Goal: Task Accomplishment & Management: Use online tool/utility

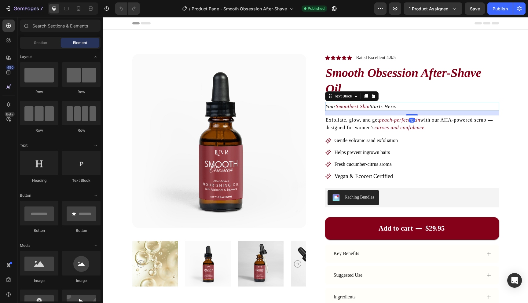
click at [366, 107] on icon "Smoothest Skin" at bounding box center [353, 106] width 34 height 5
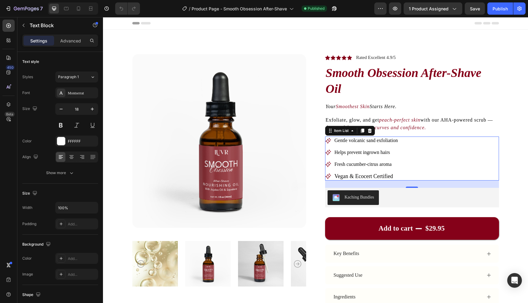
click at [371, 174] on span "Vegan & Ecocert Certified" at bounding box center [364, 176] width 58 height 6
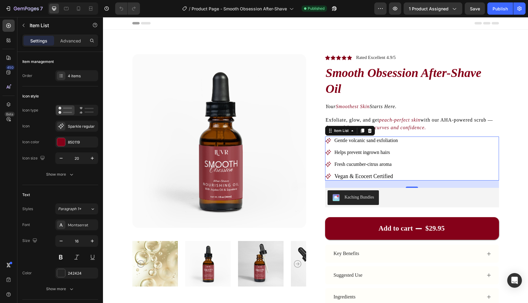
click at [371, 174] on span "Vegan & Ecocert Certified" at bounding box center [364, 176] width 58 height 6
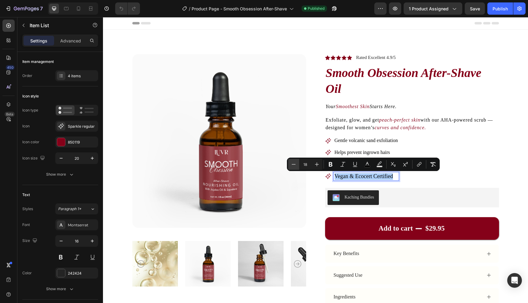
click at [298, 166] on button "Minus" at bounding box center [293, 164] width 11 height 11
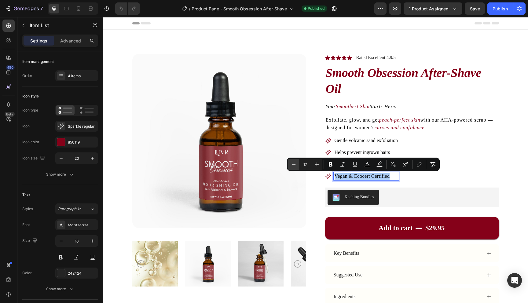
click at [298, 166] on button "Minus" at bounding box center [293, 164] width 11 height 11
type input "16"
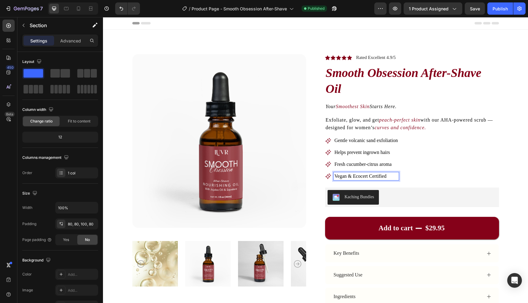
click at [506, 178] on div "Product Images Icon Icon Icon Icon Icon Icon List Rated Excellent 4.9/5 Text Bl…" at bounding box center [315, 213] width 425 height 366
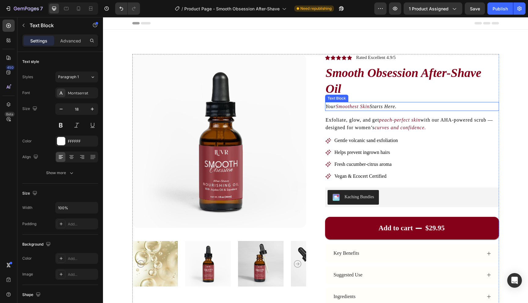
click at [357, 106] on icon "Smoothest Skin" at bounding box center [353, 106] width 34 height 5
click at [354, 109] on icon "Soothe. Smooth. Seduce." at bounding box center [353, 106] width 55 height 5
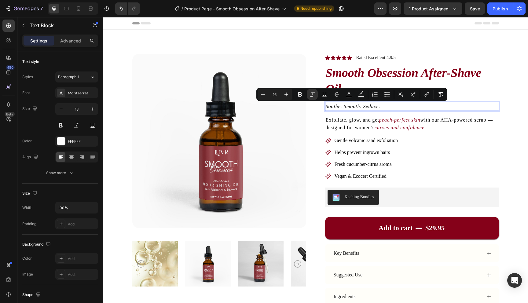
click at [365, 106] on icon "Soothe. Smooth. Seduce." at bounding box center [353, 106] width 55 height 5
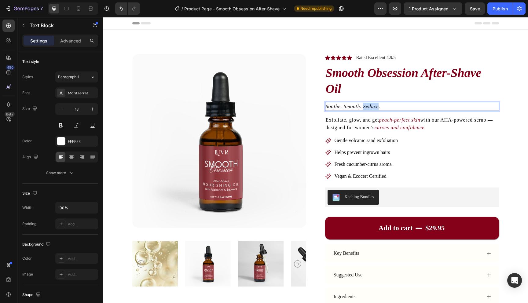
click at [365, 106] on icon "Soothe. Smooth. Seduce." at bounding box center [353, 106] width 55 height 5
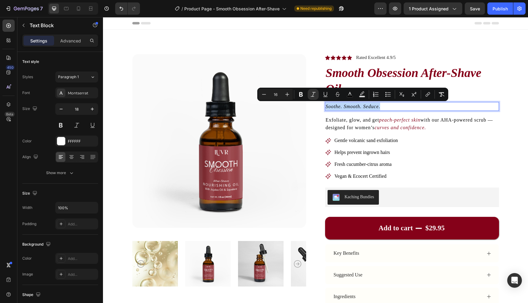
click at [375, 106] on icon "Soothe. Smooth. Seduce." at bounding box center [353, 106] width 55 height 5
click at [385, 106] on p "Soothe. Smooth. Seduce." at bounding box center [412, 107] width 173 height 8
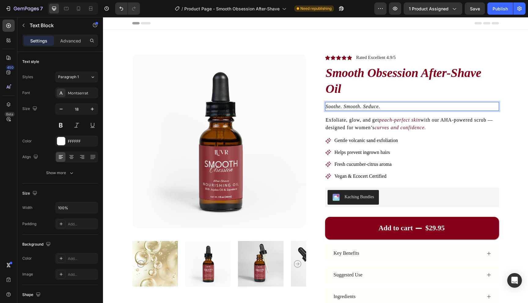
click at [377, 105] on icon "Soothe. Smooth. Seduce." at bounding box center [353, 106] width 55 height 5
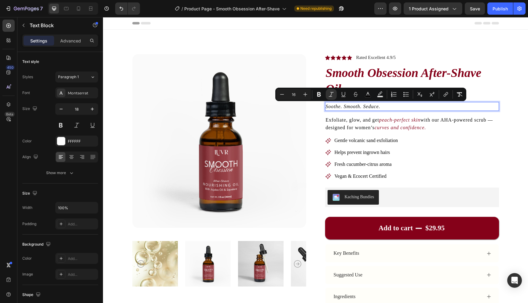
click at [357, 110] on p "Soothe. Smooth. Seduce." at bounding box center [412, 107] width 173 height 8
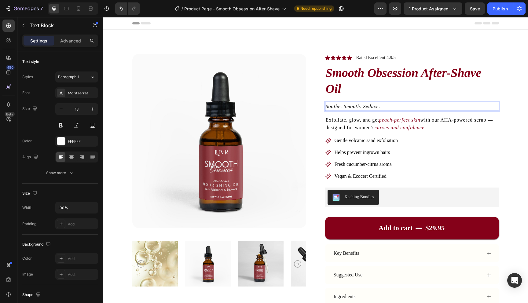
click at [343, 107] on icon "Soothe. Smooth. Seduce." at bounding box center [353, 106] width 55 height 5
click at [368, 107] on icon "Soothe. Smooth. Seduce." at bounding box center [353, 106] width 55 height 5
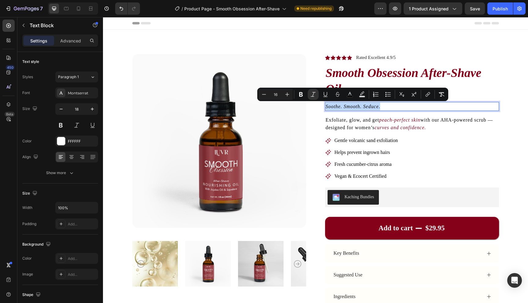
click at [377, 107] on icon "Soothe. Smooth. Seduce." at bounding box center [353, 106] width 55 height 5
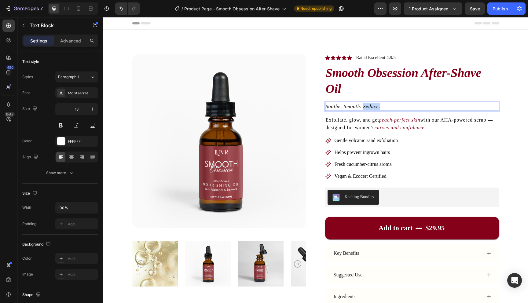
drag, startPoint x: 382, startPoint y: 107, endPoint x: 364, endPoint y: 108, distance: 17.8
click at [364, 108] on p "Soothe. Smooth. Seduce." at bounding box center [412, 107] width 173 height 8
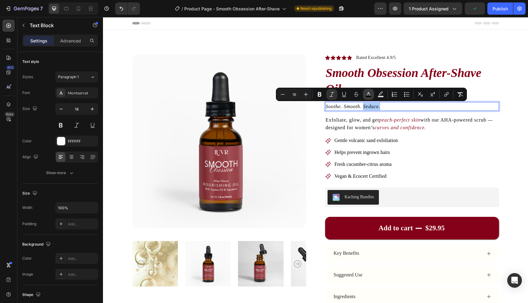
click at [365, 95] on button "color" at bounding box center [368, 94] width 11 height 11
type input "000000"
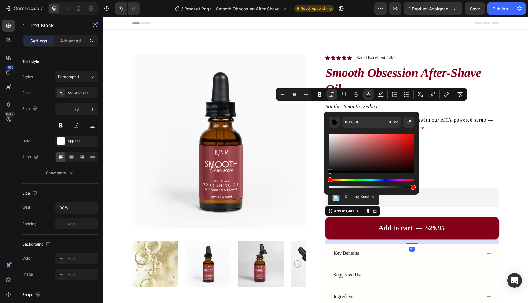
click at [353, 235] on button "Add to cart $29.95" at bounding box center [412, 228] width 174 height 23
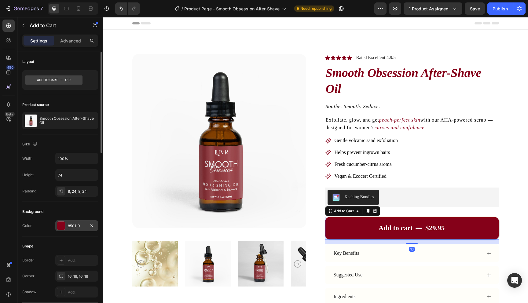
click at [85, 226] on div "850119" at bounding box center [77, 227] width 18 height 6
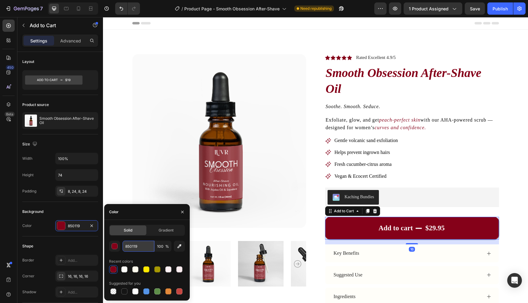
click at [133, 245] on input "850119" at bounding box center [139, 246] width 32 height 11
copy icon "Seduce."
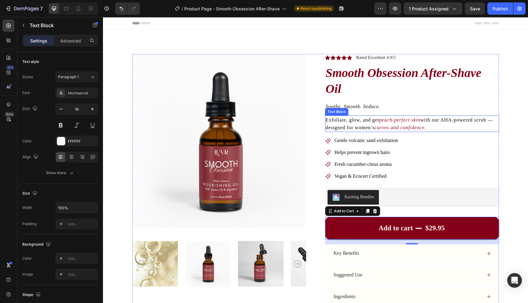
click at [381, 119] on icon "peach-perfect skin" at bounding box center [399, 119] width 41 height 5
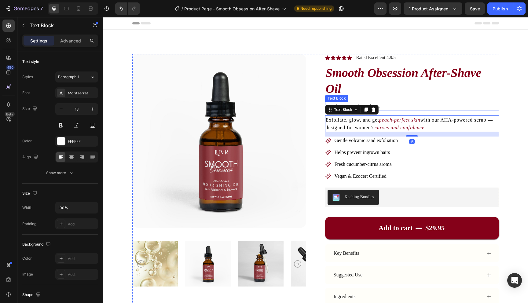
click at [384, 105] on p "Soothe. Smooth. Seduce." at bounding box center [412, 107] width 173 height 8
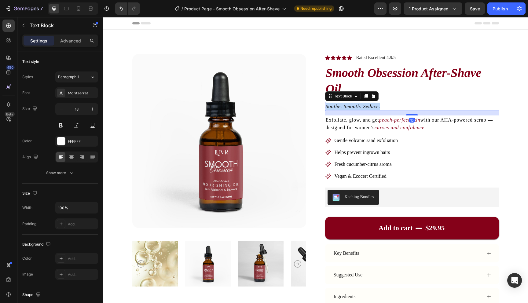
click at [384, 105] on p "Soothe. Smooth. Seduce." at bounding box center [412, 107] width 173 height 8
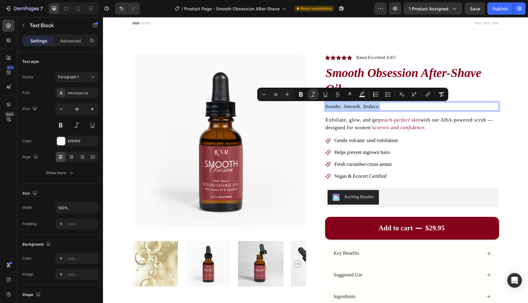
click at [374, 107] on icon "Soothe. Smooth. Seduce." at bounding box center [353, 106] width 55 height 5
click at [364, 107] on icon "Soothe. Smooth. Seduce." at bounding box center [353, 106] width 55 height 5
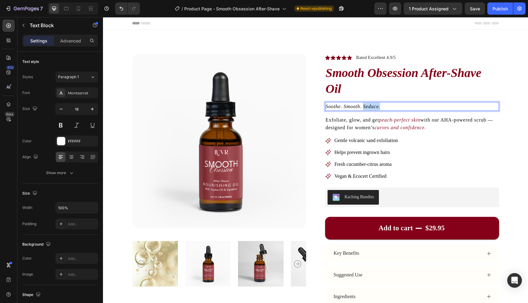
drag, startPoint x: 364, startPoint y: 107, endPoint x: 389, endPoint y: 107, distance: 25.7
click at [389, 107] on p "Soothe. Smooth. Seduce." at bounding box center [412, 107] width 173 height 8
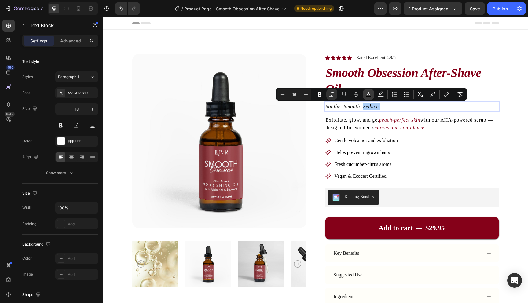
click at [368, 94] on icon "Editor contextual toolbar" at bounding box center [369, 94] width 6 height 6
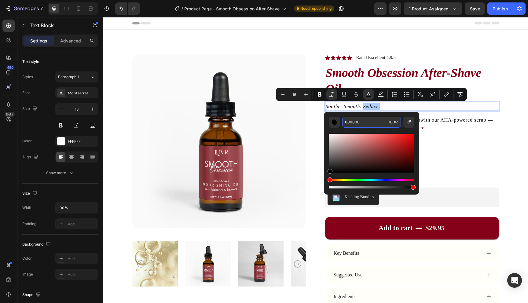
click at [356, 123] on input "000000" at bounding box center [364, 122] width 44 height 11
paste input "850119"
type input "850119"
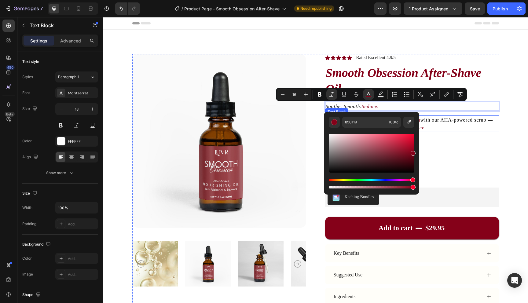
click at [430, 130] on p "Exfoliate, glow, and get peach-perfect skin with our AHA-powered scrub — design…" at bounding box center [412, 123] width 173 height 15
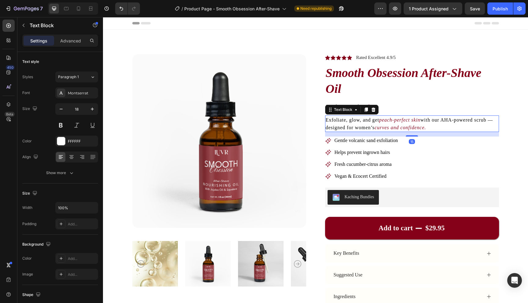
click at [402, 125] on icon "curves and confidence." at bounding box center [400, 127] width 51 height 5
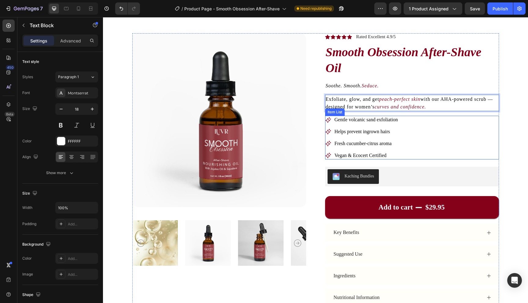
scroll to position [29, 0]
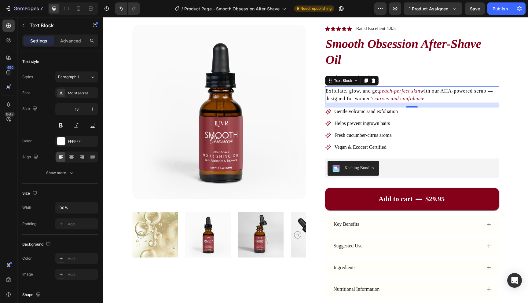
click at [388, 97] on icon "curves and confidence." at bounding box center [400, 98] width 51 height 5
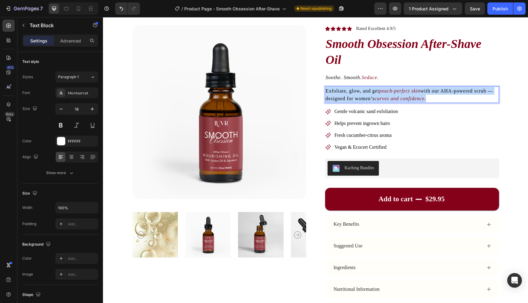
click at [388, 97] on icon "curves and confidence." at bounding box center [400, 98] width 51 height 5
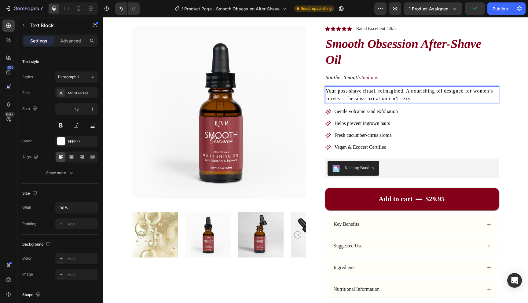
click at [420, 99] on p "Your post-shave ritual, reimagined. A nourishing oil designed for women’s curve…" at bounding box center [412, 94] width 173 height 15
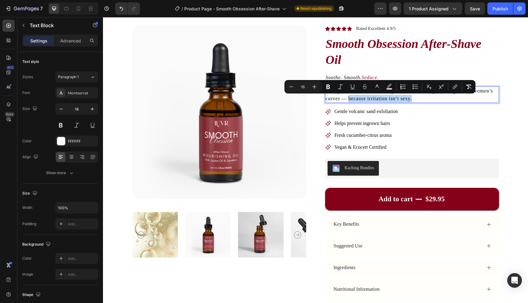
drag, startPoint x: 416, startPoint y: 98, endPoint x: 349, endPoint y: 102, distance: 67.5
click at [349, 102] on p "Your post-shave ritual, reimagined. A nourishing oil designed for women’s curve…" at bounding box center [412, 94] width 173 height 15
click at [428, 100] on p "Your post-shave ritual, reimagined. A nourishing oil designed for women’s curve…" at bounding box center [412, 94] width 173 height 15
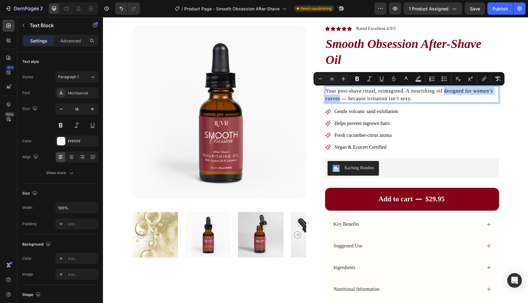
drag, startPoint x: 444, startPoint y: 92, endPoint x: 340, endPoint y: 99, distance: 103.9
click at [340, 99] on span "Your post-shave ritual, reimagined. A nourishing oil designed for women’s curve…" at bounding box center [410, 94] width 168 height 13
click at [372, 80] on icon "Editor contextual toolbar" at bounding box center [370, 79] width 6 height 6
click at [408, 80] on rect "Editor contextual toolbar" at bounding box center [407, 81] width 6 height 2
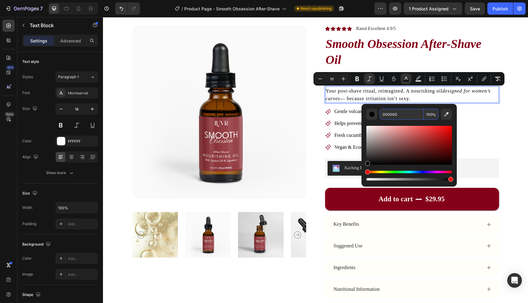
click at [390, 116] on input "000000" at bounding box center [402, 114] width 44 height 11
paste input "Your post-shave ritual, reimagined. A nourishing oil designed for women’s curve…"
type input "Your post-shave ritual, reimagined. A nourishing oil designed for women’s curve…"
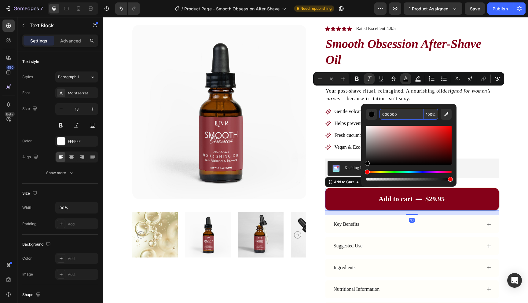
click at [342, 197] on button "Add to cart $29.95" at bounding box center [412, 199] width 174 height 23
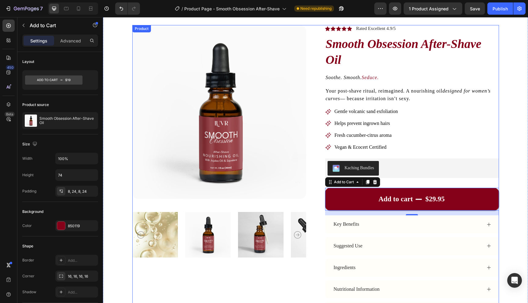
click at [392, 95] on p "Your post-shave ritual, reimagined. A nourishing oil designed for women’s curve…" at bounding box center [412, 94] width 173 height 15
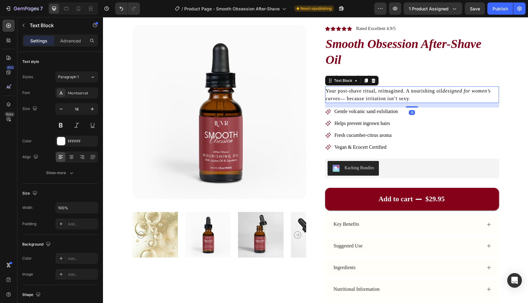
click at [392, 95] on p "Your post-shave ritual, reimagined. A nourishing oil designed for women’s curve…" at bounding box center [412, 94] width 173 height 15
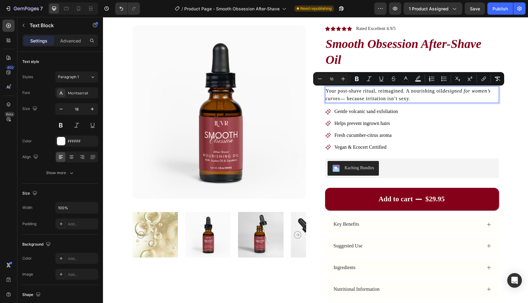
click at [437, 94] on p "Your post-shave ritual, reimagined. A nourishing oil designed for women’s curve…" at bounding box center [412, 94] width 173 height 15
drag, startPoint x: 445, startPoint y: 92, endPoint x: 341, endPoint y: 99, distance: 103.9
click at [341, 99] on span "Your post-shave ritual, reimagined. A nourishing oil designed for women’s curve…" at bounding box center [408, 94] width 165 height 13
click at [405, 78] on icon "Editor contextual toolbar" at bounding box center [406, 77] width 3 height 3
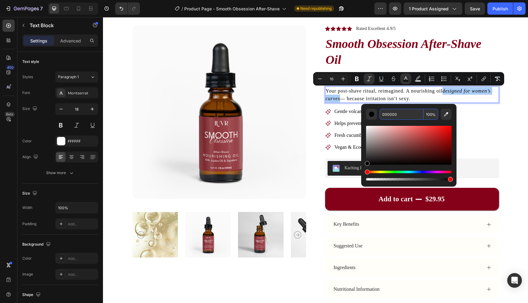
click at [396, 114] on input "000000" at bounding box center [402, 114] width 44 height 11
type input "850119"
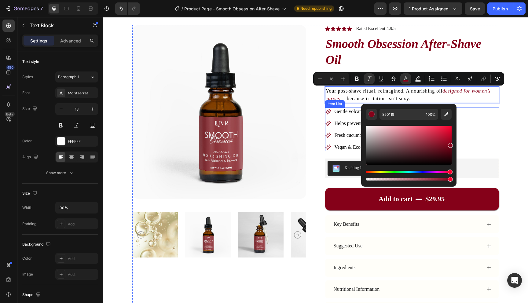
click at [480, 128] on div "Gentle volcanic sand exfoliation Helps prevent ingrown hairs Fresh cucumber-cit…" at bounding box center [412, 130] width 174 height 44
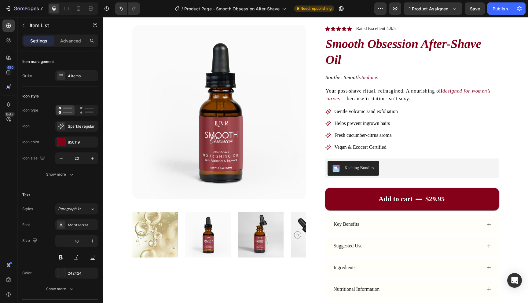
click at [509, 120] on div "Product Images Icon Icon Icon Icon Icon Icon List Rated Excellent 4.9/5 Text Bl…" at bounding box center [315, 184] width 425 height 366
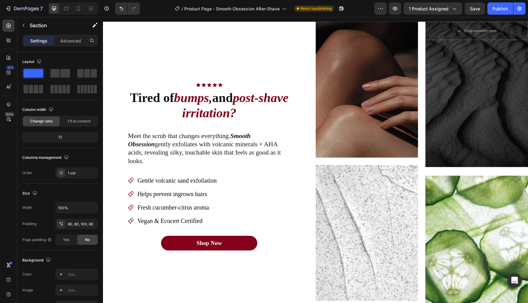
scroll to position [397, 0]
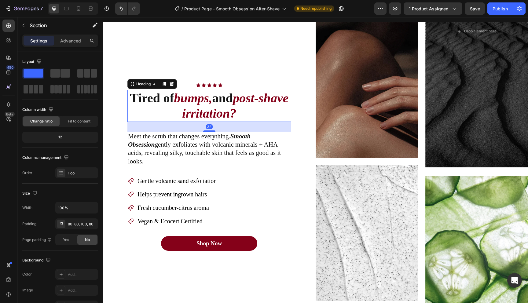
click at [213, 104] on icon "bumps," at bounding box center [193, 98] width 38 height 14
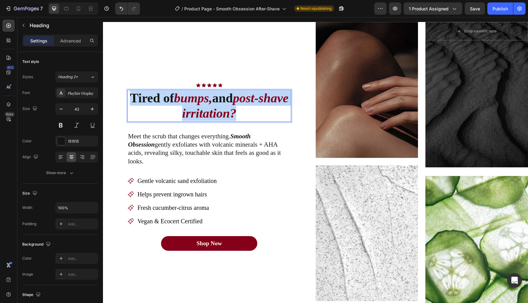
click at [213, 104] on icon "bumps," at bounding box center [193, 98] width 38 height 14
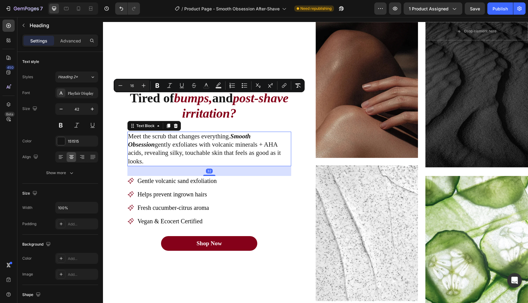
click at [256, 161] on p "Meet the scrub that changes everything. Smooth Obsession gently exfoliates with…" at bounding box center [209, 148] width 163 height 33
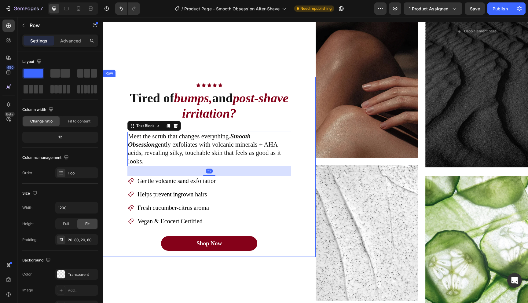
click at [296, 171] on div "Icon Icon Icon Icon Icon Icon List Row Tired of bumps, and post-shave irritatio…" at bounding box center [209, 167] width 213 height 180
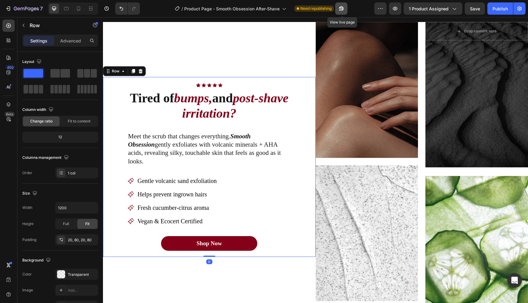
click at [345, 10] on icon "button" at bounding box center [342, 9] width 6 height 6
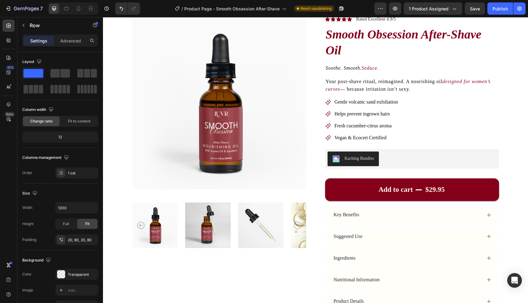
scroll to position [0, 0]
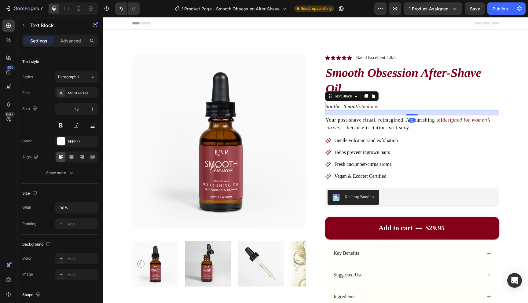
click at [366, 108] on icon "Seduce." at bounding box center [370, 106] width 17 height 5
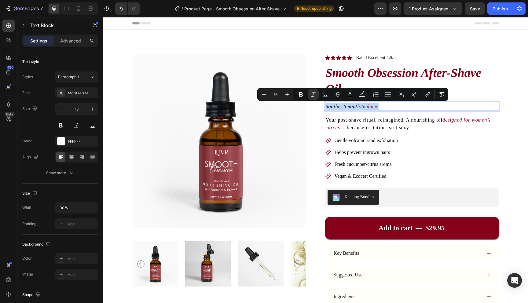
click at [368, 124] on p "Your post-shave ritual, reimagined. A nourishing oil designed for women’s curve…" at bounding box center [412, 123] width 173 height 15
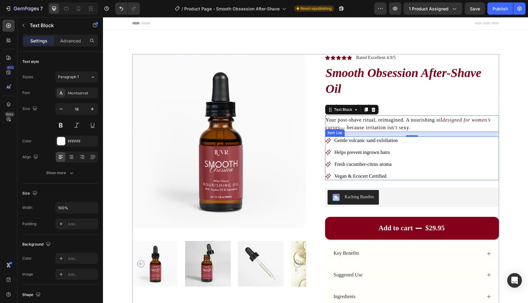
click at [360, 143] on span "Gentle volcanic sand exfoliation" at bounding box center [366, 140] width 63 height 5
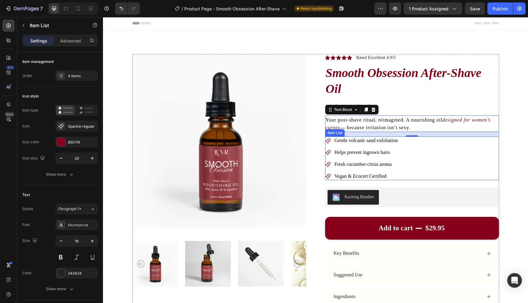
click at [360, 143] on span "Gentle volcanic sand exfoliation" at bounding box center [366, 140] width 63 height 5
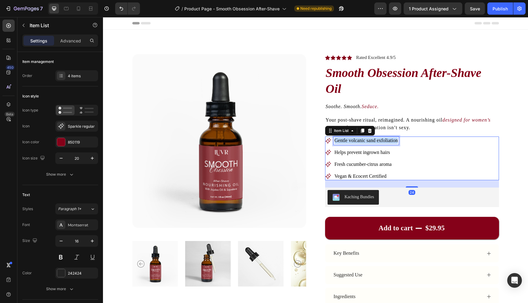
click at [360, 143] on span "Gentle volcanic sand exfoliation" at bounding box center [366, 140] width 63 height 5
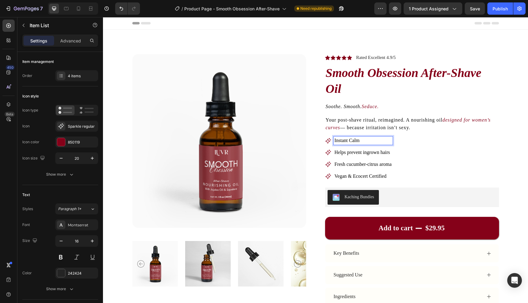
click at [429, 160] on div "Instant Calm Helps prevent ingrown hairs Fresh cucumber-citrus aroma Vegan & Ec…" at bounding box center [412, 159] width 174 height 44
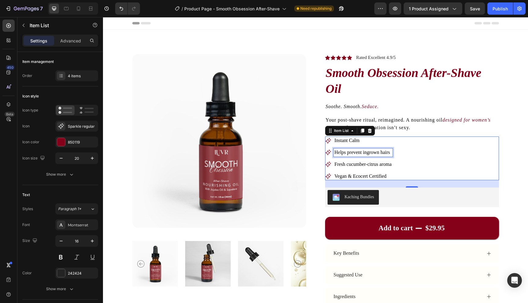
click at [357, 153] on span "Helps prevent ingrown hairs" at bounding box center [363, 152] width 56 height 5
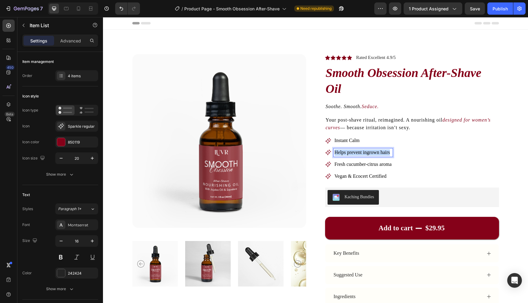
click at [357, 153] on span "Helps prevent ingrown hairs" at bounding box center [363, 152] width 56 height 5
click at [451, 158] on div "Instant Calm Peach-Soft Finish Fresh cucumber-citrus aroma Vegan & Ecocert Cert…" at bounding box center [412, 159] width 174 height 44
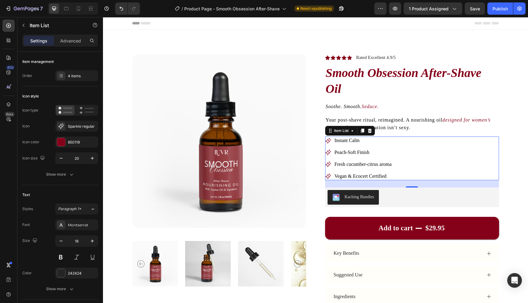
click at [374, 164] on span "Fresh cucumber-citrus aroma" at bounding box center [363, 164] width 57 height 5
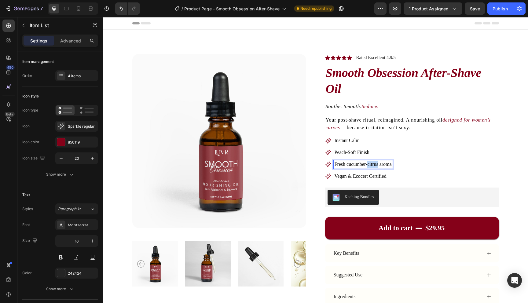
click at [374, 164] on span "Fresh cucumber-citrus aroma" at bounding box center [363, 164] width 57 height 5
click at [426, 168] on div "Instant Calm Peach-Soft Finish Made for Women Vegan & Ecocert Certified" at bounding box center [412, 159] width 174 height 44
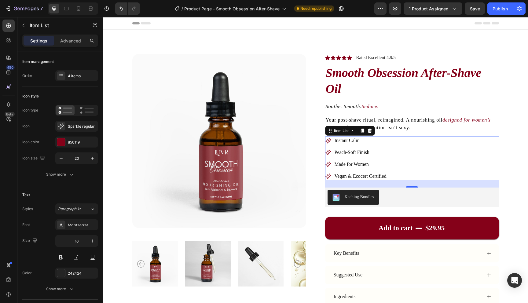
click at [405, 175] on div "Instant Calm Peach-Soft Finish Made for Women Vegan & Ecocert Certified" at bounding box center [412, 159] width 174 height 44
click at [84, 185] on div "Item management Order 4 items" at bounding box center [60, 242] width 76 height 115
click at [85, 80] on div "4 items" at bounding box center [76, 75] width 43 height 11
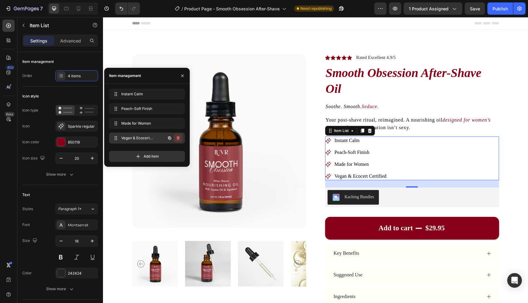
click at [181, 139] on button "button" at bounding box center [178, 138] width 9 height 9
click at [181, 139] on button "Delete" at bounding box center [174, 138] width 17 height 9
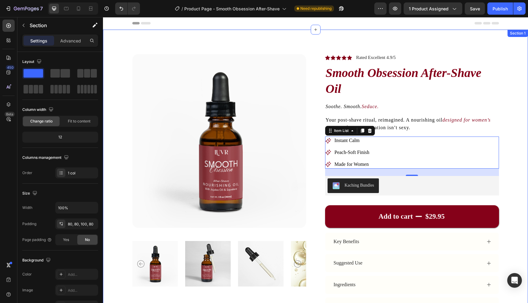
click at [509, 162] on div "Product Images Icon Icon Icon Icon Icon Icon List Rated Excellent 4.9/5 Text Bl…" at bounding box center [315, 210] width 425 height 361
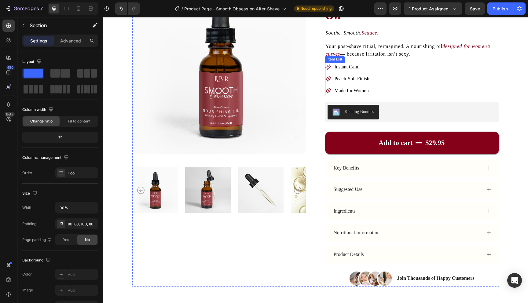
scroll to position [143, 0]
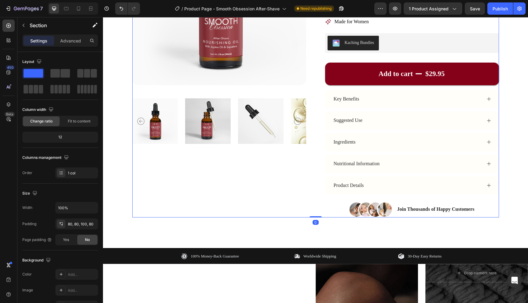
click at [246, 175] on div "Product Images" at bounding box center [219, 64] width 174 height 306
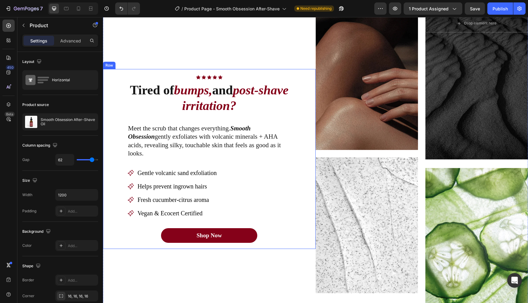
scroll to position [399, 0]
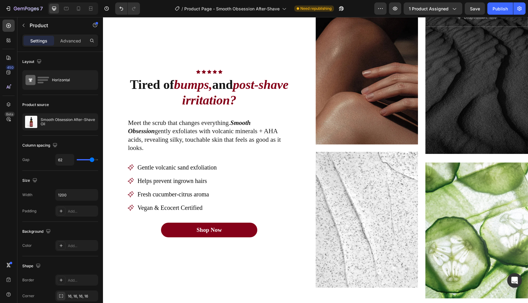
click at [225, 97] on icon "post-shave irritation?" at bounding box center [235, 92] width 106 height 29
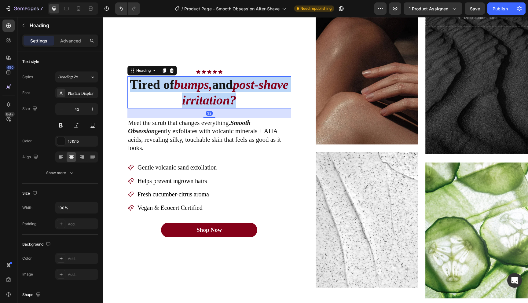
click at [225, 97] on icon "post-shave irritation?" at bounding box center [235, 92] width 106 height 29
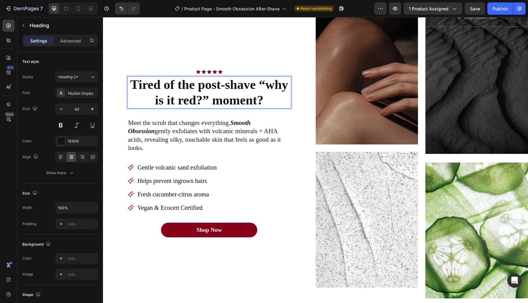
click at [262, 102] on p "Tired of the post-shave “why is it red?” moment?" at bounding box center [209, 92] width 163 height 31
click at [259, 90] on p "Tired of the post-shave “why is it red?” moment?" at bounding box center [209, 92] width 163 height 31
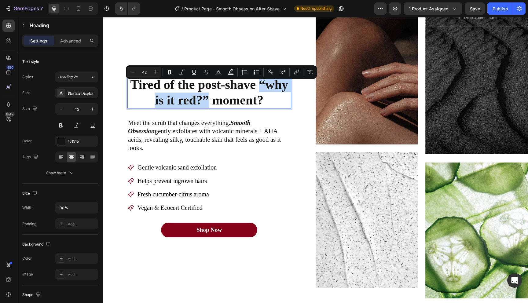
drag, startPoint x: 258, startPoint y: 90, endPoint x: 207, endPoint y: 104, distance: 53.3
click at [207, 104] on p "Tired of the post-shave “why is it red?” moment?" at bounding box center [209, 92] width 163 height 31
click at [183, 71] on icon "Editor contextual toolbar" at bounding box center [182, 72] width 6 height 6
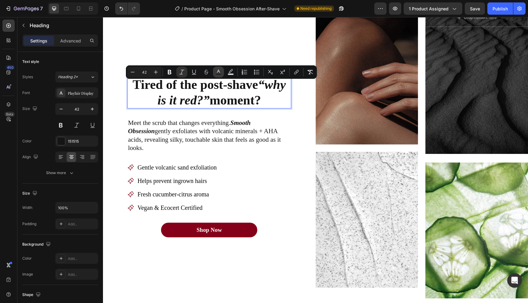
click at [216, 72] on icon "Editor contextual toolbar" at bounding box center [219, 72] width 6 height 6
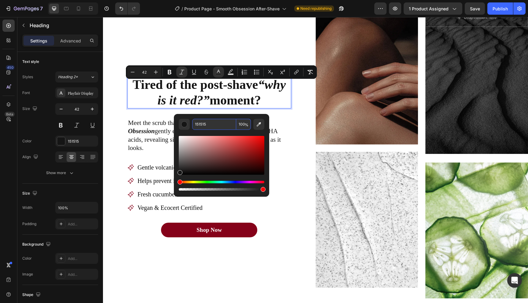
click at [204, 123] on input "151515" at bounding box center [214, 124] width 44 height 11
type input "850019"
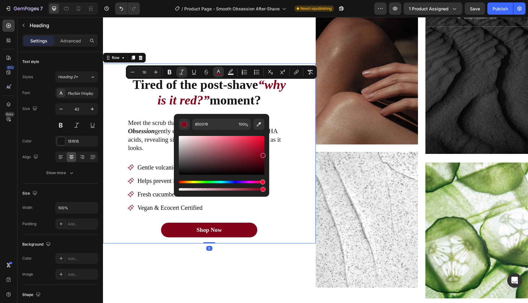
click at [310, 144] on div "Icon Icon Icon Icon Icon Icon List Row Tired of the post-shave “why is it red?”…" at bounding box center [209, 154] width 213 height 180
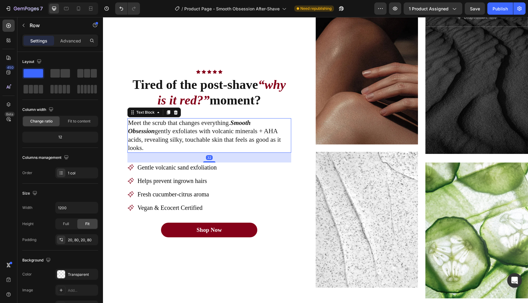
click at [213, 133] on p "Meet the scrub that changes everything. Smooth Obsession gently exfoliates with…" at bounding box center [209, 135] width 163 height 33
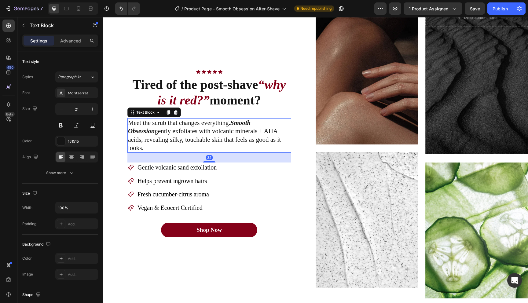
click at [213, 133] on p "Meet the scrub that changes everything. Smooth Obsession gently exfoliates with…" at bounding box center [209, 135] width 163 height 33
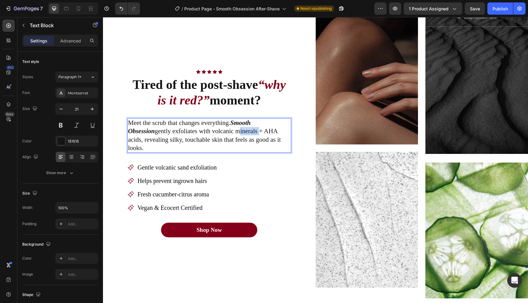
click at [213, 133] on p "Meet the scrub that changes everything. Smooth Obsession gently exfoliates with…" at bounding box center [209, 135] width 163 height 33
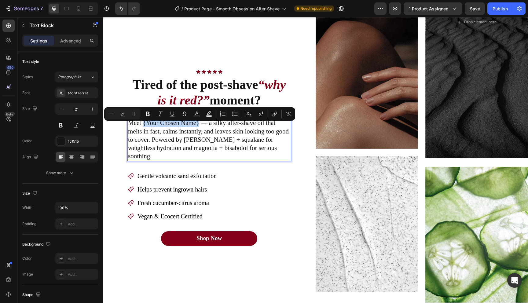
drag, startPoint x: 199, startPoint y: 128, endPoint x: 143, endPoint y: 127, distance: 56.0
click at [143, 127] on p "Meet {Your Chosen Name} — a silky after-shave oil that melts in fast, calms ins…" at bounding box center [209, 140] width 163 height 42
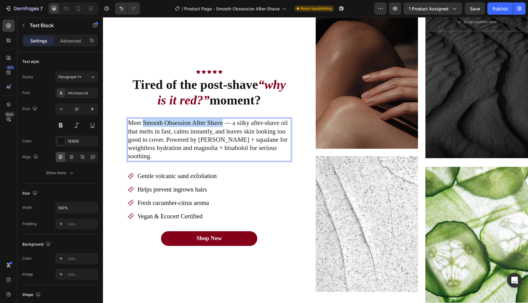
drag, startPoint x: 224, startPoint y: 128, endPoint x: 144, endPoint y: 127, distance: 79.5
click at [144, 127] on p "Meet Smooth Obsession After Shave — a silky after-shave oil that melts in fast,…" at bounding box center [209, 140] width 163 height 42
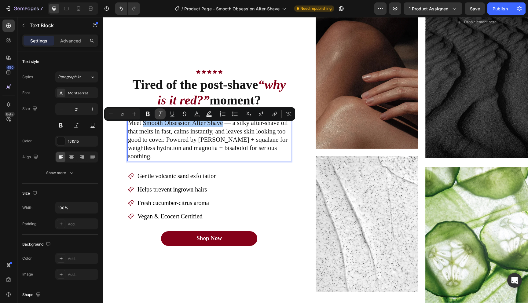
click at [165, 114] on button "Italic" at bounding box center [160, 114] width 11 height 11
click at [197, 115] on icon "Editor contextual toolbar" at bounding box center [197, 114] width 6 height 6
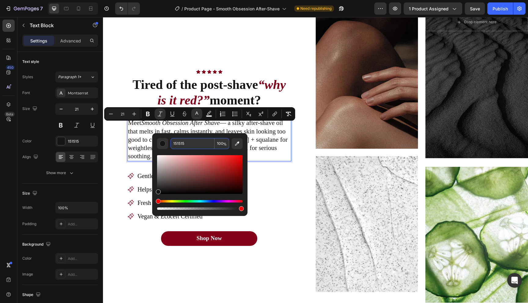
click at [200, 144] on input "151515" at bounding box center [193, 143] width 44 height 11
type input "850019"
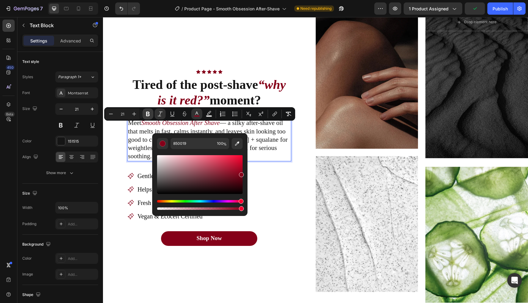
click at [149, 113] on icon "Editor contextual toolbar" at bounding box center [148, 114] width 4 height 5
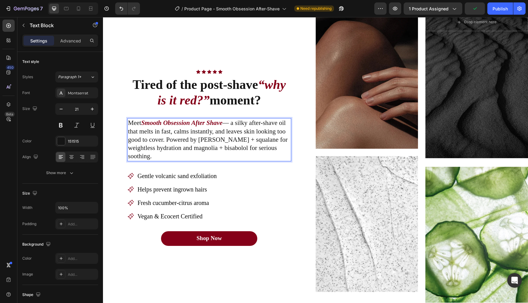
click at [262, 148] on p "Meet Smooth Obsession After Shave — a silky after-shave oil that melts in fast,…" at bounding box center [209, 140] width 163 height 42
click at [223, 127] on strong "Smooth Obsession After Shave" at bounding box center [181, 122] width 81 height 7
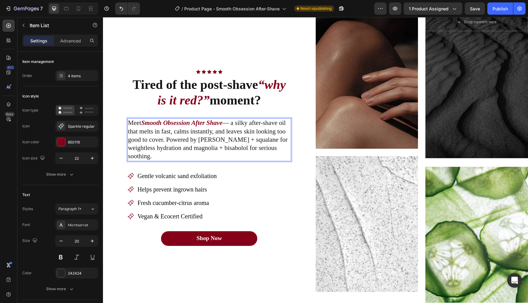
click at [256, 186] on div "Gentle volcanic sand exfoliation Helps prevent ingrown hairs Fresh cucumber-cit…" at bounding box center [210, 196] width 164 height 50
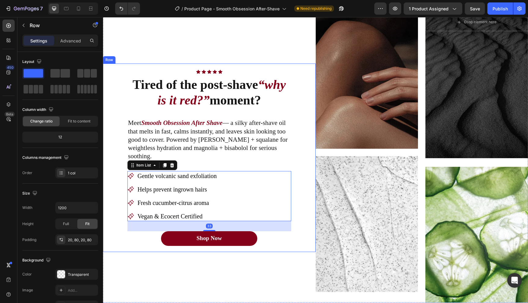
click at [311, 166] on div "Icon Icon Icon Icon Icon Icon List Row Tired of the post-shave “why is it red?”…" at bounding box center [209, 158] width 213 height 188
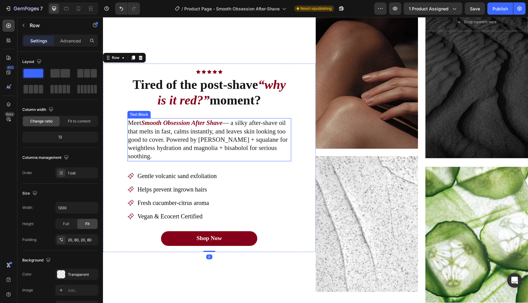
click at [214, 137] on p "Meet Smooth Obsession After Shave — a silky after-shave oil that melts in fast,…" at bounding box center [209, 140] width 163 height 42
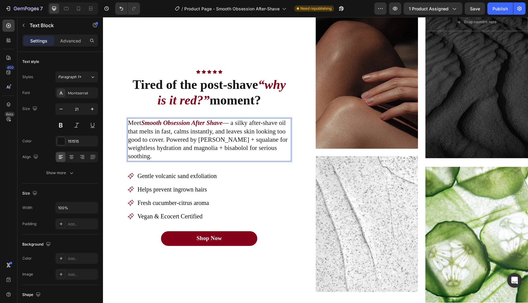
click at [224, 129] on p "Meet Smooth Obsession After Shave — a silky after-shave oil that melts in fast,…" at bounding box center [209, 140] width 163 height 42
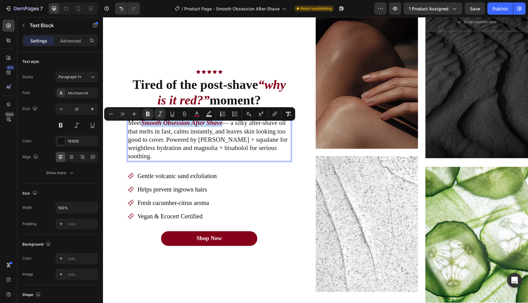
drag, startPoint x: 224, startPoint y: 128, endPoint x: 143, endPoint y: 127, distance: 80.7
click at [143, 127] on strong "Smooth Obsession After Shave" at bounding box center [181, 122] width 81 height 7
click at [150, 116] on icon "Editor contextual toolbar" at bounding box center [148, 114] width 6 height 6
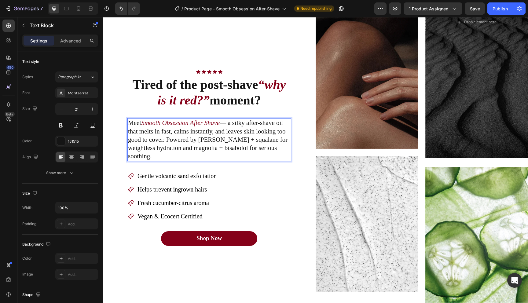
click at [191, 148] on p "Meet Smooth Obsession After Shave — a silky after-shave oil that melts in fast,…" at bounding box center [209, 140] width 163 height 42
drag, startPoint x: 143, startPoint y: 128, endPoint x: 222, endPoint y: 128, distance: 78.3
click at [222, 128] on p "Meet Smooth Obsession After Shave — a silky after-shave oil that melts in fast,…" at bounding box center [209, 140] width 163 height 42
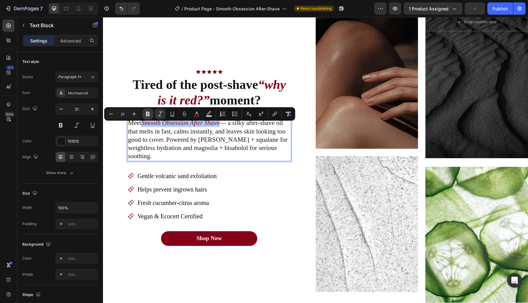
click at [146, 114] on icon "Editor contextual toolbar" at bounding box center [148, 114] width 4 height 5
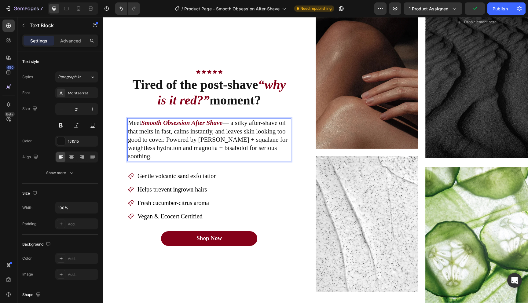
click at [141, 134] on p "Meet Smooth Obsession After Shave — a silky after-shave oil that melts in fast,…" at bounding box center [209, 140] width 163 height 42
click at [157, 136] on p "Meet Smooth Obsession After Shave — a silky after-shave oil that melts in fast,…" at bounding box center [209, 140] width 163 height 42
click at [173, 137] on p "Meet Smooth Obsession After Shave — a silky after-shave oil that melts in fast,…" at bounding box center [209, 140] width 163 height 42
drag, startPoint x: 139, startPoint y: 135, endPoint x: 165, endPoint y: 146, distance: 27.4
click at [165, 146] on p "Meet Smooth Obsession After Shave — a silky after-shave oil that melts in fast,…" at bounding box center [209, 140] width 163 height 42
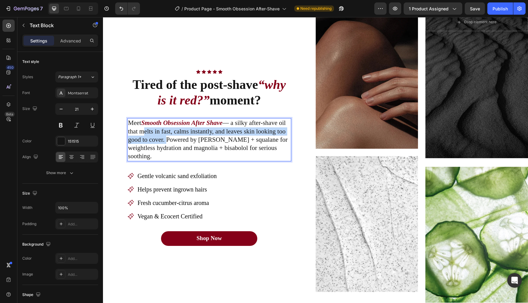
click at [148, 138] on p "Meet Smooth Obsession After Shave — a silky after-shave oil that melts in fast,…" at bounding box center [209, 140] width 163 height 42
drag, startPoint x: 139, startPoint y: 136, endPoint x: 164, endPoint y: 145, distance: 26.0
click at [164, 145] on p "Meet Smooth Obsession After Shave — a silky after-shave oil that melts in fast,…" at bounding box center [209, 140] width 163 height 42
click at [162, 141] on p "Meet Smooth Obsession After Shave — a silky after-shave oil that melts in fast,…" at bounding box center [209, 140] width 163 height 42
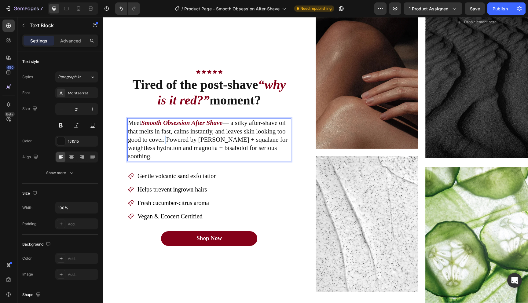
click at [165, 145] on p "Meet Smooth Obsession After Shave — a silky after-shave oil that melts in fast,…" at bounding box center [209, 140] width 163 height 42
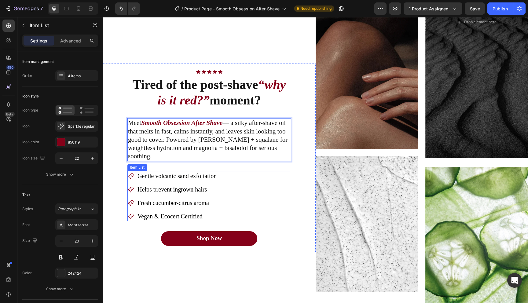
click at [213, 213] on p "Vegan & Ecocert Certified" at bounding box center [177, 217] width 79 height 8
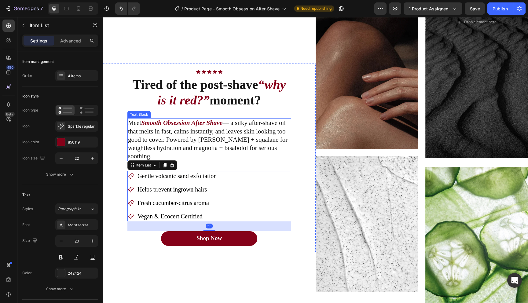
click at [209, 153] on p "Meet Smooth Obsession After Shave — a silky after-shave oil that melts in fast,…" at bounding box center [209, 140] width 163 height 42
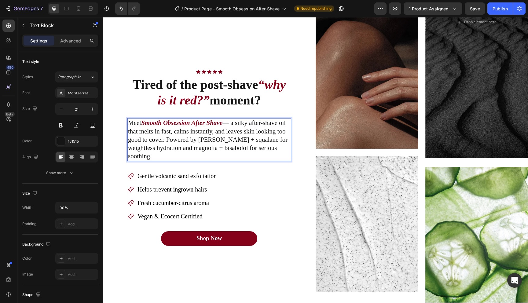
click at [164, 145] on p "Meet Smooth Obsession After Shave — a silky after-shave oil that melts in fast,…" at bounding box center [209, 140] width 163 height 42
drag, startPoint x: 164, startPoint y: 145, endPoint x: 139, endPoint y: 137, distance: 26.4
click at [139, 137] on p "Meet Smooth Obsession After Shave — a silky after-shave oil that melts in fast,…" at bounding box center [209, 140] width 163 height 42
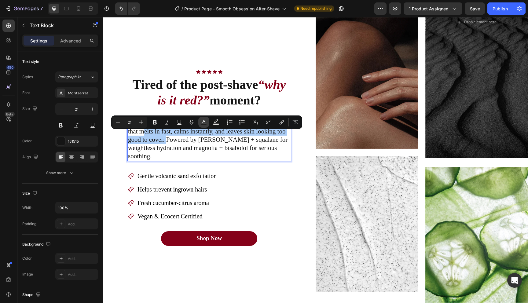
click at [209, 123] on button "Text Color" at bounding box center [203, 122] width 11 height 11
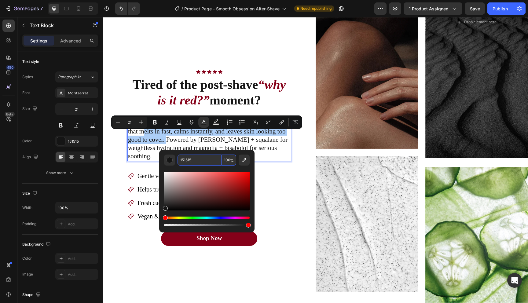
click at [195, 162] on input "151515" at bounding box center [200, 160] width 44 height 11
type input "850019"
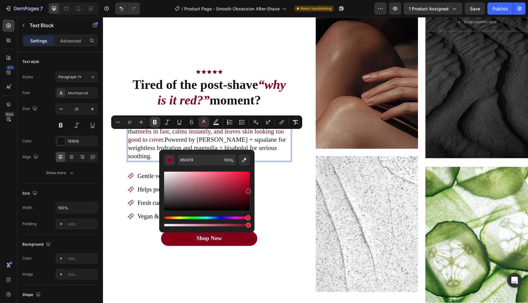
click at [157, 123] on icon "Editor contextual toolbar" at bounding box center [155, 122] width 6 height 6
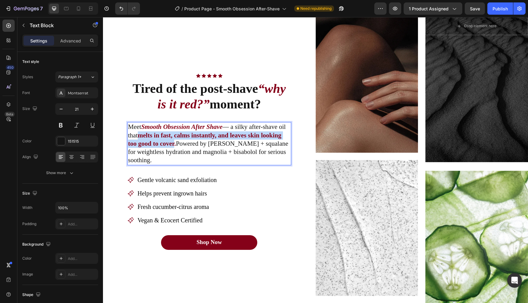
drag, startPoint x: 175, startPoint y: 145, endPoint x: 140, endPoint y: 136, distance: 36.1
click at [140, 136] on strong "melts in fast, calms instantly, and leaves skin looking too good to cover." at bounding box center [205, 140] width 154 height 16
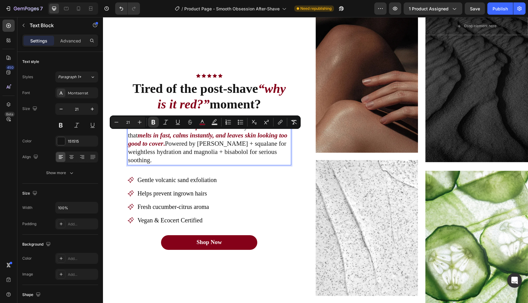
scroll to position [394, 0]
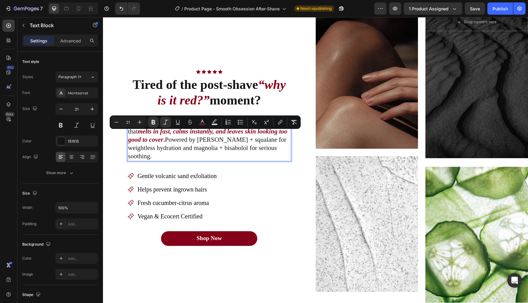
type input "16"
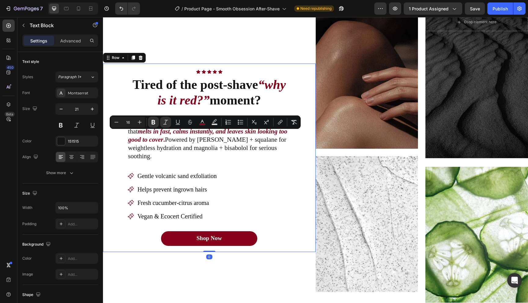
click at [300, 161] on div "Icon Icon Icon Icon Icon Icon List Row Tired of the post-shave “why is it red?”…" at bounding box center [209, 158] width 213 height 188
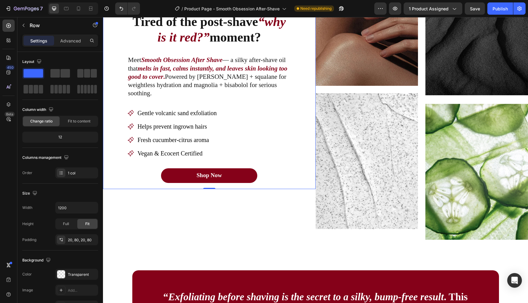
scroll to position [459, 0]
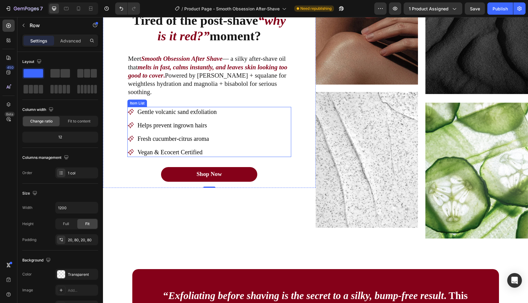
click at [163, 109] on span "Gentle volcanic sand exfoliation" at bounding box center [177, 112] width 79 height 7
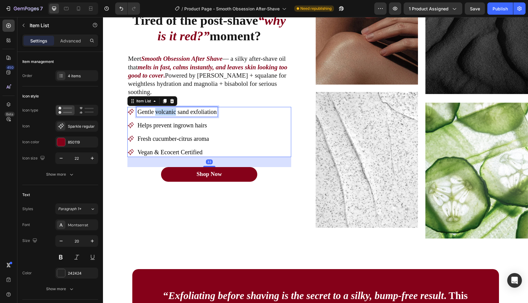
click at [163, 109] on span "Gentle volcanic sand exfoliation" at bounding box center [177, 112] width 79 height 7
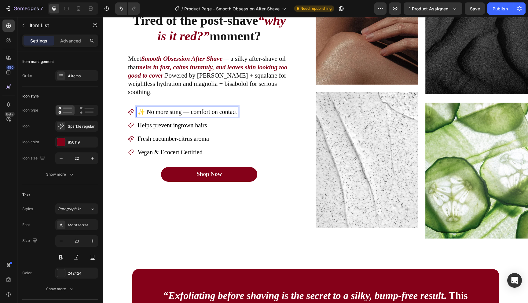
click at [148, 109] on span "✨ No more sting — comfort on contact" at bounding box center [188, 112] width 100 height 7
click at [146, 109] on span "✨ No more sting — comfort on contact" at bounding box center [188, 112] width 100 height 7
click at [264, 118] on div "No more sting — comfort on contact Helps prevent ingrown hairs Fresh cucumber-c…" at bounding box center [210, 132] width 164 height 50
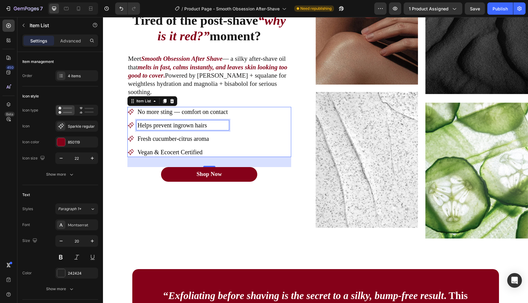
click at [175, 122] on span "Helps prevent ingrown hairs" at bounding box center [172, 125] width 69 height 7
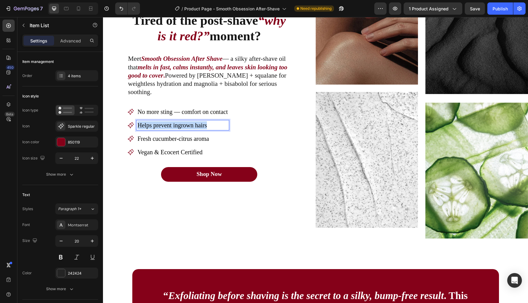
click at [175, 122] on span "Helps prevent ingrown hairs" at bounding box center [172, 125] width 69 height 7
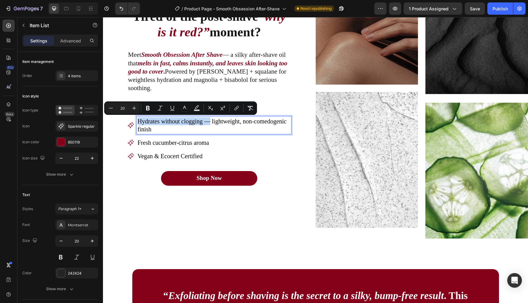
scroll to position [455, 0]
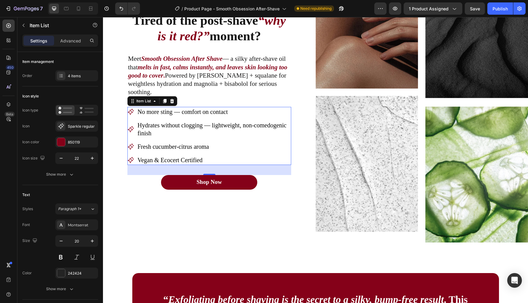
click at [189, 143] on span "Fresh cucumber-citrus aroma" at bounding box center [174, 146] width 72 height 7
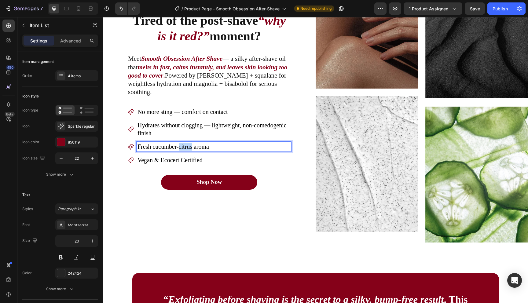
click at [189, 143] on span "Fresh cucumber-citrus aroma" at bounding box center [174, 146] width 72 height 7
click at [200, 150] on div "No more sting — comfort on contact Hydrates without clogging — lightweight, non…" at bounding box center [210, 136] width 164 height 58
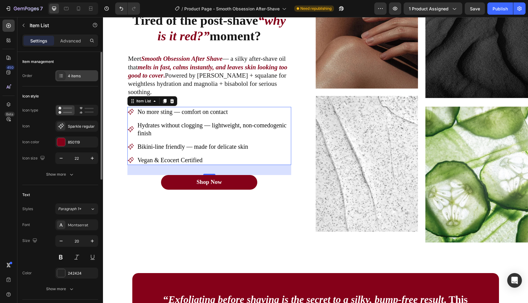
click at [82, 78] on div "4 items" at bounding box center [82, 76] width 29 height 6
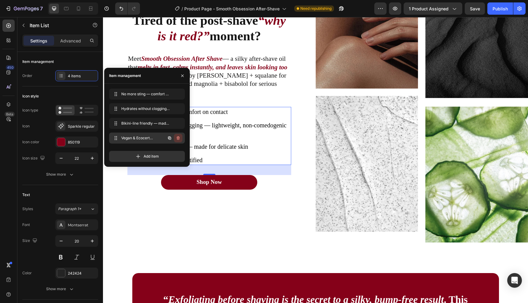
click at [178, 141] on button "button" at bounding box center [178, 138] width 9 height 9
click at [178, 141] on button "Delete" at bounding box center [174, 138] width 17 height 9
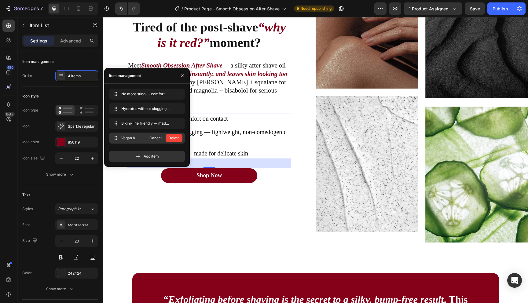
scroll to position [461, 0]
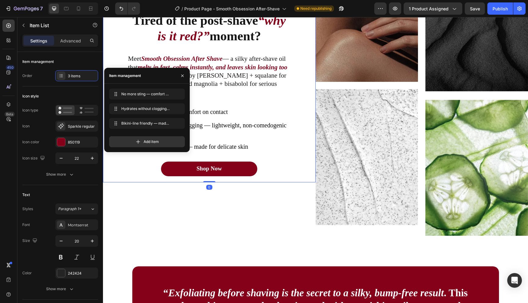
click at [302, 153] on div "Icon Icon Icon Icon Icon Icon List Row Tired of the post-shave “why is it red?”…" at bounding box center [209, 90] width 213 height 183
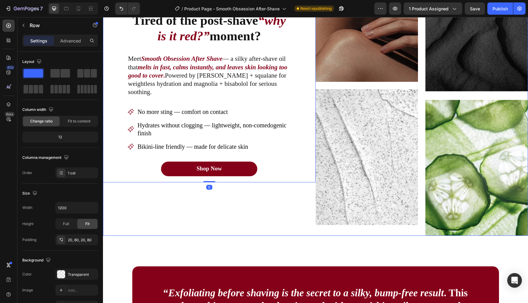
click at [198, 215] on div "Icon Icon Icon Icon Icon Icon List Row Tired of the post-shave “why is it red?”…" at bounding box center [209, 91] width 213 height 290
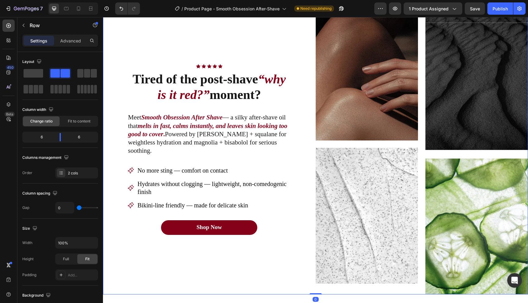
scroll to position [402, 0]
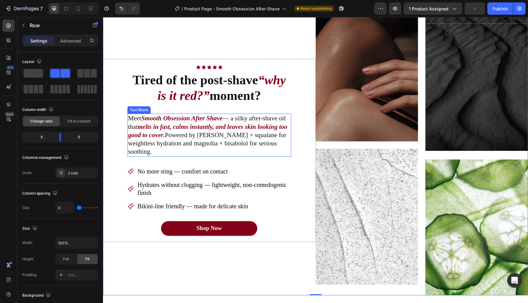
click at [194, 122] on strong "Smooth Obsession After Shave" at bounding box center [181, 118] width 81 height 7
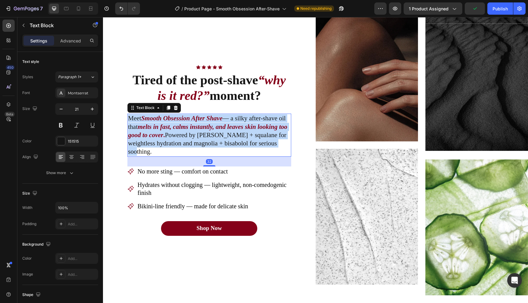
click at [194, 122] on strong "Smooth Obsession After Shave" at bounding box center [181, 118] width 81 height 7
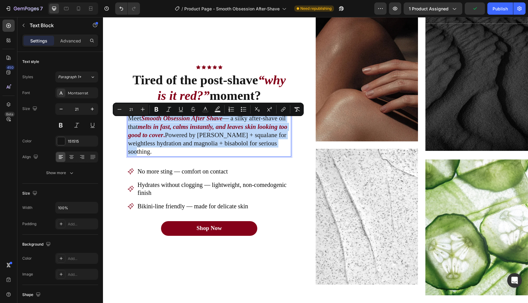
click at [208, 122] on strong "Smooth Obsession After Shave" at bounding box center [181, 118] width 81 height 7
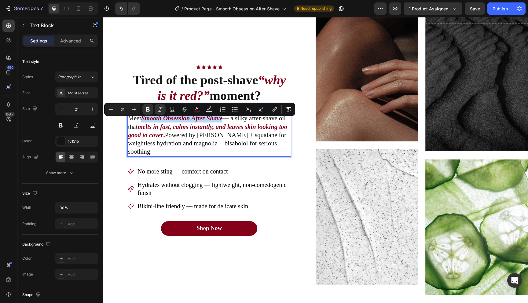
drag, startPoint x: 223, startPoint y: 122, endPoint x: 144, endPoint y: 121, distance: 79.2
click at [144, 121] on strong "Smooth Obsession After Shave" at bounding box center [181, 118] width 81 height 7
click at [196, 108] on icon "Editor contextual toolbar" at bounding box center [197, 109] width 6 height 6
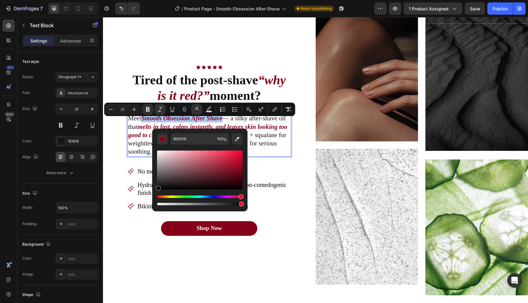
drag, startPoint x: 273, startPoint y: 180, endPoint x: 143, endPoint y: 242, distance: 144.0
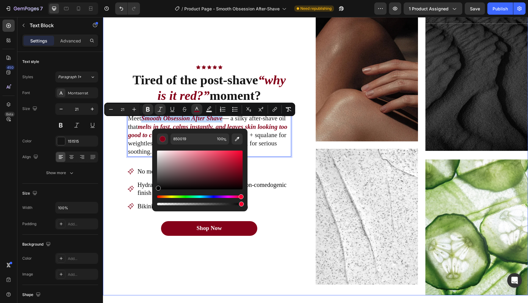
type input "000000"
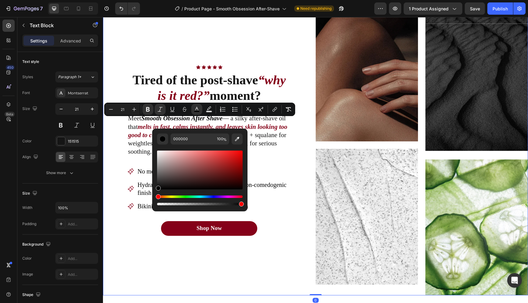
click at [119, 257] on div "Icon Icon Icon Icon Icon Icon List Row Tired of the post-shave “why is it red?”…" at bounding box center [209, 151] width 213 height 290
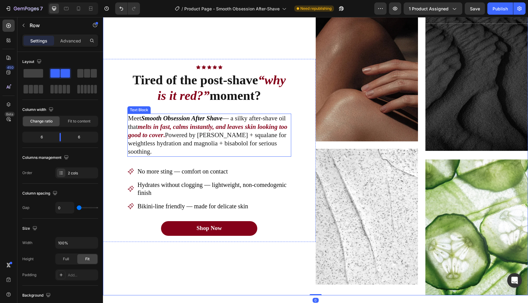
click at [225, 124] on p "Meet Smooth Obsession After Shave — a silky after-shave oil that melts in fast,…" at bounding box center [209, 135] width 163 height 42
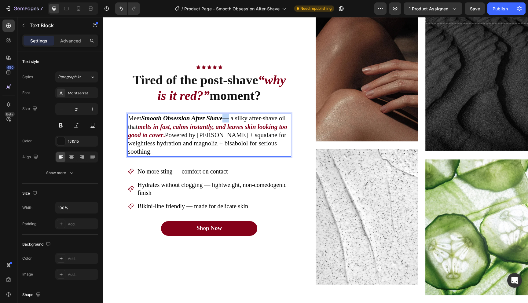
click at [223, 122] on strong "Smooth Obsession After Shave" at bounding box center [181, 118] width 81 height 7
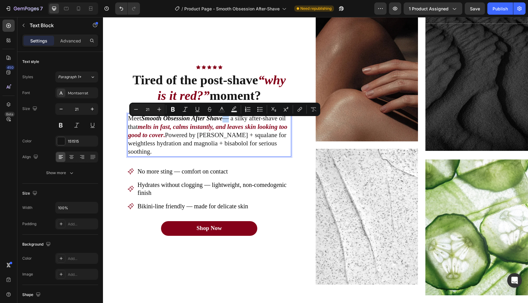
click at [223, 122] on strong "Smooth Obsession After Shave" at bounding box center [181, 118] width 81 height 7
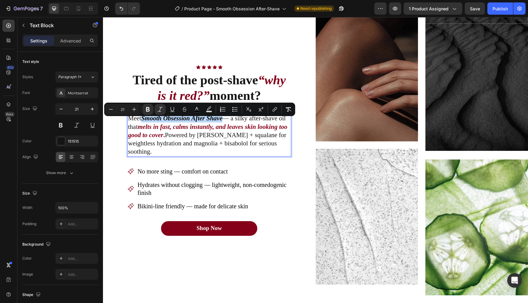
drag, startPoint x: 224, startPoint y: 124, endPoint x: 144, endPoint y: 123, distance: 79.5
click at [144, 122] on strong "Smooth Obsession After Shave" at bounding box center [181, 118] width 81 height 7
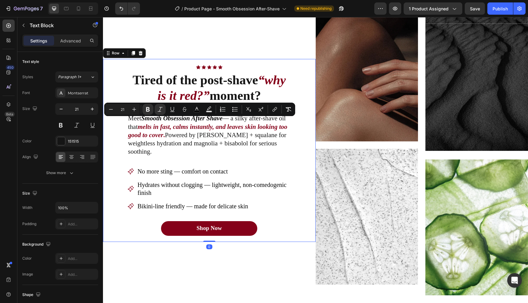
click at [299, 170] on div "Icon Icon Icon Icon Icon Icon List Row Tired of the post-shave “why is it red?”…" at bounding box center [209, 150] width 213 height 183
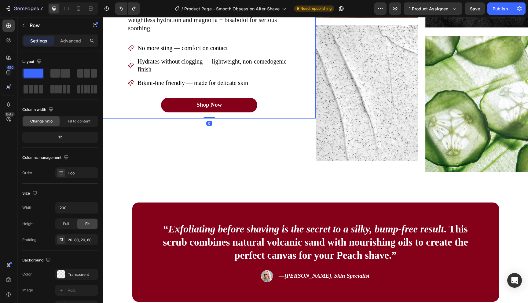
scroll to position [533, 0]
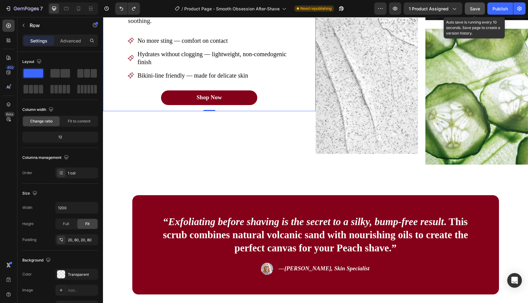
click at [473, 8] on span "Save" at bounding box center [475, 8] width 10 height 5
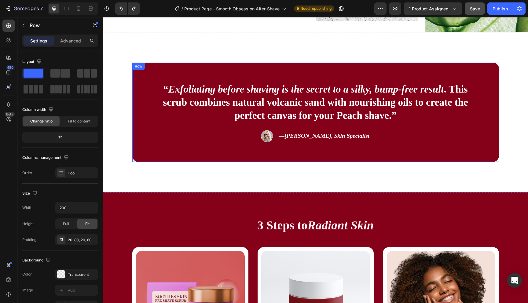
scroll to position [662, 0]
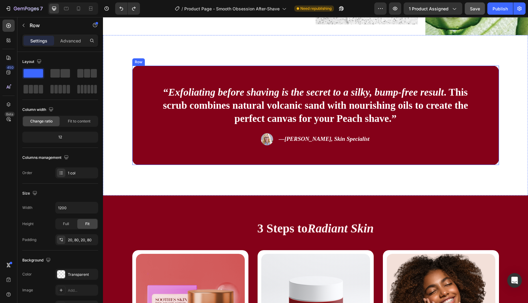
click at [306, 163] on div "“ Exfoliating before shaving is the secret to a silky, bump-free result . This …" at bounding box center [315, 115] width 367 height 99
click at [291, 190] on div "“ Exfoliating before shaving is the secret to a silky, bump-free result . This …" at bounding box center [315, 115] width 425 height 161
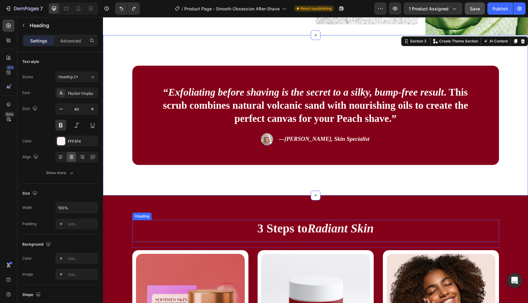
click at [284, 229] on h2 "3 Steps to Radiant Skin" at bounding box center [315, 228] width 367 height 17
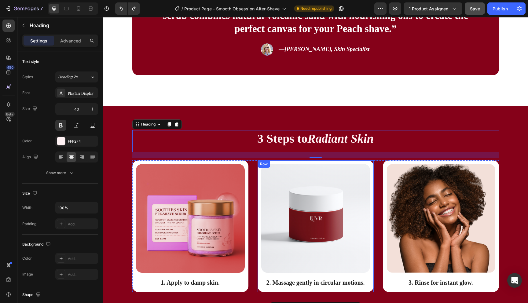
scroll to position [645, 0]
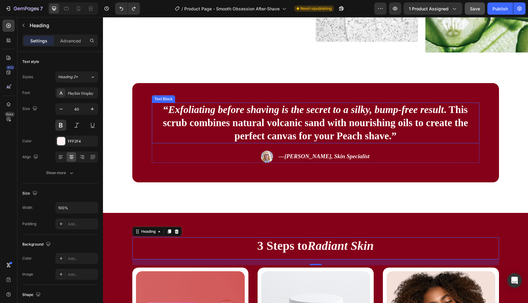
click at [272, 128] on p "“ Exfoliating before shaving is the secret to a silky, bump-free result . This …" at bounding box center [316, 122] width 327 height 39
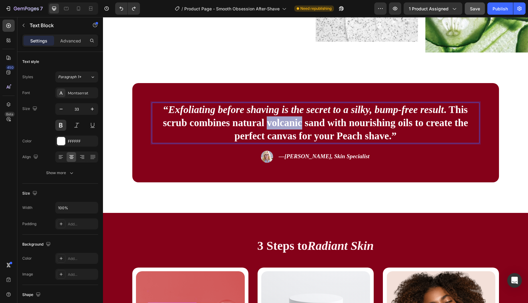
click at [272, 128] on p "“ Exfoliating before shaving is the secret to a silky, bump-free result . This …" at bounding box center [316, 122] width 327 height 39
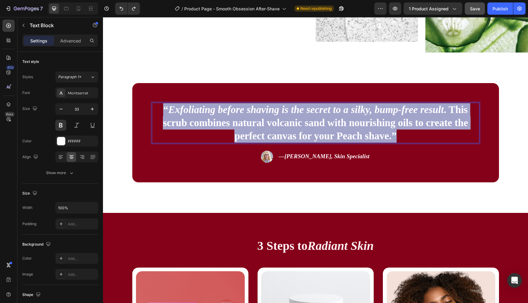
click at [272, 128] on p "“ Exfoliating before shaving is the secret to a silky, bump-free result . This …" at bounding box center [316, 122] width 327 height 39
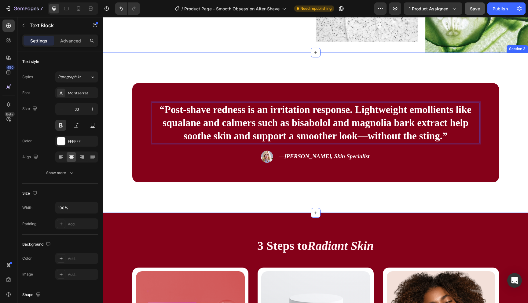
click at [372, 189] on div "“Post-shave redness is an irritation response. Lightweight emollients like squa…" at bounding box center [315, 133] width 425 height 161
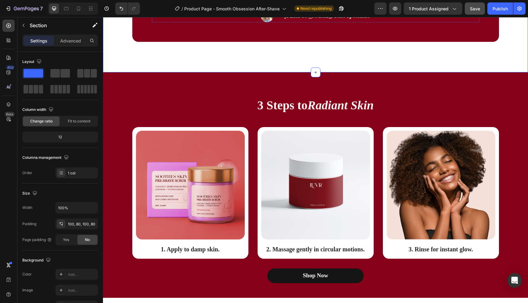
scroll to position [786, 0]
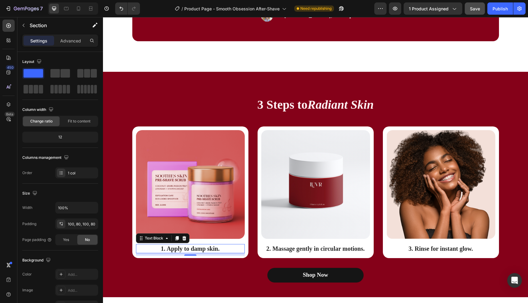
click at [185, 250] on p "1. Apply to damp skin." at bounding box center [191, 249] width 108 height 8
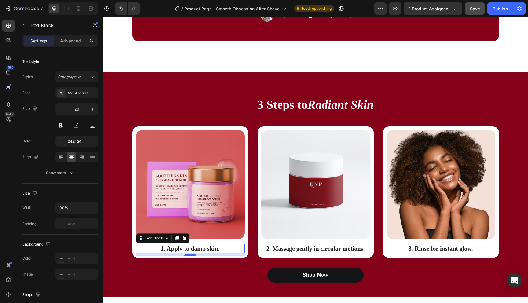
click at [185, 250] on p "1. Apply to damp skin." at bounding box center [191, 249] width 108 height 8
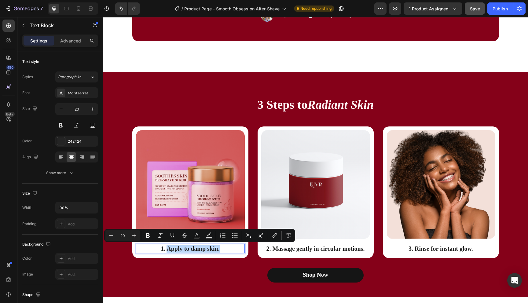
drag, startPoint x: 167, startPoint y: 250, endPoint x: 222, endPoint y: 250, distance: 55.0
click at [222, 251] on p "1. Apply to damp skin." at bounding box center [191, 249] width 108 height 8
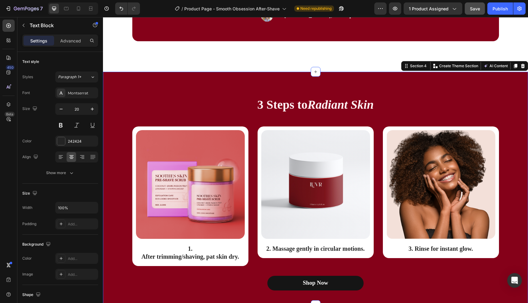
click at [194, 272] on div "Image 1. After trimming/shaving , pat skin dry. Text Block Row Image 2. Massage…" at bounding box center [316, 202] width 416 height 150
click at [295, 248] on p "2. Massage gently in circular motions." at bounding box center [316, 249] width 108 height 8
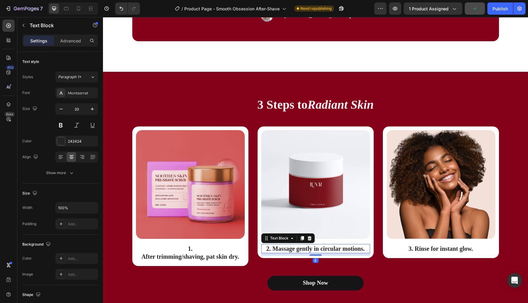
click at [295, 248] on p "2. Massage gently in circular motions." at bounding box center [316, 249] width 108 height 8
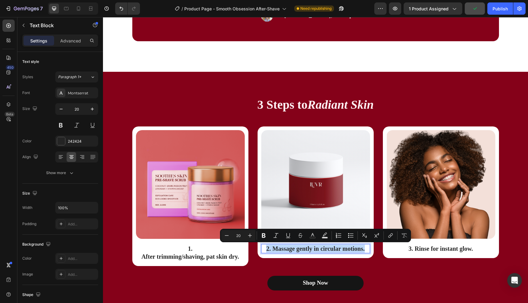
click at [279, 250] on p "2. Massage gently in circular motions." at bounding box center [316, 249] width 108 height 8
drag, startPoint x: 273, startPoint y: 250, endPoint x: 379, endPoint y: 250, distance: 106.4
click at [379, 250] on div "Image 1. After trimming/shaving , pat skin dry. Text Block Row Image 2. Massage…" at bounding box center [315, 197] width 367 height 140
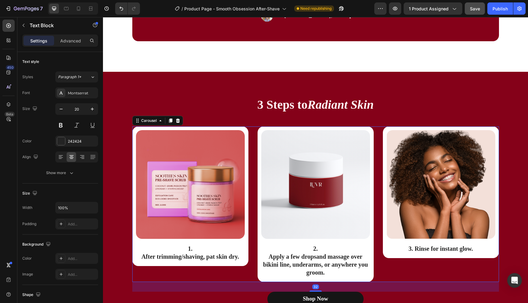
click at [409, 268] on div "Image 3. Rinse for instant glow. Text Block Row" at bounding box center [441, 205] width 116 height 156
click at [423, 248] on p "3. Rinse for instant glow." at bounding box center [441, 249] width 108 height 8
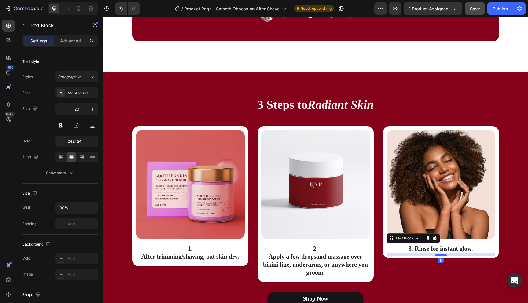
click at [423, 248] on p "3. Rinse for instant glow." at bounding box center [441, 249] width 108 height 8
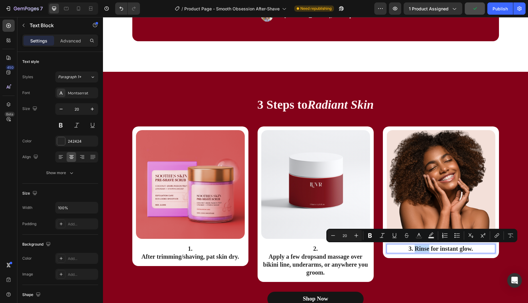
click at [417, 249] on p "3. Rinse for instant glow." at bounding box center [441, 249] width 108 height 8
drag, startPoint x: 416, startPoint y: 249, endPoint x: 476, endPoint y: 250, distance: 60.6
click at [476, 249] on p "3. Rinse for instant glow." at bounding box center [441, 249] width 108 height 8
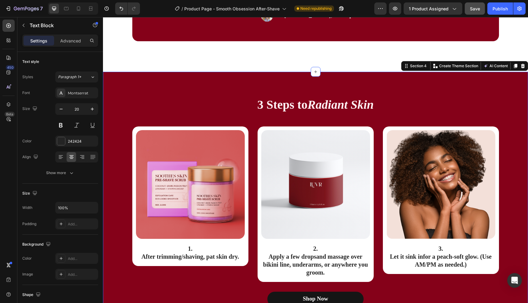
click at [501, 247] on div "Image 1. After trimming/shaving , pat skin dry. Text Block Row Image 2. Apply a…" at bounding box center [316, 209] width 416 height 165
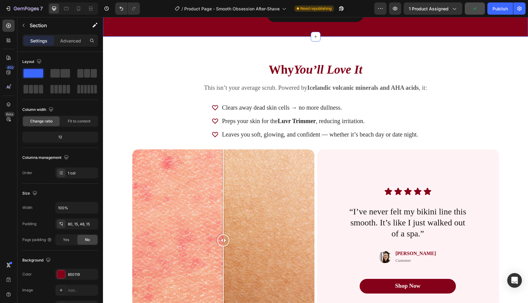
scroll to position [1076, 0]
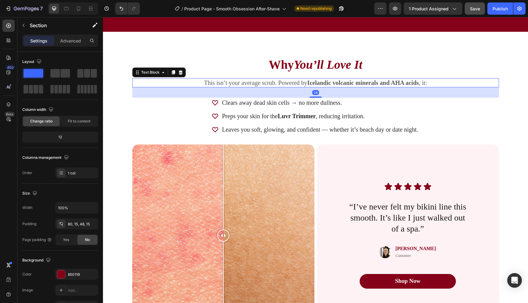
click at [277, 83] on p "This isn’t your average scrub. Powered by Icelandic volcanic minerals and AHA a…" at bounding box center [316, 83] width 366 height 8
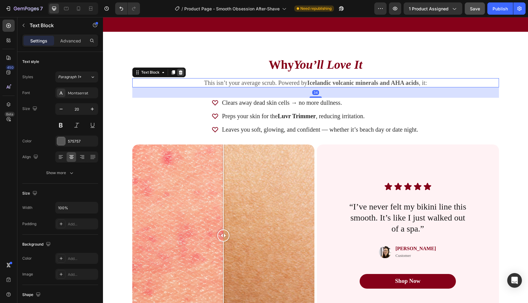
click at [181, 73] on icon at bounding box center [181, 72] width 4 height 4
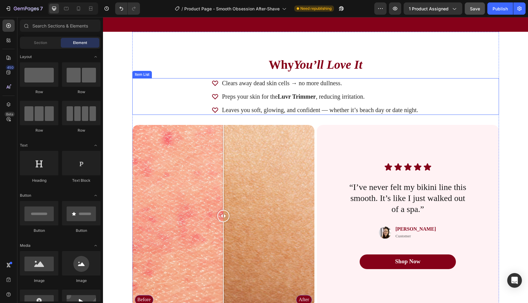
click at [262, 84] on p "Clears away dead skin cells → no more dullness." at bounding box center [320, 83] width 196 height 8
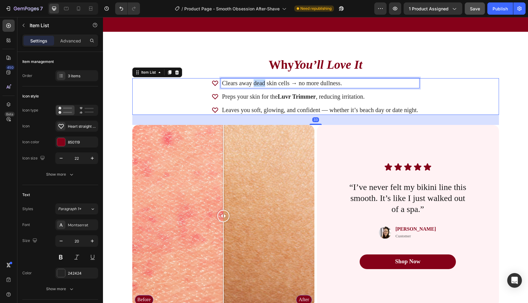
click at [262, 84] on p "Clears away dead skin cells → no more dullness." at bounding box center [320, 83] width 196 height 8
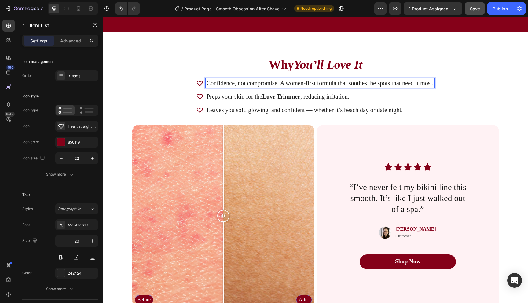
click at [278, 84] on p "Confidence, not compromise. A women-first formula that soothes the spots that n…" at bounding box center [320, 83] width 227 height 8
drag, startPoint x: 278, startPoint y: 83, endPoint x: 209, endPoint y: 83, distance: 69.1
click at [209, 83] on p "Confidence, not compromise. A women-first formula that soothes the spots that n…" at bounding box center [320, 83] width 227 height 8
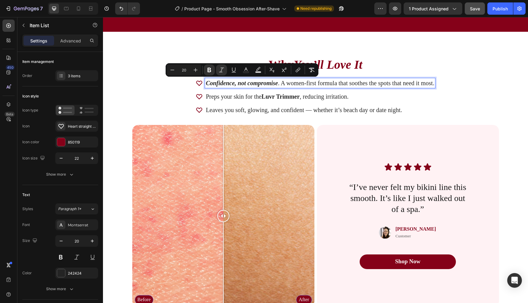
click at [260, 91] on div "Confidence, not compromise . A women-first formula that soothes the spots that …" at bounding box center [316, 96] width 240 height 37
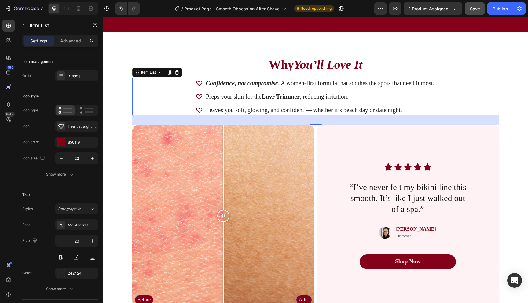
click at [313, 92] on div "Preps your skin for the Luvr Trimmer , reducing irritation." at bounding box center [320, 97] width 231 height 10
click at [220, 96] on p "Preps your skin for the Luvr Trimmer , reducing irritation." at bounding box center [320, 97] width 229 height 8
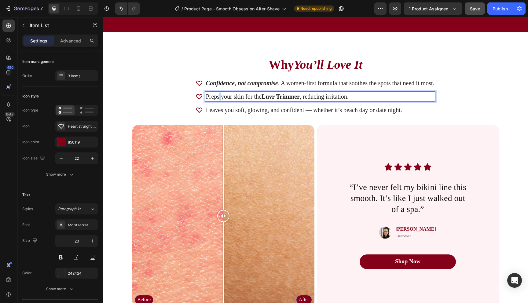
click at [220, 96] on p "Preps your skin for the Luvr Trimmer , reducing irritation." at bounding box center [320, 97] width 229 height 8
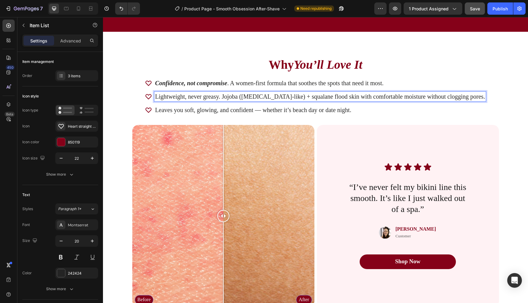
click at [233, 97] on p "Lightweight, never greasy. Jojoba (sebum-like) + squalane flood skin with comfo…" at bounding box center [320, 97] width 330 height 8
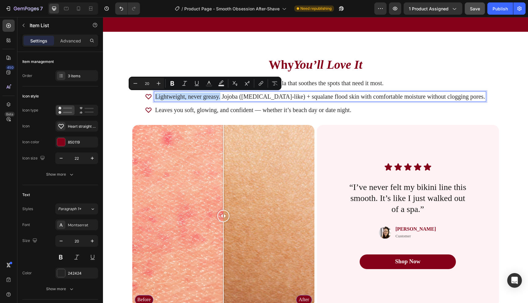
drag, startPoint x: 238, startPoint y: 98, endPoint x: 169, endPoint y: 98, distance: 68.8
click at [169, 98] on div "Lightweight, never greasy. Jojoba (sebum-like) + squalane flood skin with comfo…" at bounding box center [315, 97] width 341 height 10
click at [251, 101] on div "Lightweight, never greasy. Jojoba (sebum-like) + squalane flood skin with comfo…" at bounding box center [320, 97] width 332 height 10
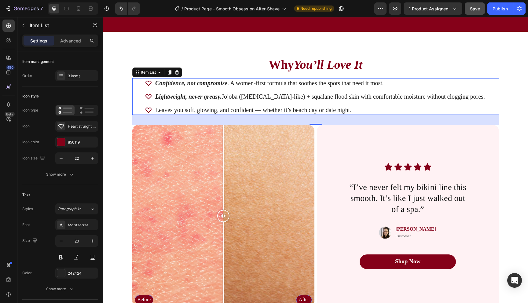
click at [249, 108] on p "Leaves you soft, glowing, and confident — whether it’s beach day or date night." at bounding box center [320, 110] width 330 height 8
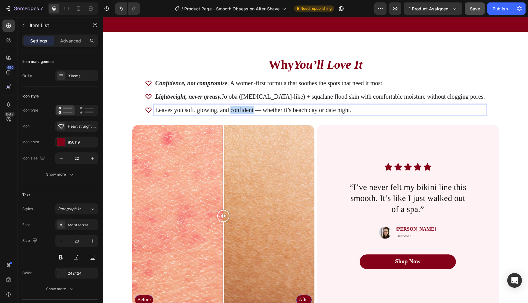
click at [249, 108] on p "Leaves you soft, glowing, and confident — whether it’s beach day or date night." at bounding box center [320, 110] width 330 height 8
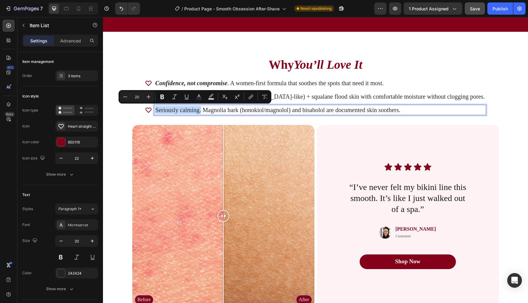
drag, startPoint x: 218, startPoint y: 112, endPoint x: 172, endPoint y: 111, distance: 46.2
click at [172, 111] on p "Seriously calming. Magnolia bark (honokiol/magnolol) and bisabolol are document…" at bounding box center [320, 110] width 330 height 8
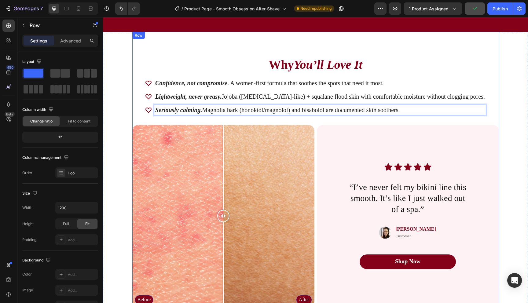
click at [255, 119] on div "Why You’ll Love It Heading Confidence, not compromise . A women-first formula t…" at bounding box center [315, 170] width 367 height 276
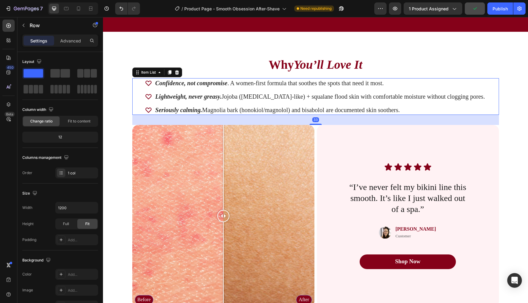
click at [290, 90] on div "Confidence, not compromise . A women-first formula that soothes the spots that …" at bounding box center [315, 96] width 341 height 37
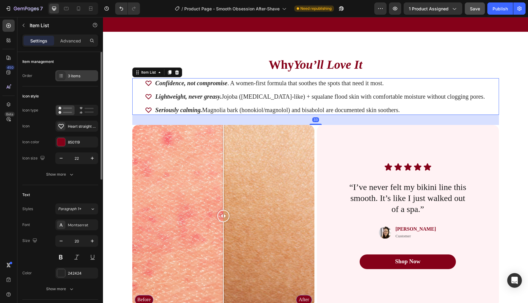
click at [77, 75] on div "3 items" at bounding box center [82, 76] width 29 height 6
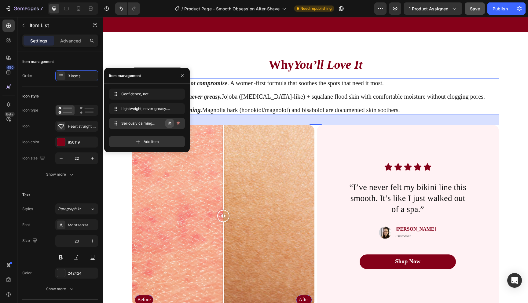
click at [168, 125] on icon "button" at bounding box center [169, 123] width 5 height 5
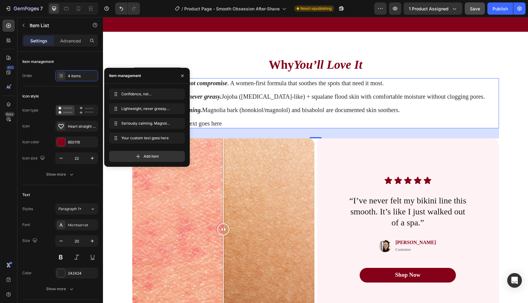
click at [269, 125] on div "Your custom text goes here" at bounding box center [320, 124] width 332 height 10
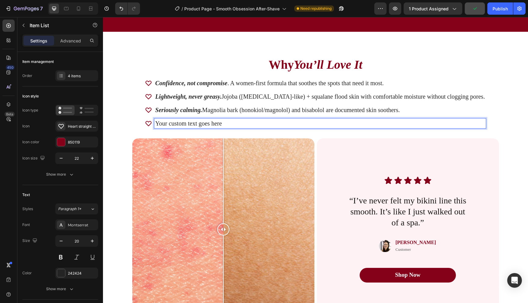
click at [216, 120] on p "Your custom text goes here" at bounding box center [320, 124] width 330 height 8
click at [232, 124] on p "Glow that earns compliments. Prickly pear + frankincense bring antioxidant/woun…" at bounding box center [320, 124] width 330 height 8
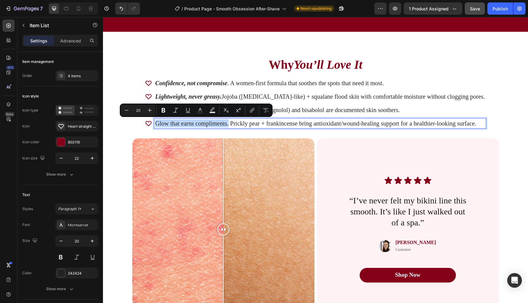
drag, startPoint x: 233, startPoint y: 124, endPoint x: 161, endPoint y: 120, distance: 72.2
click at [160, 121] on p "Glow that earns compliments. Prickly pear + frankincense bring antioxidant/woun…" at bounding box center [320, 124] width 330 height 8
click at [236, 122] on p "Glow that earns compliments. Prickly pear + frankincense bring antioxidant/woun…" at bounding box center [320, 124] width 330 height 8
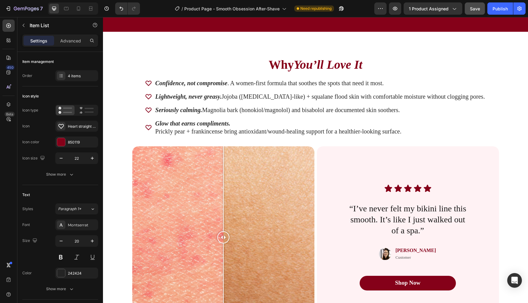
click at [490, 130] on div "Confidence, not compromise . A women-first formula that soothes the spots that …" at bounding box center [315, 107] width 367 height 58
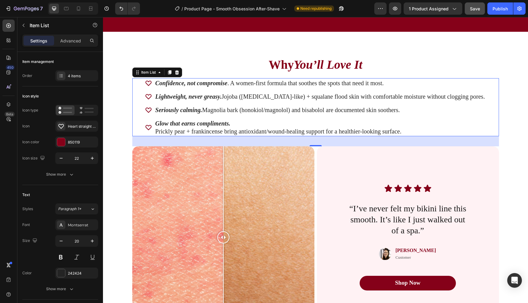
click at [495, 113] on div "Confidence, not compromise . A women-first formula that soothes the spots that …" at bounding box center [315, 107] width 367 height 58
click at [295, 103] on div "Confidence, not compromise . A women-first formula that soothes the spots that …" at bounding box center [315, 107] width 341 height 58
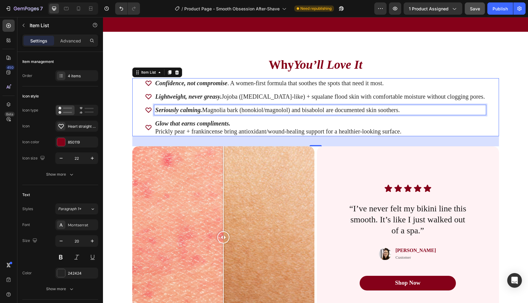
click at [244, 111] on p "Seriously calming. Magnolia bark (honokiol/magnolol) and bisabolol are document…" at bounding box center [320, 110] width 330 height 8
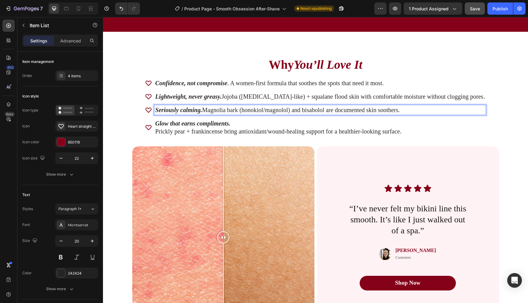
click at [221, 109] on p "Seriously calming. Magnolia bark (honokiol/magnolol) and bisabolol are document…" at bounding box center [320, 110] width 330 height 8
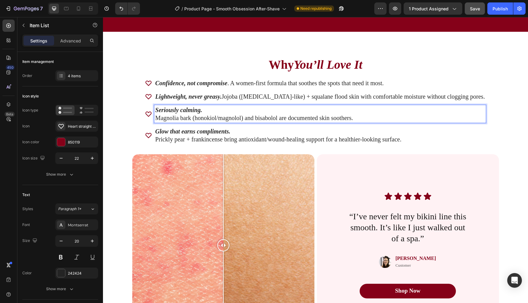
click at [495, 96] on div "Confidence, not compromise . A women-first formula that soothes the spots that …" at bounding box center [315, 111] width 367 height 66
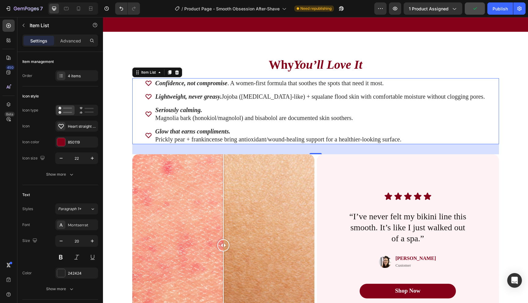
click at [241, 98] on p "Lightweight, never greasy. Jojoba (sebum-like) + squalane flood skin with comfo…" at bounding box center [320, 97] width 330 height 8
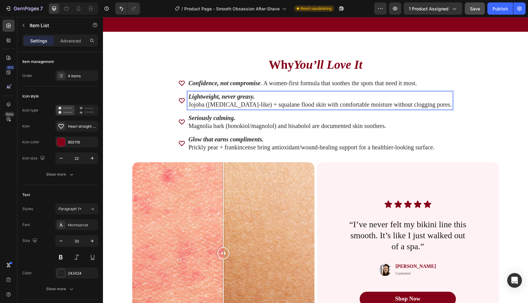
click at [272, 83] on p "Confidence, not compromise . A women-first formula that soothes the spots that …" at bounding box center [321, 83] width 264 height 8
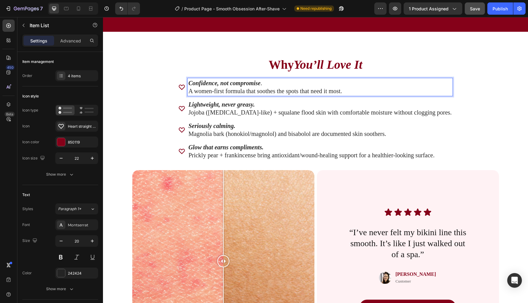
click at [457, 87] on div "Confidence, not compromise . A women-first formula that soothes the spots that …" at bounding box center [315, 119] width 367 height 82
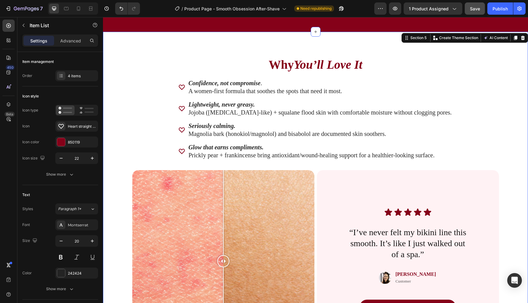
click at [510, 83] on div "Why You’ll Love It Heading Confidence, not compromise . A women-first formula t…" at bounding box center [315, 210] width 425 height 356
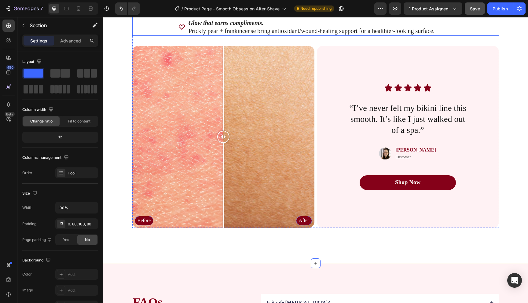
scroll to position [1207, 0]
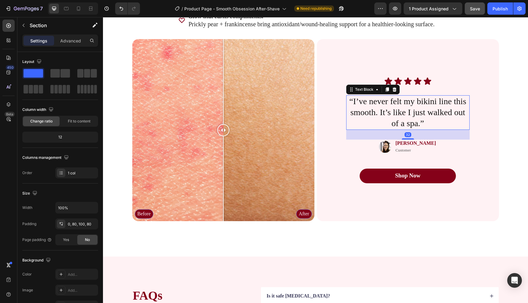
click at [412, 107] on p "“I’ve never felt my bikini line this smooth. It’s like I just walked out of a s…" at bounding box center [408, 112] width 122 height 33
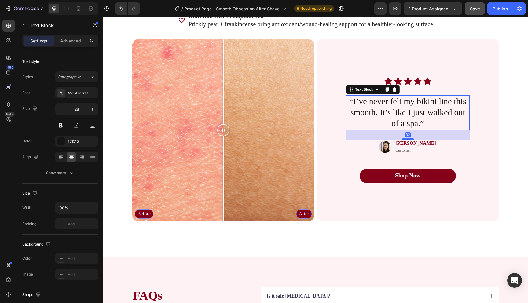
click at [412, 107] on p "“I’ve never felt my bikini line this smooth. It’s like I just walked out of a s…" at bounding box center [408, 112] width 122 height 33
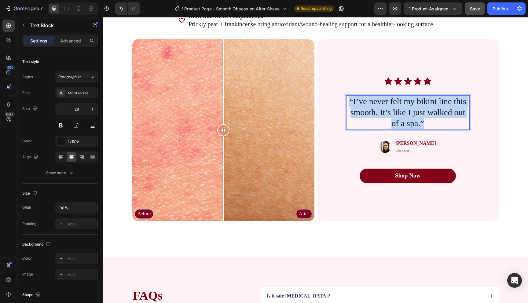
click at [412, 107] on p "“I’ve never felt my bikini line this smooth. It’s like I just walked out of a s…" at bounding box center [408, 112] width 122 height 33
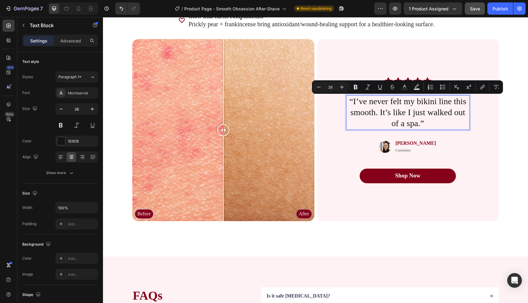
scroll to position [1213, 0]
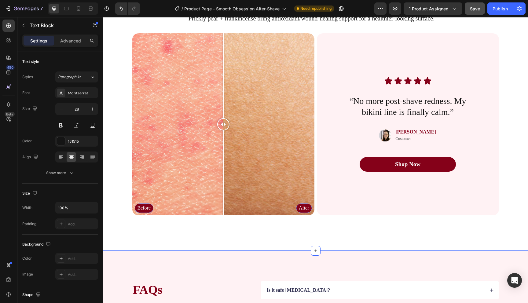
click at [513, 125] on div "Why You’ll Love It Heading Confidence, not compromise . A women-first formula t…" at bounding box center [315, 73] width 425 height 356
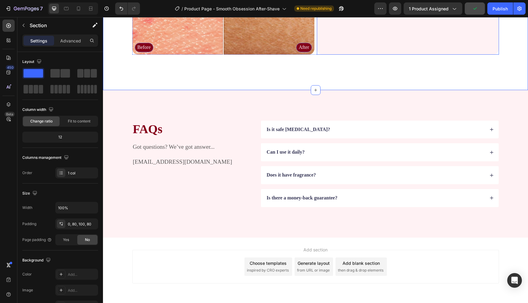
scroll to position [1396, 0]
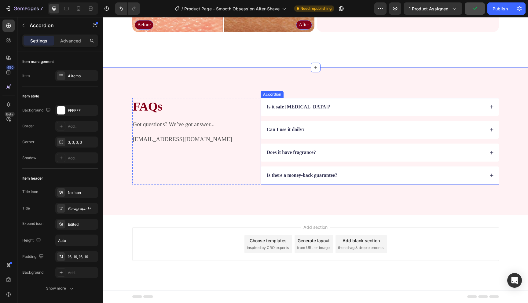
click at [361, 108] on div "Is it safe [MEDICAL_DATA]?" at bounding box center [375, 107] width 219 height 8
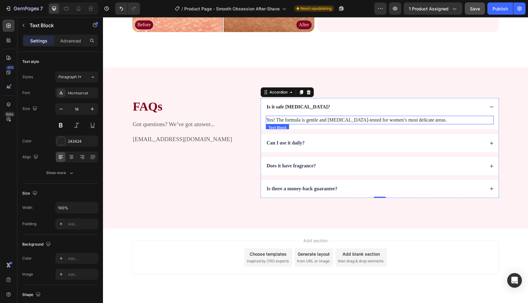
click at [364, 122] on p "Yes! The formula is gentle and dermatologist-tested for women’s most delicate a…" at bounding box center [380, 120] width 227 height 7
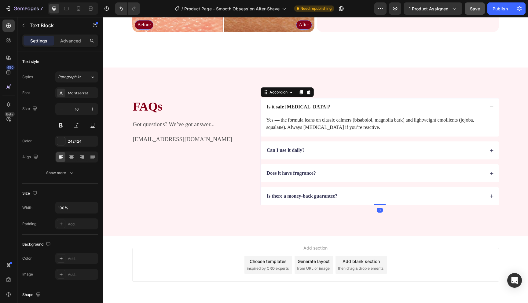
click at [297, 151] on strong "Can I use it daily?" at bounding box center [286, 150] width 38 height 5
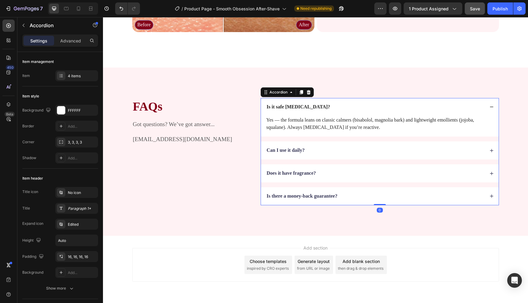
click at [297, 151] on strong "Can I use it daily?" at bounding box center [286, 150] width 38 height 5
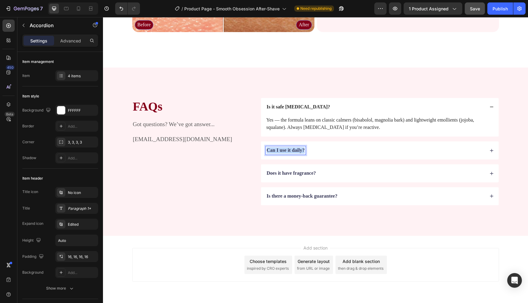
click at [297, 151] on strong "Can I use it daily?" at bounding box center [286, 150] width 38 height 5
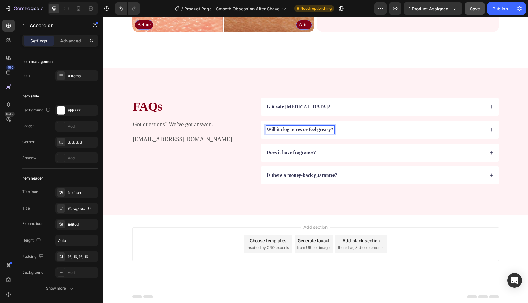
click at [359, 134] on div "Will it clog pores or feel greasy?" at bounding box center [375, 130] width 219 height 8
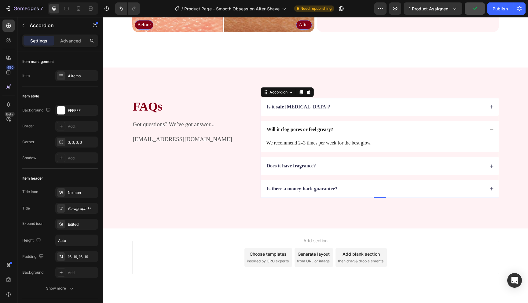
click at [309, 145] on p "We recommend 2–3 times per week for the best glow." at bounding box center [380, 142] width 227 height 7
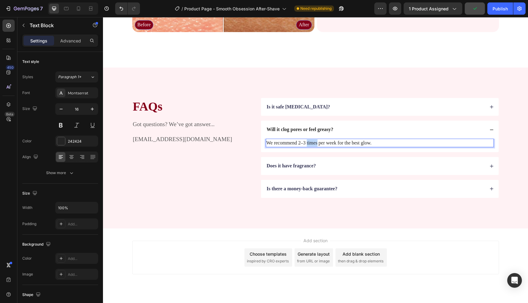
click at [309, 145] on p "We recommend 2–3 times per week for the best glow." at bounding box center [380, 142] width 227 height 7
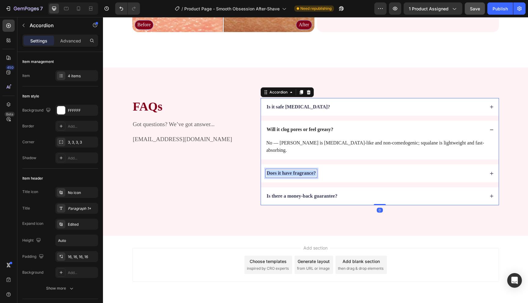
click at [305, 171] on strong "Does it have fragrance?" at bounding box center [291, 173] width 49 height 5
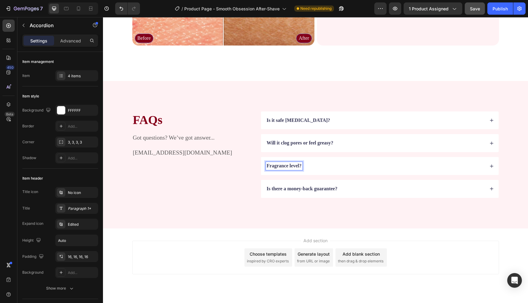
scroll to position [1383, 0]
click at [318, 167] on div "Fragrance level?" at bounding box center [375, 166] width 219 height 8
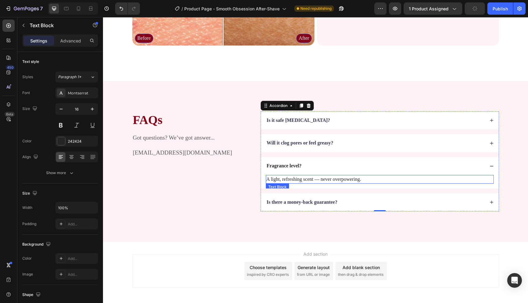
click at [312, 179] on p "A light, refreshing scent — never overpowering." at bounding box center [380, 179] width 227 height 7
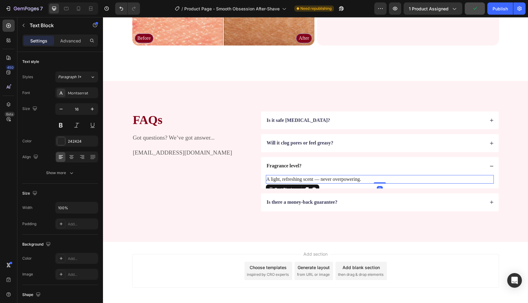
click at [312, 179] on p "A light, refreshing scent — never overpowering." at bounding box center [380, 179] width 227 height 7
click at [322, 202] on p "Is there a money-back guarantee?" at bounding box center [302, 202] width 71 height 6
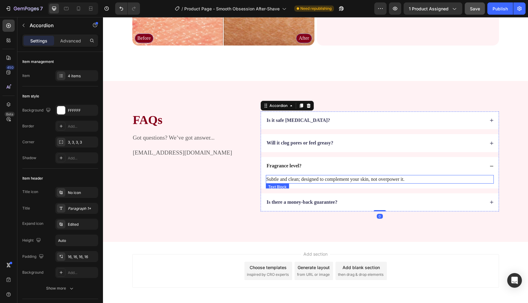
click at [422, 175] on div "Fragrance level?" at bounding box center [380, 166] width 238 height 18
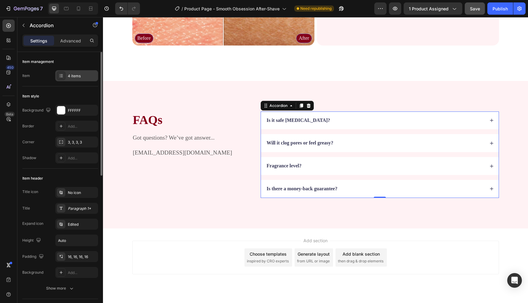
click at [83, 76] on div "4 items" at bounding box center [82, 76] width 29 height 6
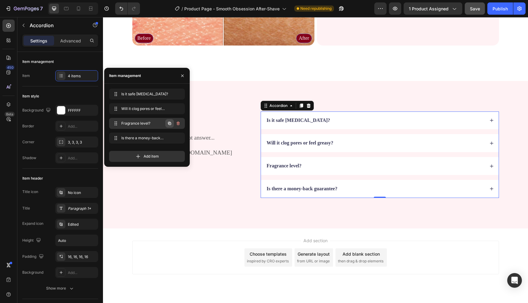
click at [168, 124] on icon "button" at bounding box center [169, 123] width 5 height 5
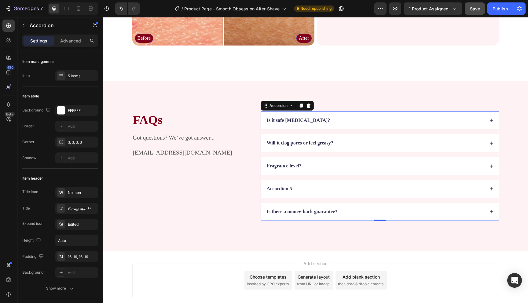
click at [281, 188] on div "Accordion 5" at bounding box center [279, 189] width 27 height 8
click at [281, 188] on p "Accordion 5" at bounding box center [279, 189] width 25 height 6
click at [377, 190] on div "Where can I use it?" at bounding box center [375, 189] width 219 height 8
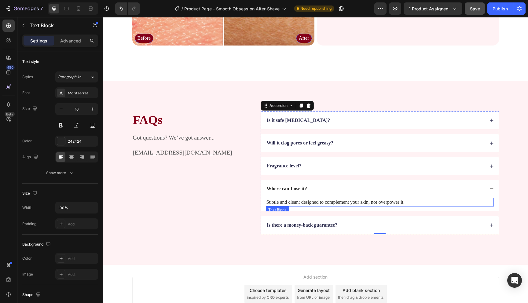
click at [342, 204] on p "Subtle and clean; designed to complement your skin, not overpower it." at bounding box center [380, 202] width 227 height 7
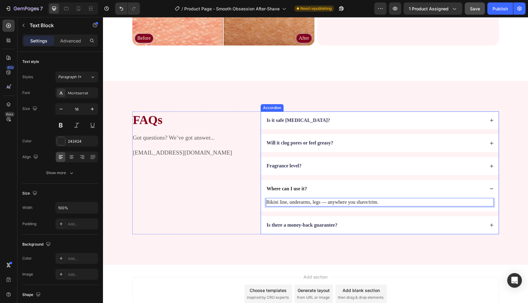
click at [229, 206] on div "FAQs Heading Got questions? We’ve got answer... [EMAIL_ADDRESS][DOMAIN_NAME] Te…" at bounding box center [191, 173] width 119 height 123
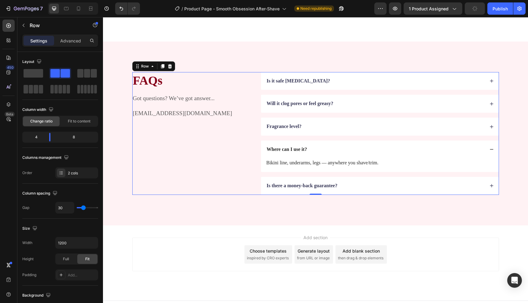
scroll to position [1432, 0]
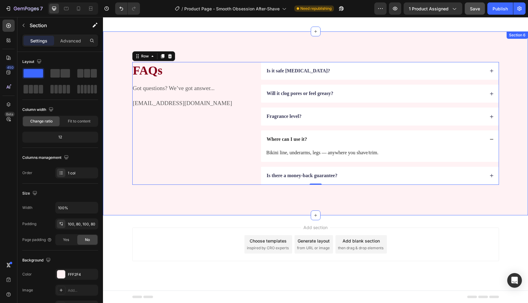
click at [324, 206] on div "FAQs Heading Got questions? We’ve got answer... support@tryluvr.com Text Block …" at bounding box center [315, 123] width 425 height 184
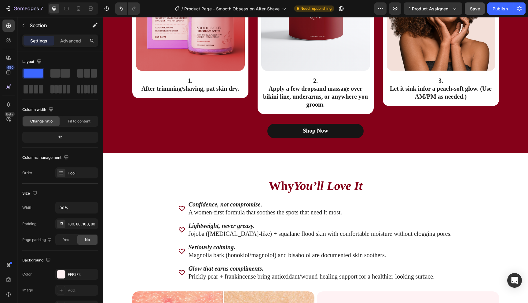
scroll to position [954, 0]
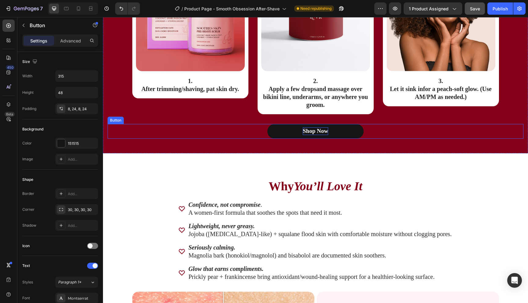
click at [317, 130] on div "Shop Now" at bounding box center [315, 132] width 25 height 8
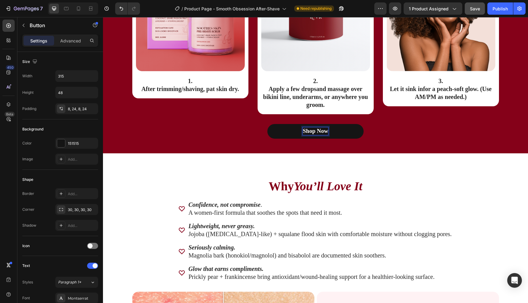
click at [317, 130] on p "Shop Now" at bounding box center [315, 132] width 25 height 8
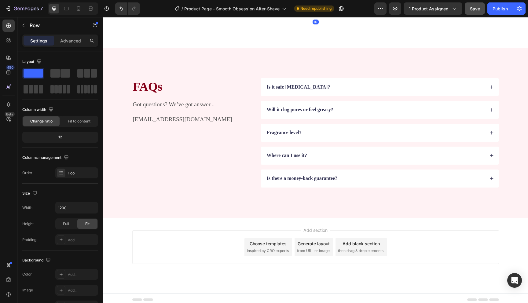
scroll to position [1419, 0]
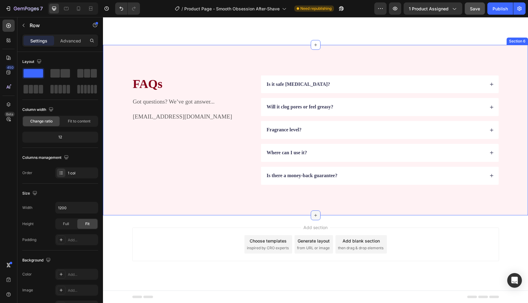
click at [318, 214] on icon at bounding box center [315, 215] width 5 height 5
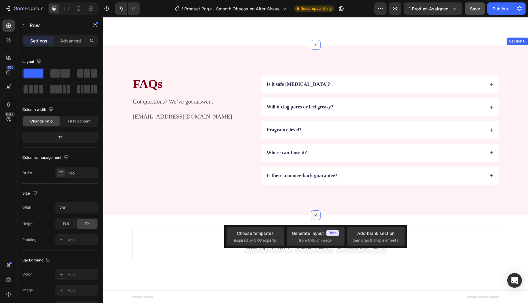
click at [318, 214] on icon at bounding box center [315, 215] width 7 height 7
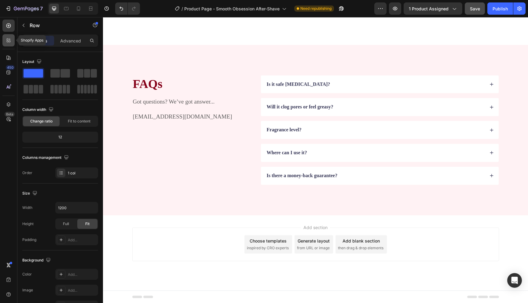
click at [7, 42] on icon at bounding box center [8, 42] width 2 height 2
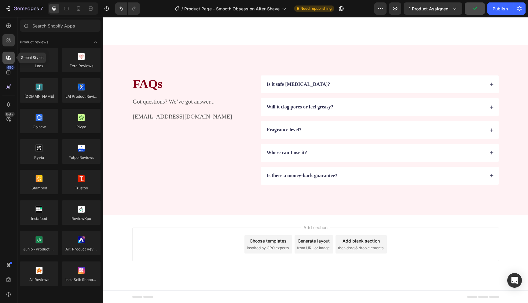
click at [14, 61] on div at bounding box center [8, 58] width 12 height 12
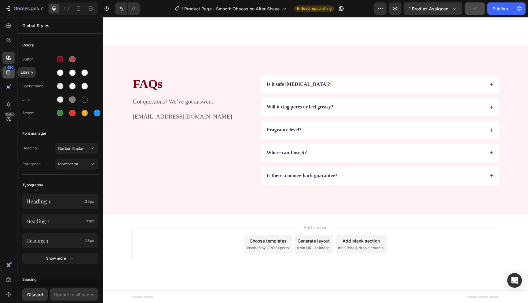
click at [5, 76] on div "450" at bounding box center [8, 72] width 12 height 12
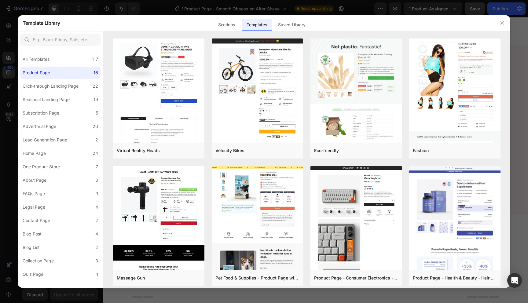
click at [5, 76] on div at bounding box center [264, 151] width 528 height 303
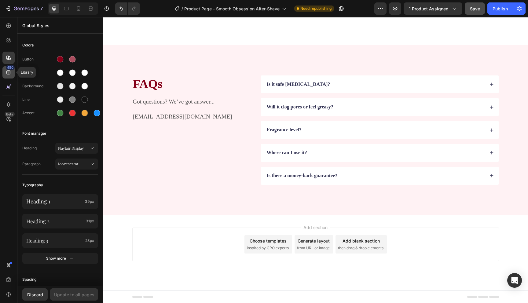
click at [8, 74] on icon at bounding box center [9, 72] width 6 height 6
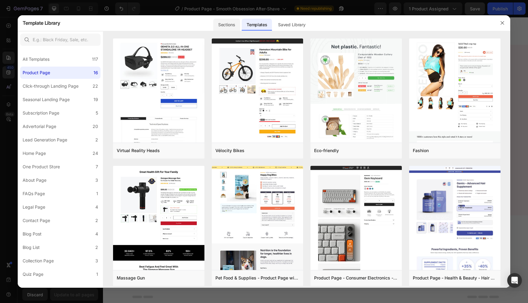
click at [226, 24] on div "Sections" at bounding box center [226, 25] width 27 height 12
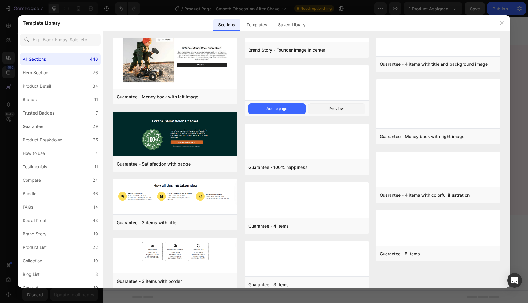
scroll to position [5886, 0]
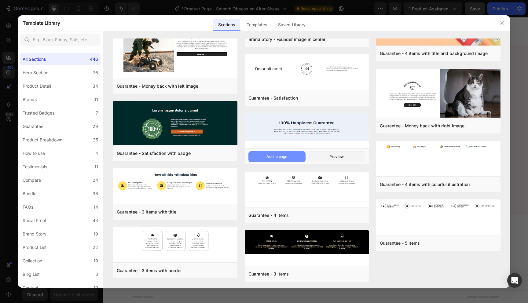
click at [276, 157] on div "Add to page" at bounding box center [277, 157] width 21 height 6
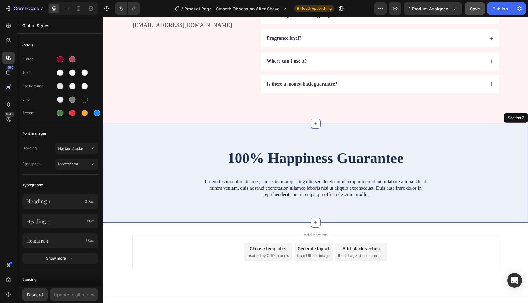
scroll to position [1518, 0]
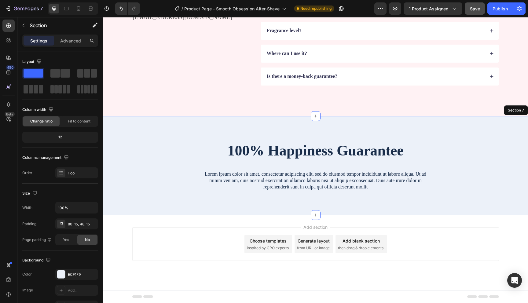
click at [193, 131] on div "100% Happiness Guarantee Heading Lorem ipsum dolor sit amet, consectetur adipis…" at bounding box center [315, 165] width 425 height 99
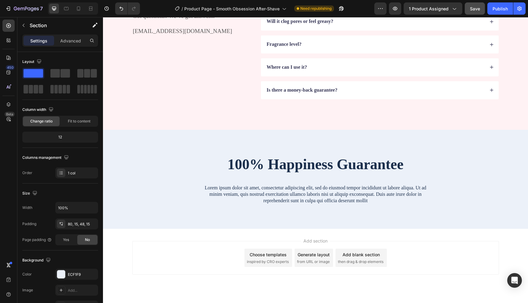
scroll to position [1505, 0]
click at [170, 147] on div "100% Happiness Guarantee Heading Lorem ipsum dolor sit amet, consectetur adipis…" at bounding box center [315, 178] width 425 height 99
click at [177, 145] on div "100% Happiness Guarantee Heading Lorem ipsum dolor sit amet, consectetur adipis…" at bounding box center [315, 178] width 425 height 99
click at [216, 145] on div "100% Happiness Guarantee Heading Lorem ipsum dolor sit amet, consectetur adipis…" at bounding box center [315, 178] width 425 height 99
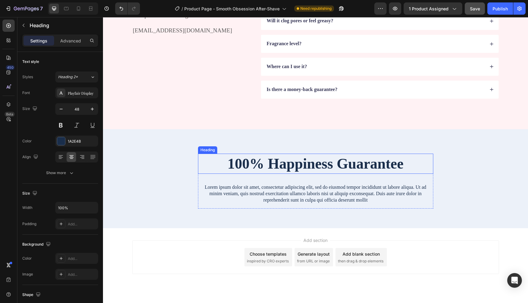
click at [249, 161] on h2 "100% Happiness Guarantee" at bounding box center [315, 164] width 235 height 20
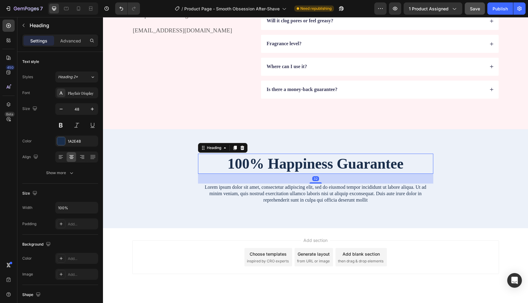
click at [249, 161] on h2 "100% Happiness Guarantee" at bounding box center [315, 164] width 235 height 20
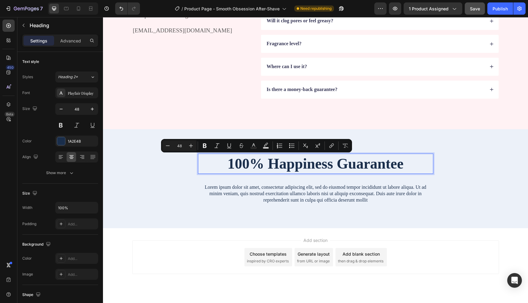
click at [226, 164] on p "100% Happiness Guarantee" at bounding box center [316, 163] width 234 height 19
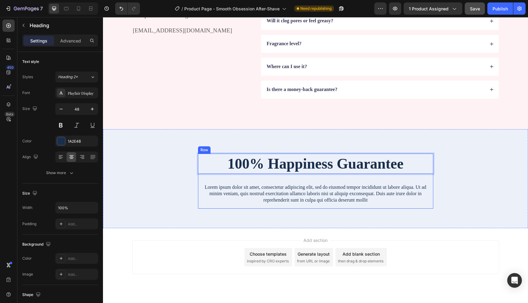
click at [199, 184] on div "Lorem ipsum dolor sit amet, consectetur adipiscing elit, sed do eiusmod tempor …" at bounding box center [315, 194] width 235 height 20
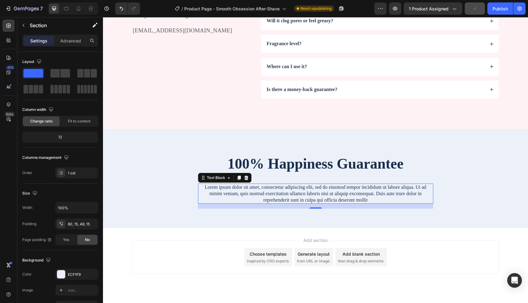
click at [171, 223] on div "100% Happiness Guarantee Heading Lorem ipsum dolor sit amet, consectetur adipis…" at bounding box center [315, 178] width 425 height 99
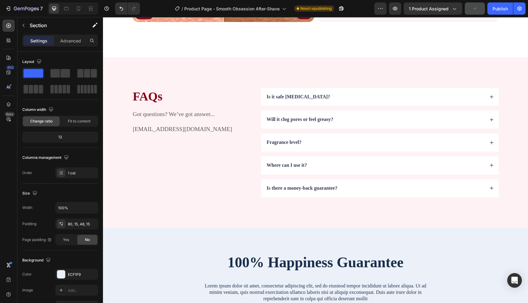
scroll to position [1417, 0]
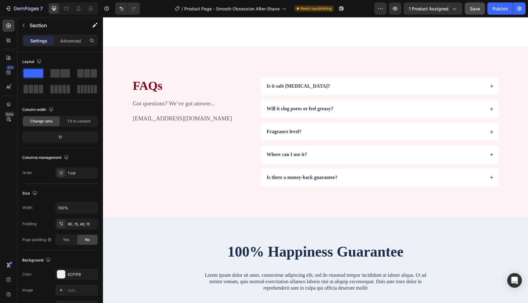
click at [161, 237] on div "100% Happiness Guarantee Heading Lorem ipsum dolor sit amet, consectetur adipis…" at bounding box center [315, 266] width 425 height 99
click at [182, 252] on div "100% Happiness Guarantee Heading Lorem ipsum dolor sit amet, consectetur adipis…" at bounding box center [316, 272] width 416 height 60
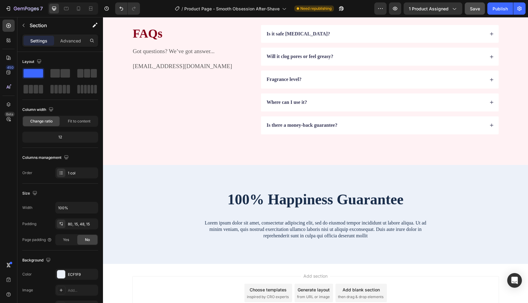
click at [172, 226] on div "100% Happiness Guarantee Heading Lorem ipsum dolor sit amet, consectetur adipis…" at bounding box center [316, 220] width 416 height 60
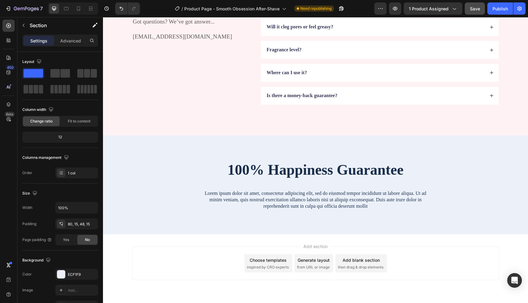
scroll to position [1505, 0]
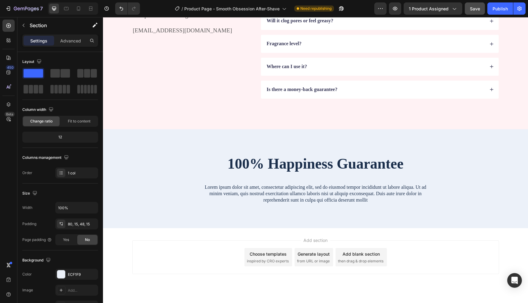
click at [155, 188] on div "100% Happiness Guarantee Heading Lorem ipsum dolor sit amet, consectetur adipis…" at bounding box center [316, 184] width 416 height 60
click at [138, 144] on div "100% Happiness Guarantee Heading Lorem ipsum dolor sit amet, consectetur adipis…" at bounding box center [315, 178] width 425 height 99
click at [157, 99] on div "FAQs Heading Got questions? We’ve got answer... support@tryluvr.com Text Block …" at bounding box center [315, 44] width 425 height 171
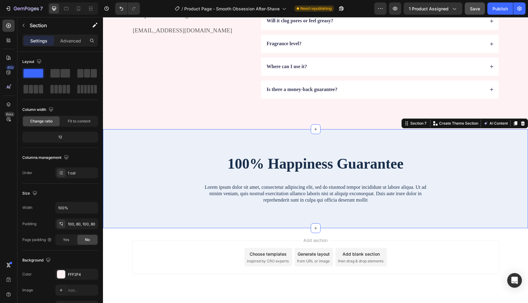
click at [184, 172] on div "100% Happiness Guarantee Heading Lorem ipsum dolor sit amet, consectetur adipis…" at bounding box center [316, 184] width 416 height 60
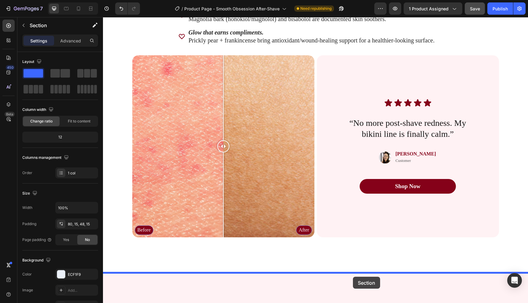
scroll to position [1212, 0]
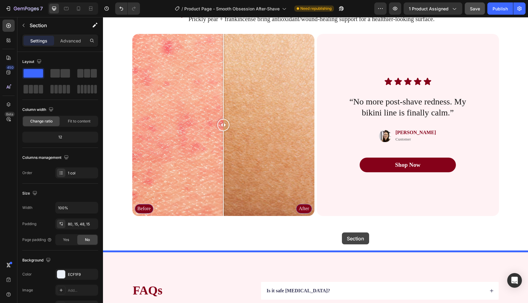
drag, startPoint x: 414, startPoint y: 121, endPoint x: 342, endPoint y: 233, distance: 132.9
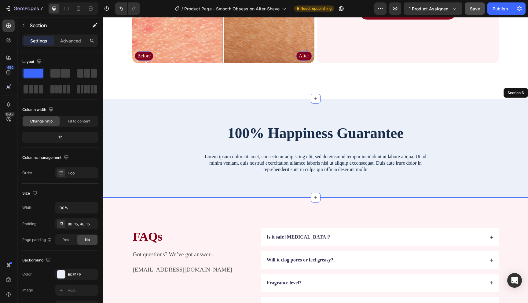
scroll to position [1347, 0]
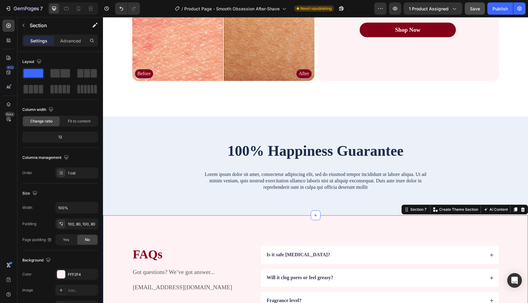
click at [193, 228] on div "FAQs Heading Got questions? We’ve got answer... support@tryluvr.com Text Block …" at bounding box center [315, 301] width 425 height 171
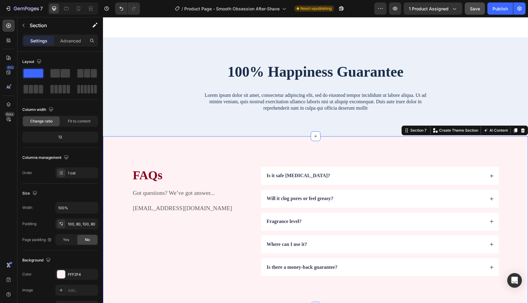
scroll to position [1493, 0]
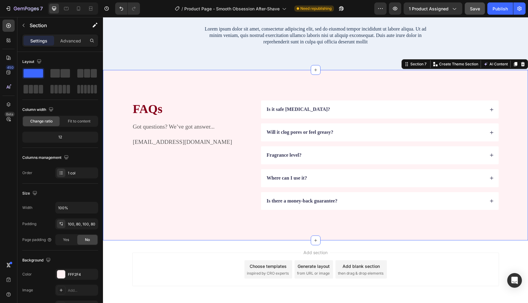
click at [118, 180] on div "FAQs Heading Got questions? We’ve got answer... support@tryluvr.com Text Block …" at bounding box center [315, 155] width 425 height 171
click at [61, 272] on div at bounding box center [61, 275] width 8 height 8
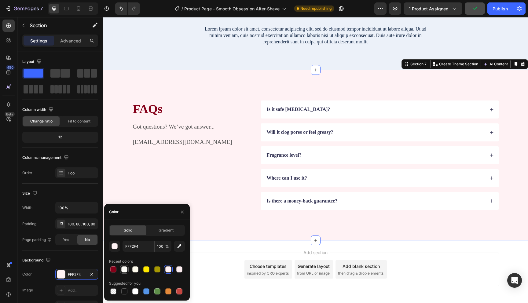
click at [123, 272] on div at bounding box center [124, 270] width 6 height 6
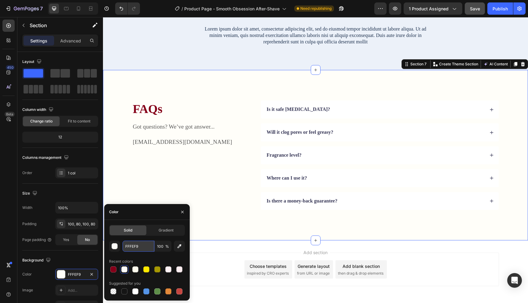
click at [130, 243] on input "FFFEF9" at bounding box center [139, 246] width 32 height 11
click at [112, 245] on div "button" at bounding box center [115, 247] width 6 height 6
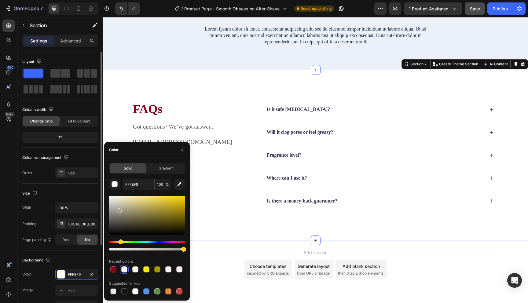
drag, startPoint x: 128, startPoint y: 220, endPoint x: 97, endPoint y: 161, distance: 66.1
click at [97, 161] on div "450 Beta Sections(18) Elements(84) Section Element Hero Section Product Detail …" at bounding box center [51, 160] width 103 height 286
type input "FFFFFF"
click at [151, 96] on div "Heading" at bounding box center [141, 96] width 19 height 7
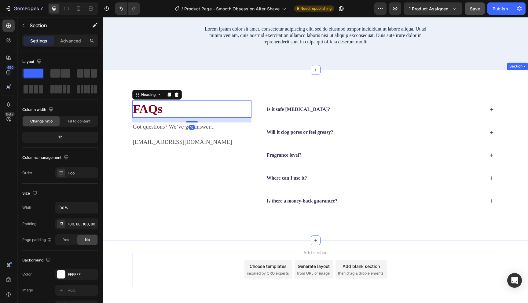
click at [122, 93] on div "FAQs Heading 16 Got questions? We’ve got answer... support@tryluvr.com Text Blo…" at bounding box center [315, 155] width 425 height 171
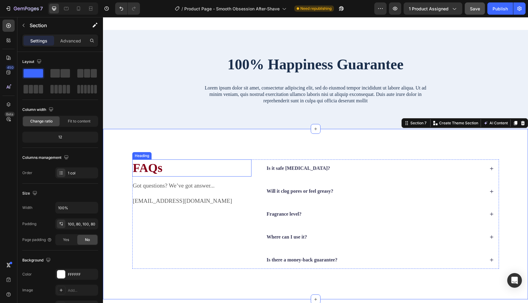
scroll to position [1432, 0]
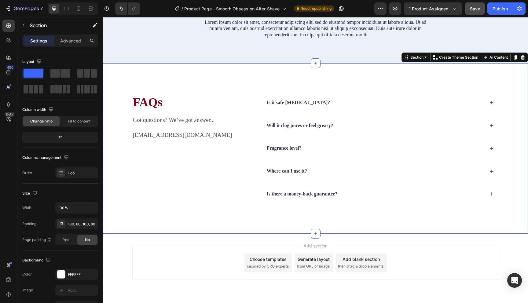
click at [261, 68] on div "FAQs Heading Got questions? We’ve got answer... support@tryluvr.com Text Block …" at bounding box center [315, 148] width 425 height 171
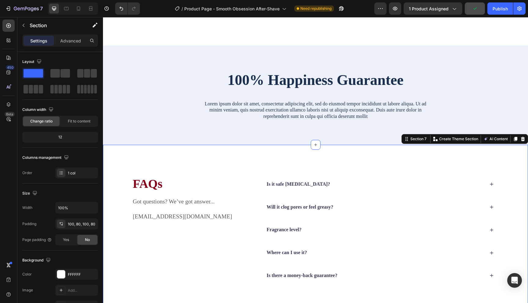
scroll to position [1330, 0]
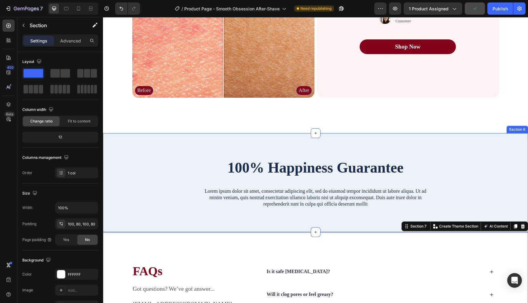
click at [344, 142] on div "100% Happiness Guarantee Heading Lorem ipsum dolor sit amet, consectetur adipis…" at bounding box center [315, 182] width 425 height 99
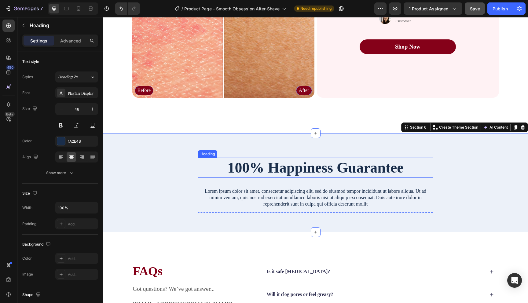
click at [237, 171] on h2 "100% Happiness Guarantee" at bounding box center [315, 168] width 235 height 20
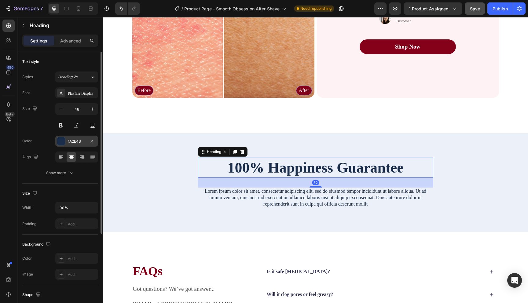
click at [62, 143] on div at bounding box center [61, 141] width 8 height 8
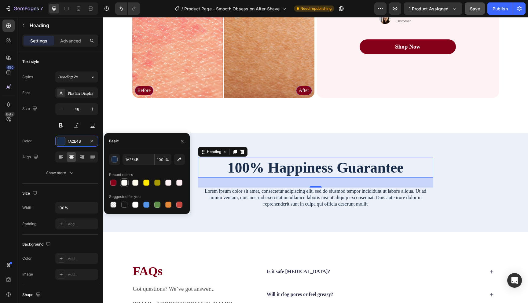
click at [125, 183] on div at bounding box center [124, 183] width 6 height 6
type input "FFFEF9"
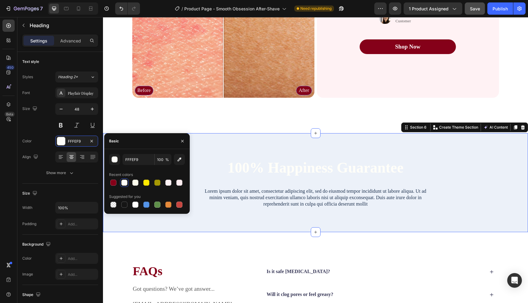
click at [258, 147] on div "100% Happiness Guarantee Heading Lorem ipsum dolor sit amet, consectetur adipis…" at bounding box center [315, 182] width 425 height 99
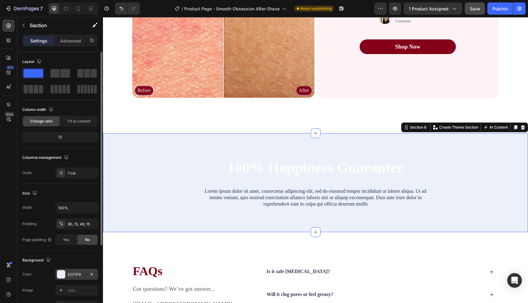
click at [64, 273] on div at bounding box center [61, 275] width 8 height 8
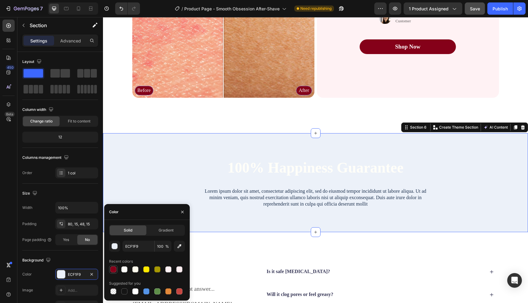
click at [113, 271] on div at bounding box center [113, 270] width 6 height 6
type input "850119"
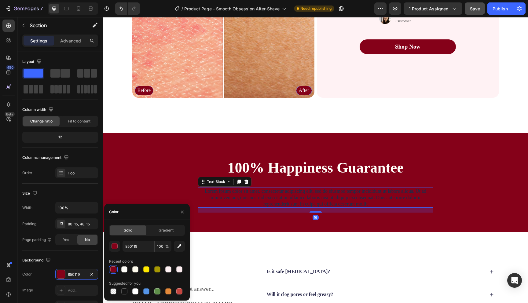
click at [285, 200] on p "Lorem ipsum dolor sit amet, consectetur adipiscing elit, sed do eiusmod tempor …" at bounding box center [316, 197] width 234 height 19
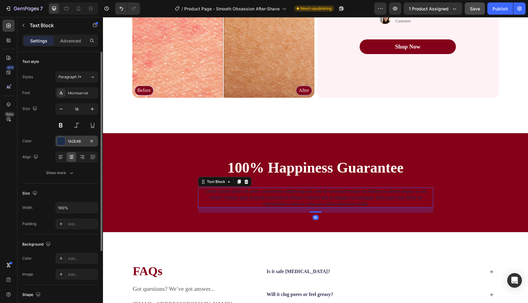
click at [60, 139] on div at bounding box center [61, 141] width 8 height 8
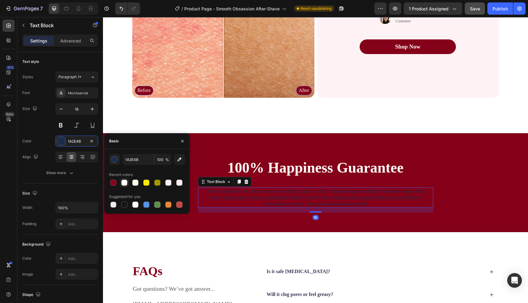
click at [126, 183] on div at bounding box center [124, 183] width 6 height 6
type input "FFFEF9"
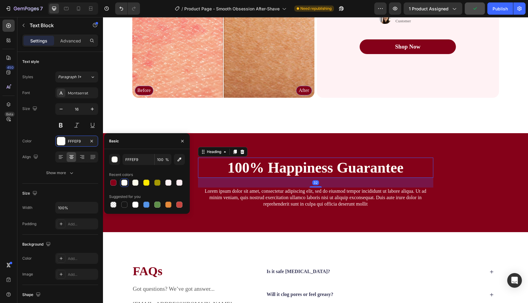
click at [268, 164] on h2 "100% Happiness Guarantee" at bounding box center [315, 168] width 235 height 20
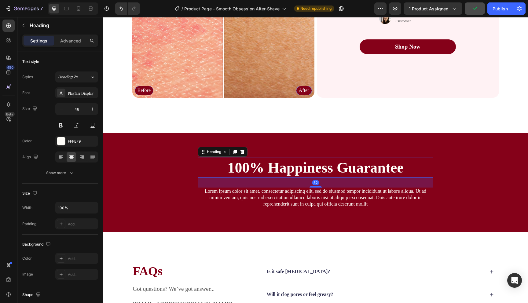
click at [280, 168] on h2 "100% Happiness Guarantee" at bounding box center [315, 168] width 235 height 20
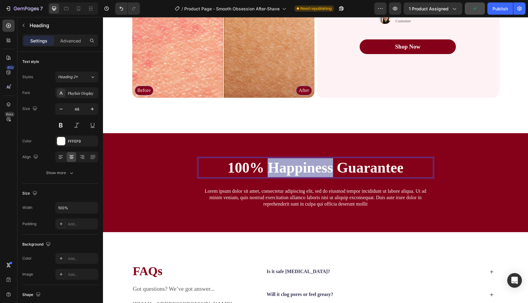
click at [280, 168] on p "100% Happiness Guarantee" at bounding box center [316, 167] width 234 height 19
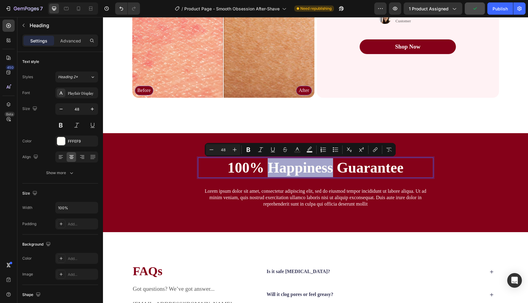
click at [271, 170] on p "100% Happiness Guarantee" at bounding box center [316, 167] width 234 height 19
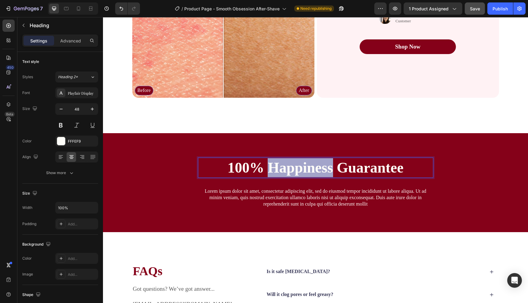
drag, startPoint x: 268, startPoint y: 169, endPoint x: 334, endPoint y: 171, distance: 65.2
click at [334, 171] on p "100% Happiness Guarantee" at bounding box center [316, 167] width 234 height 19
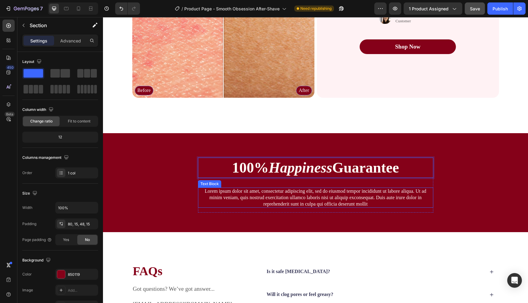
click at [454, 195] on div "100% Happiness Guarantee Heading 32 Lorem ipsum dolor sit amet, consectetur adi…" at bounding box center [316, 188] width 416 height 60
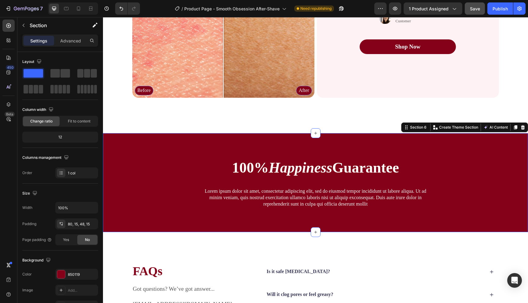
click at [172, 135] on div "100% Happiness Guarantee Heading Lorem ipsum dolor sit amet, consectetur adipis…" at bounding box center [315, 182] width 425 height 99
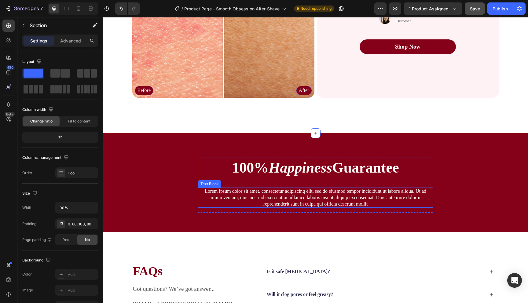
click at [275, 194] on p "Lorem ipsum dolor sit amet, consectetur adipiscing elit, sed do eiusmod tempor …" at bounding box center [316, 197] width 234 height 19
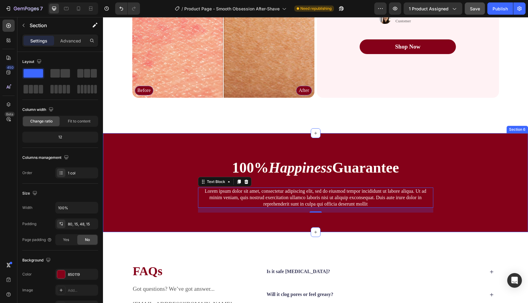
click at [167, 163] on div "100% Happiness Guarantee Heading Lorem ipsum dolor sit amet, consectetur adipis…" at bounding box center [316, 188] width 416 height 60
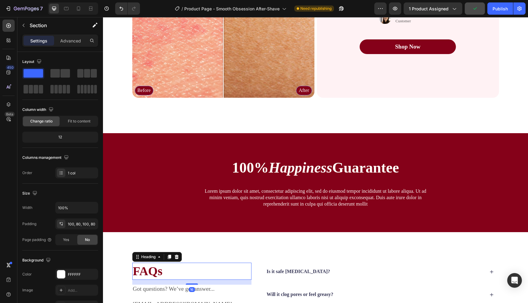
click at [177, 279] on h2 "FAQs" at bounding box center [191, 271] width 119 height 17
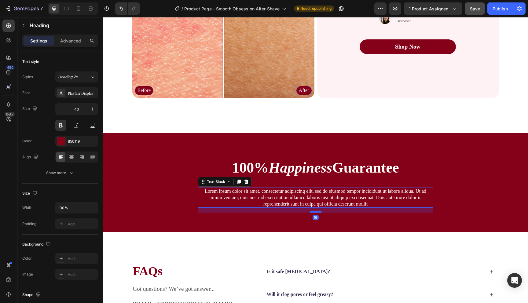
click at [268, 195] on p "Lorem ipsum dolor sit amet, consectetur adipiscing elit, sed do eiusmod tempor …" at bounding box center [316, 197] width 234 height 19
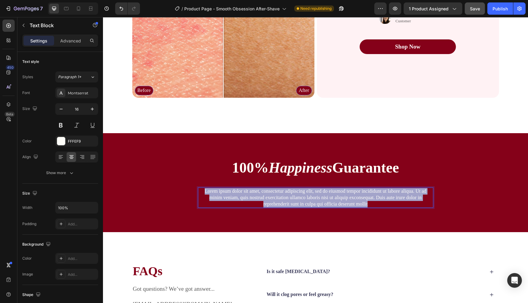
click at [268, 195] on p "Lorem ipsum dolor sit amet, consectetur adipiscing elit, sed do eiusmod tempor …" at bounding box center [316, 197] width 234 height 19
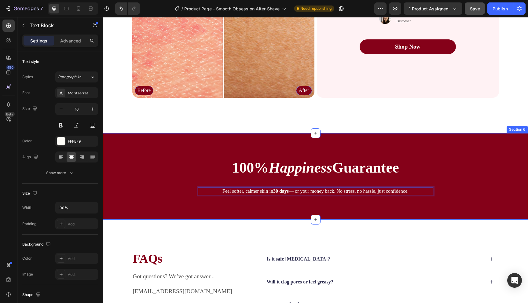
click at [274, 202] on div "100% Happiness Guarantee Heading Feel softer, calmer skin in 30 days — or your …" at bounding box center [316, 181] width 416 height 47
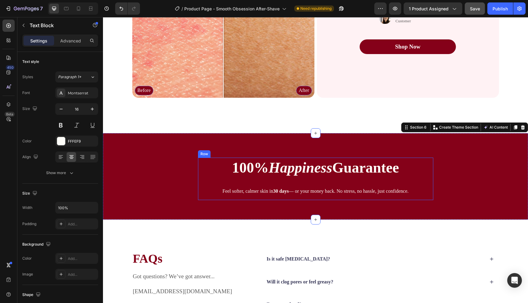
click at [283, 194] on p "Feel softer, calmer skin [DATE] — or your money back. No stress, no hassle, jus…" at bounding box center [316, 191] width 234 height 6
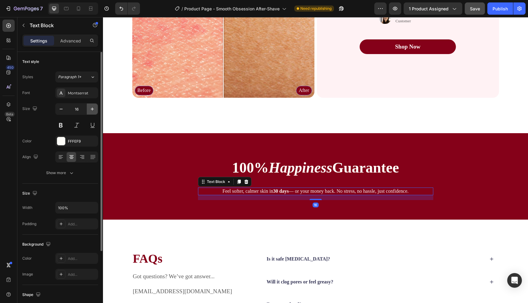
click at [92, 110] on icon "button" at bounding box center [92, 109] width 6 height 6
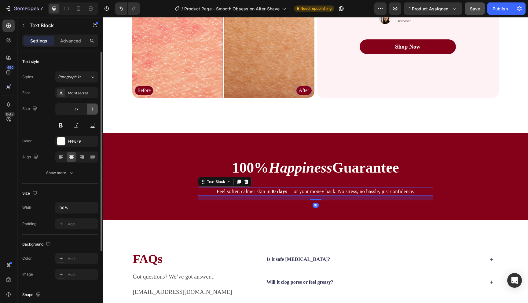
type input "18"
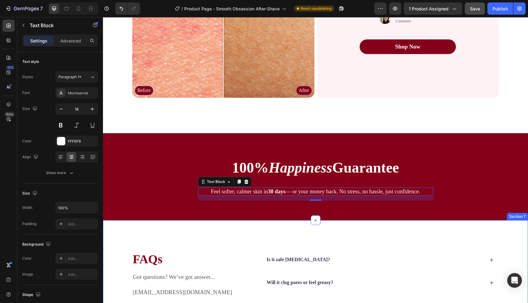
click at [212, 231] on div "FAQs Heading Got questions? We’ve got answer... support@tryluvr.com Text Block …" at bounding box center [315, 305] width 425 height 171
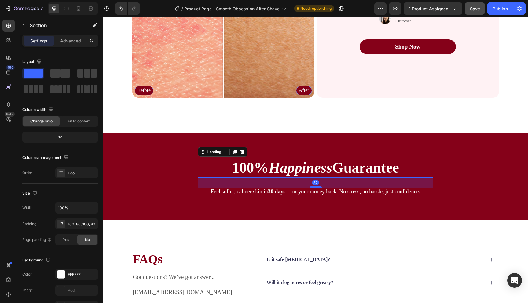
click at [288, 167] on icon "Happiness" at bounding box center [301, 168] width 64 height 16
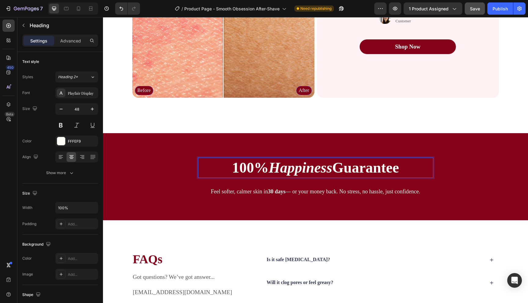
click at [288, 167] on icon "Happiness" at bounding box center [301, 168] width 64 height 16
click at [302, 166] on p "✨ Smooth Skin Guarantee" at bounding box center [316, 167] width 234 height 19
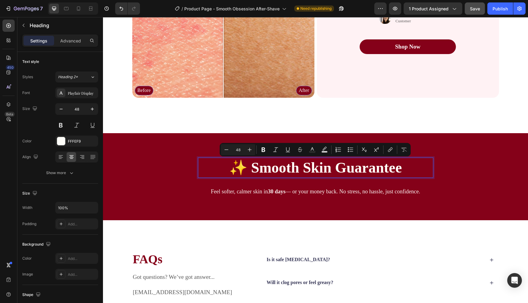
click at [253, 166] on p "✨ Smooth Skin Guarantee" at bounding box center [316, 167] width 234 height 19
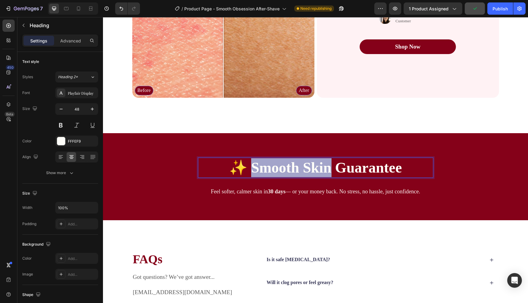
drag, startPoint x: 251, startPoint y: 166, endPoint x: 331, endPoint y: 167, distance: 80.4
click at [331, 167] on p "✨ Smooth Skin Guarantee" at bounding box center [316, 167] width 234 height 19
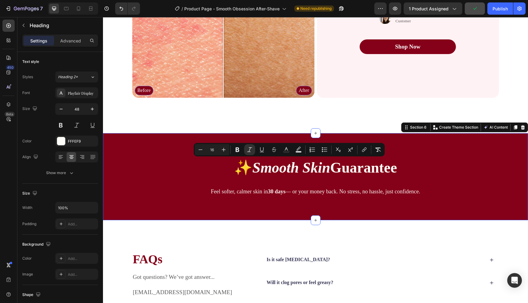
click at [320, 208] on div "✨ Smooth Skin Guarantee Heading Feel softer, calmer skin in 30 days — or your m…" at bounding box center [315, 176] width 425 height 87
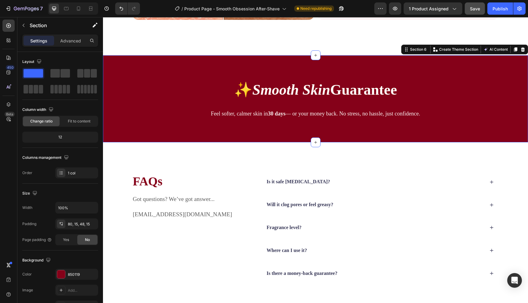
scroll to position [1409, 0]
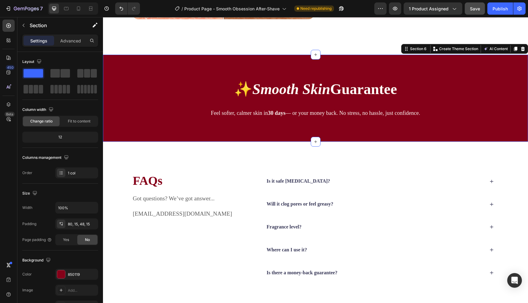
click at [457, 112] on div "✨ Smooth Skin Guarantee Heading Feel softer, calmer skin in 30 days — or your m…" at bounding box center [316, 103] width 416 height 48
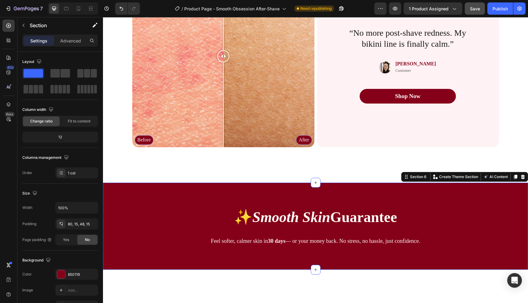
scroll to position [1279, 0]
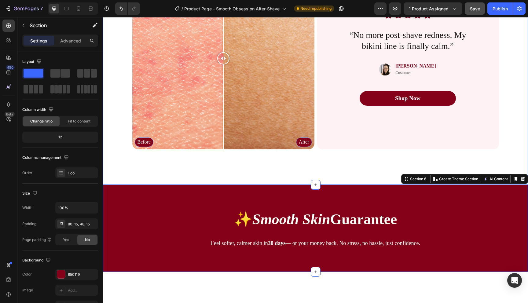
click at [354, 159] on div "Why You’ll Love It Heading Confidence, not compromise . A women-first formula t…" at bounding box center [315, 7] width 425 height 356
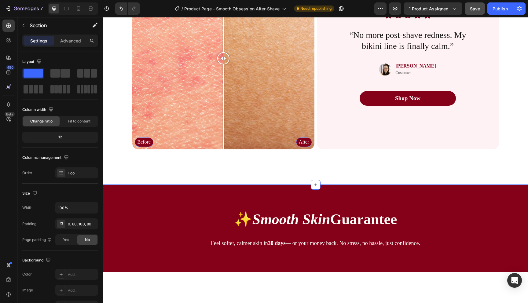
click at [377, 175] on div "Why You’ll Love It Heading Confidence, not compromise . A women-first formula t…" at bounding box center [315, 7] width 425 height 356
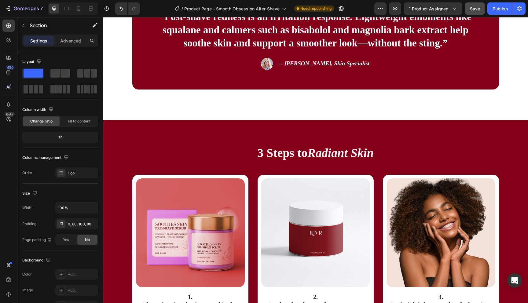
scroll to position [813, 0]
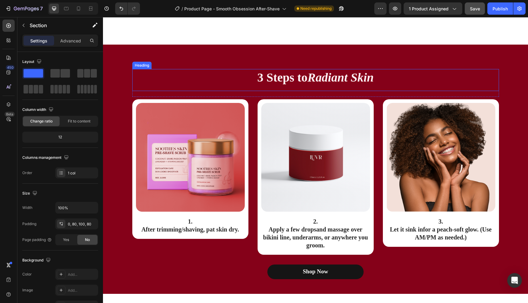
click at [310, 77] on icon "Radiant Skin" at bounding box center [341, 78] width 66 height 14
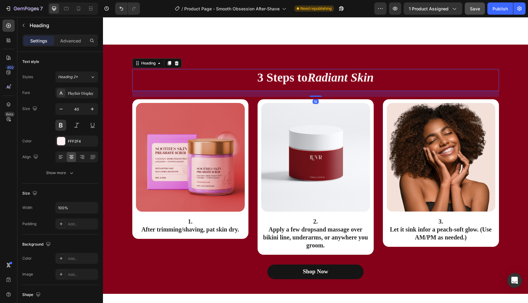
click at [310, 77] on icon "Radiant Skin" at bounding box center [341, 78] width 66 height 14
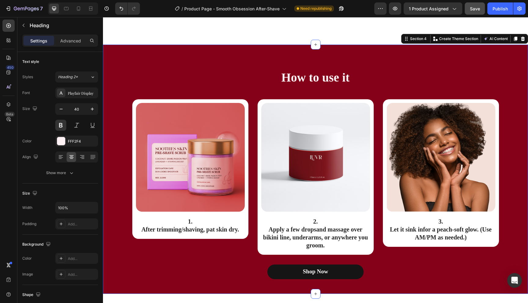
click at [272, 53] on div "How to use it Heading Row Image 1. After trimming/shaving , pat skin dry. Text …" at bounding box center [315, 170] width 425 height 250
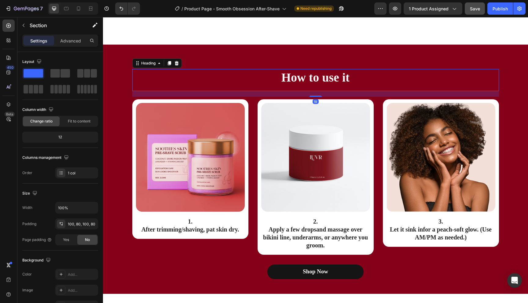
click at [305, 79] on p "How to use it" at bounding box center [316, 78] width 366 height 16
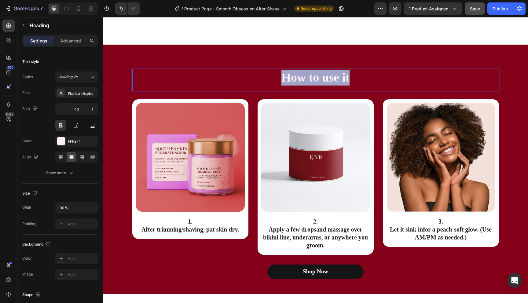
click at [305, 79] on p "How to use it" at bounding box center [316, 78] width 366 height 16
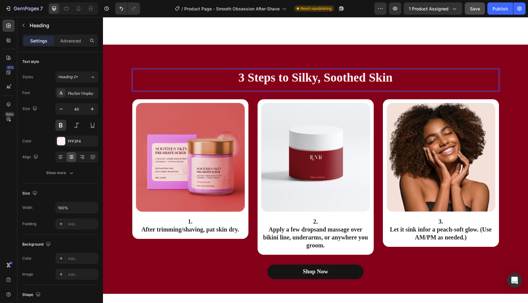
click at [301, 79] on p "3 Steps to Silky, Soothed Skin" at bounding box center [316, 78] width 366 height 16
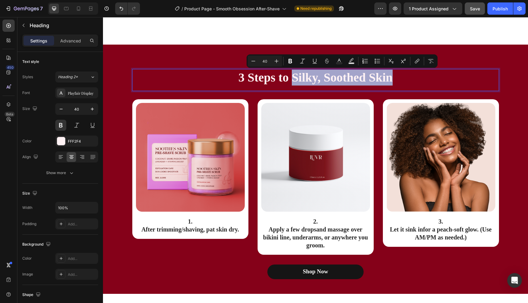
drag, startPoint x: 294, startPoint y: 79, endPoint x: 404, endPoint y: 80, distance: 110.4
click at [404, 80] on p "3 Steps to Silky, Soothed Skin" at bounding box center [316, 78] width 366 height 16
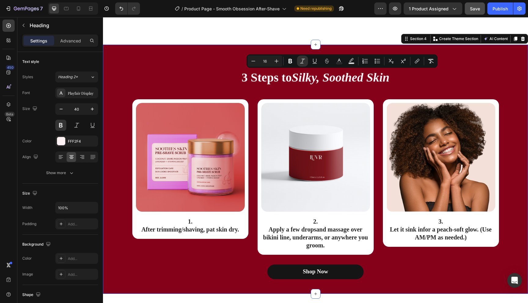
click at [509, 82] on div "3 Steps to Silky, Soothed Skin Heading Row Image 1. After trimming/shaving , pa…" at bounding box center [316, 174] width 416 height 210
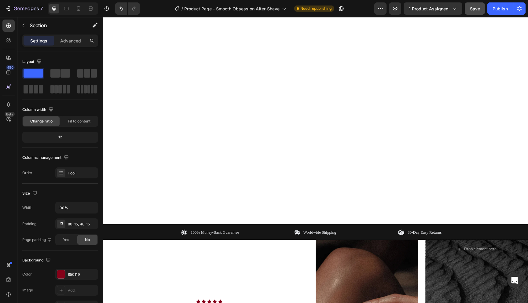
scroll to position [0, 0]
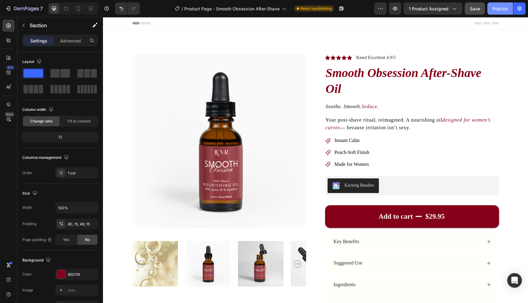
click at [494, 11] on div "Publish" at bounding box center [500, 9] width 15 height 6
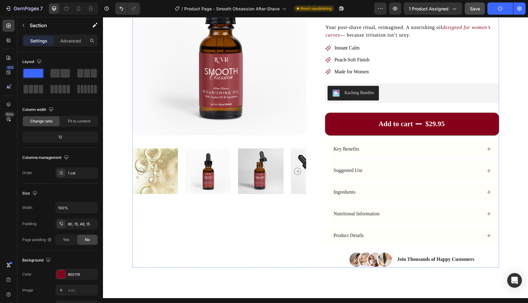
scroll to position [94, 0]
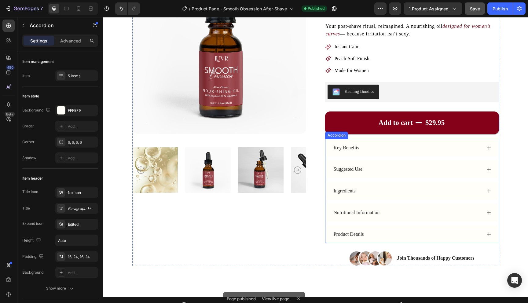
click at [371, 232] on div "Product Details" at bounding box center [407, 235] width 149 height 8
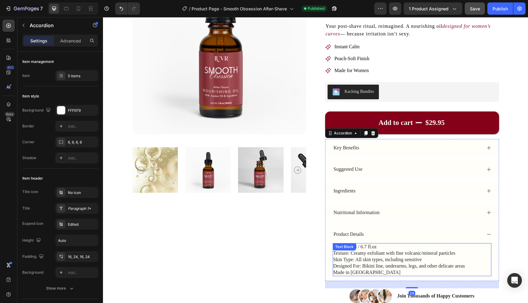
click at [371, 249] on div "Size: 200ml / 6.7 fl.oz Texture: Creamy exfoliant with fine volcanic/mineral pa…" at bounding box center [412, 259] width 159 height 33
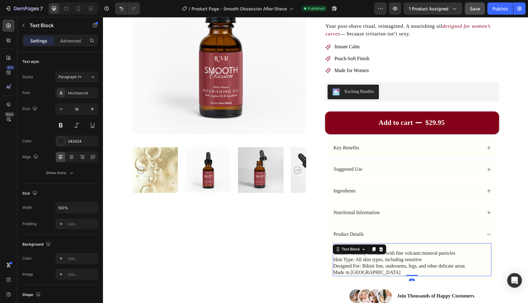
click at [372, 249] on icon at bounding box center [374, 249] width 5 height 5
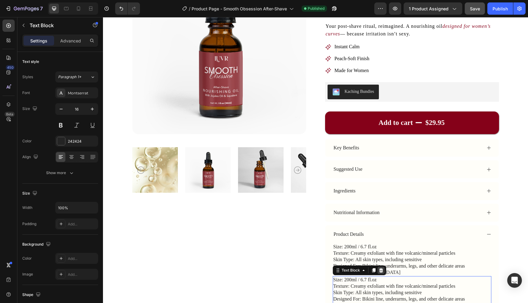
click at [383, 271] on icon at bounding box center [381, 270] width 5 height 5
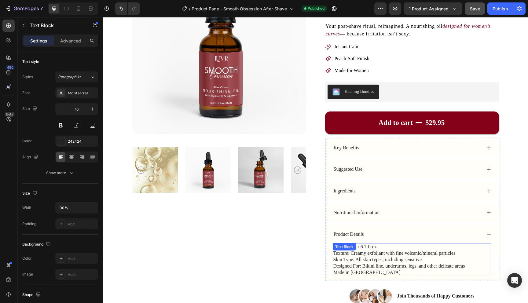
click at [384, 260] on p "Skin Type: All skin types, including sensitive" at bounding box center [412, 260] width 157 height 6
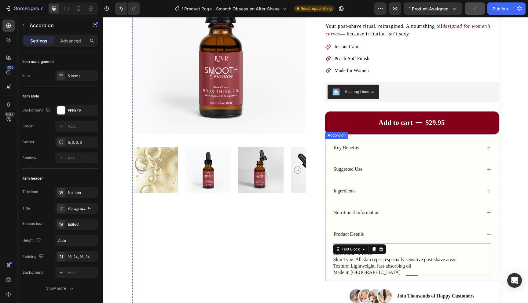
click at [395, 227] on div "Product Details" at bounding box center [412, 235] width 173 height 18
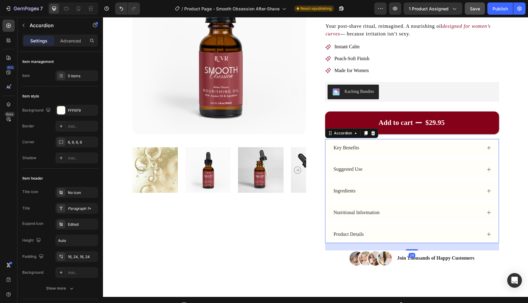
click at [393, 216] on div "Nutritional Information" at bounding box center [407, 213] width 149 height 8
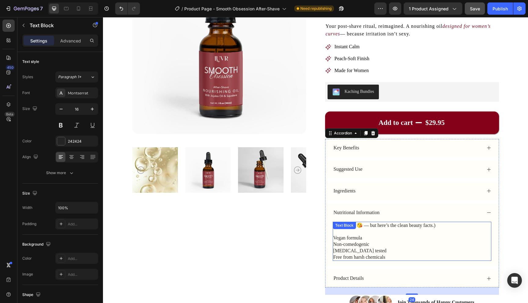
click at [373, 231] on div "(Not edible 😘 — but here’s the clean beauty facts.) Vegan formula Non-comedogen…" at bounding box center [412, 241] width 159 height 39
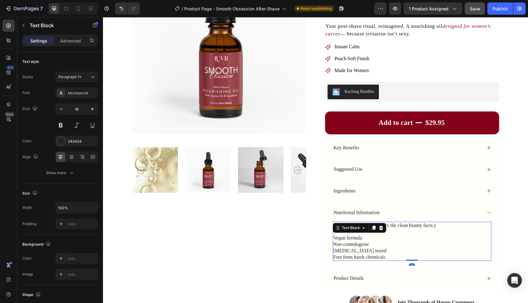
click at [373, 231] on div at bounding box center [373, 227] width 7 height 7
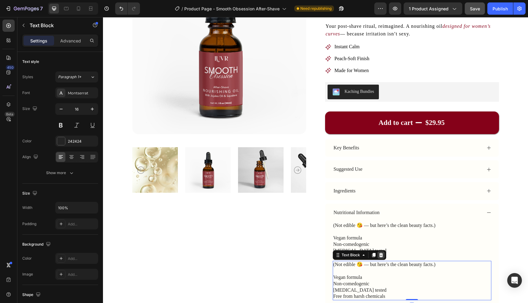
click at [381, 256] on icon at bounding box center [381, 255] width 4 height 4
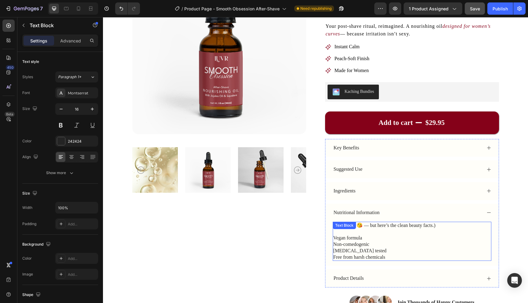
click at [390, 243] on p "Non-comedogenic" at bounding box center [412, 245] width 157 height 6
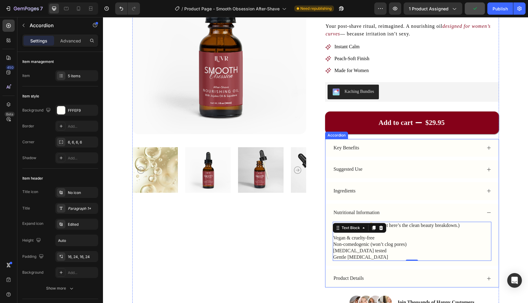
click at [413, 196] on div "Ingredients" at bounding box center [412, 191] width 173 height 18
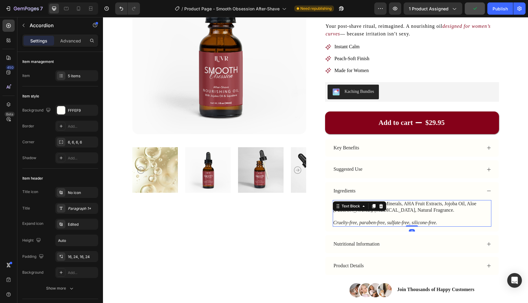
click at [394, 205] on p "Sugar, Icelandic Volcanic Minerals, AHA Fruit Extracts, Jojoba Oil, Aloe Vera, …" at bounding box center [412, 207] width 157 height 13
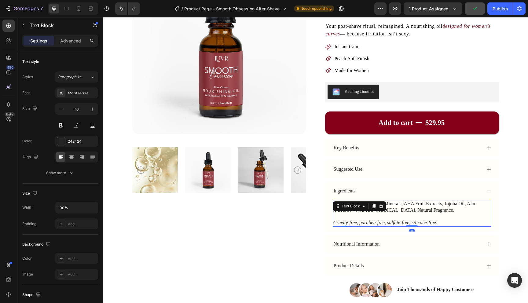
click at [394, 205] on p "Sugar, Icelandic Volcanic Minerals, AHA Fruit Extracts, Jojoba Oil, Aloe Vera, …" at bounding box center [412, 207] width 157 height 13
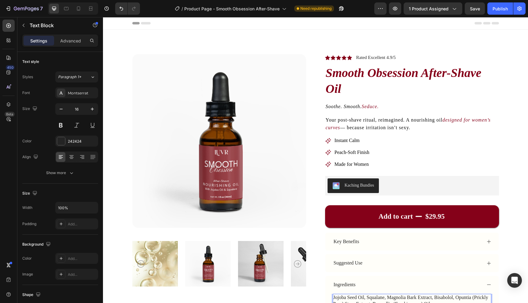
scroll to position [94, 0]
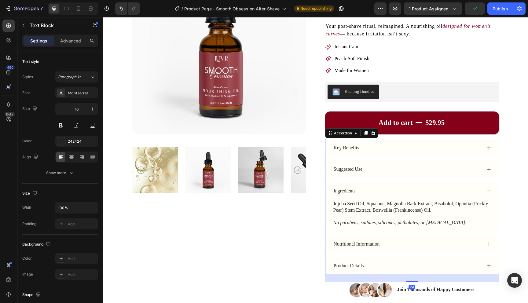
click at [390, 168] on div "Suggested Use" at bounding box center [407, 169] width 149 height 8
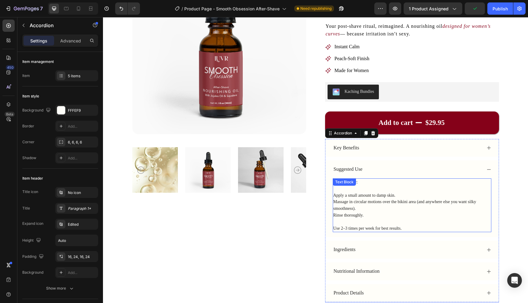
click at [369, 205] on span "Massage in circular motions over the bikini area (and anywhere else you want si…" at bounding box center [405, 205] width 143 height 11
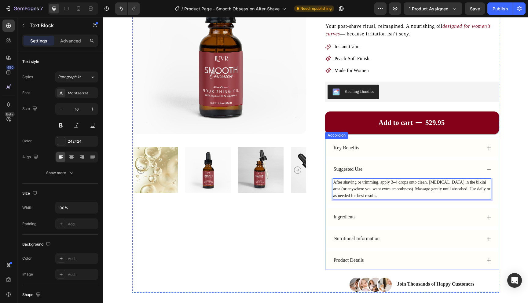
click at [410, 165] on div "Suggested Use" at bounding box center [412, 170] width 173 height 18
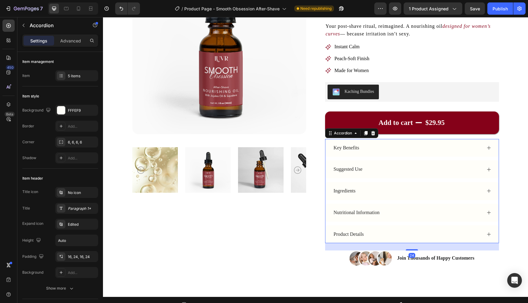
click at [392, 153] on div "Key Benefits" at bounding box center [412, 148] width 173 height 18
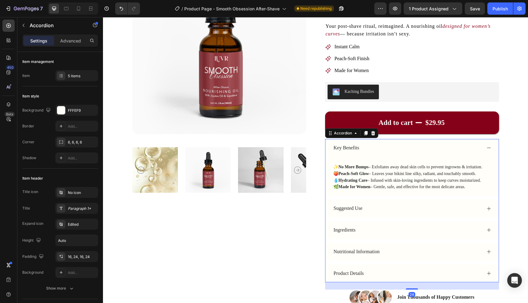
click at [393, 148] on div "Key Benefits" at bounding box center [407, 148] width 149 height 8
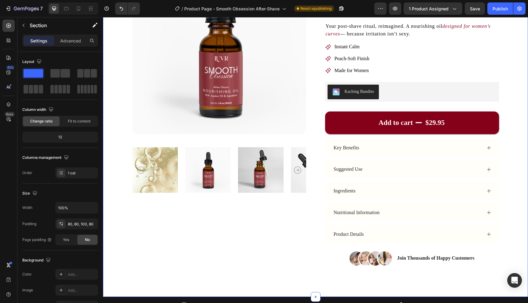
click at [508, 171] on div "Product Images Icon Icon Icon Icon Icon Icon List Rated Excellent 4.9/5 Text Bl…" at bounding box center [315, 116] width 425 height 361
click at [465, 153] on div "Key Benefits" at bounding box center [412, 148] width 173 height 18
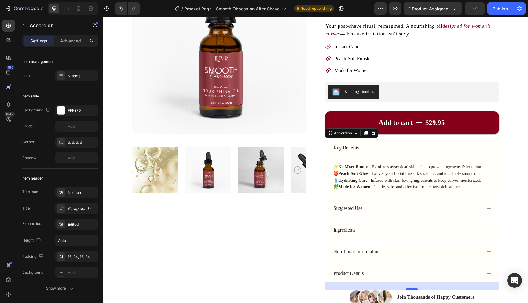
click at [426, 250] on div "Nutritional Information" at bounding box center [407, 252] width 149 height 8
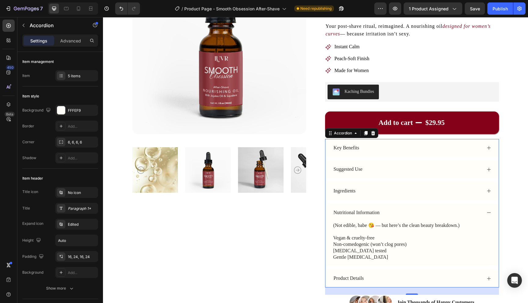
click at [451, 215] on div "Nutritional Information" at bounding box center [407, 213] width 149 height 8
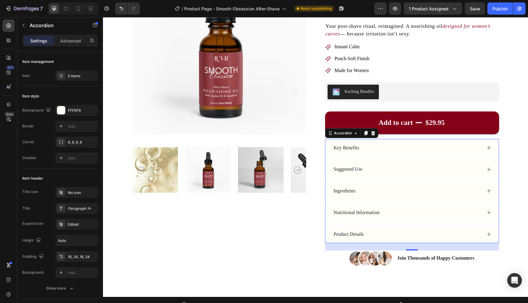
click at [424, 192] on div "Ingredients" at bounding box center [407, 191] width 149 height 8
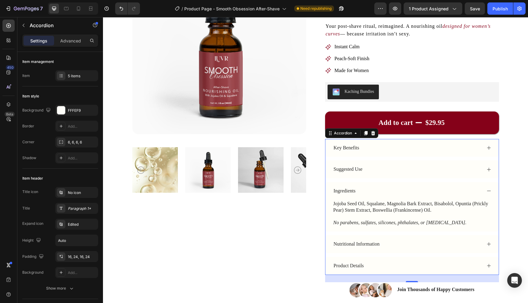
click at [424, 192] on div "Ingredients" at bounding box center [407, 191] width 149 height 8
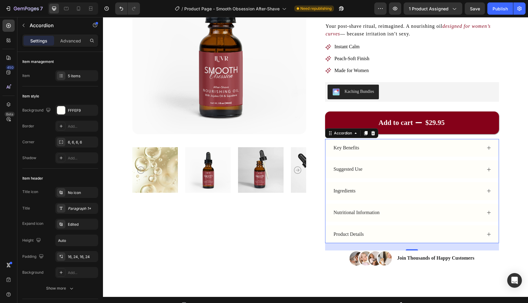
click at [418, 212] on div "Nutritional Information" at bounding box center [407, 213] width 149 height 8
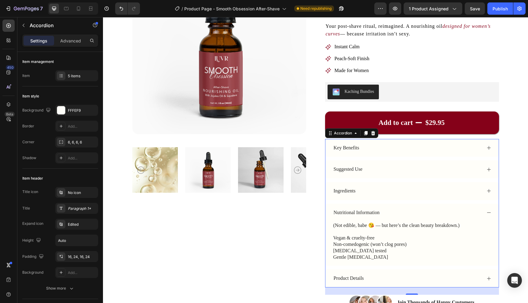
click at [423, 192] on div "Ingredients" at bounding box center [407, 191] width 149 height 8
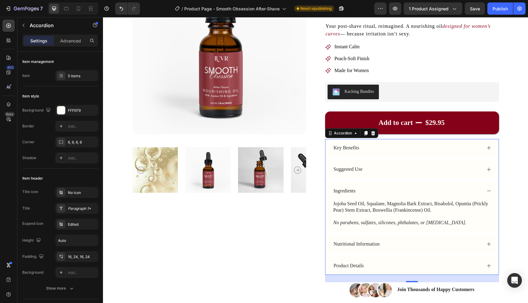
click at [429, 192] on div "Ingredients" at bounding box center [407, 191] width 149 height 8
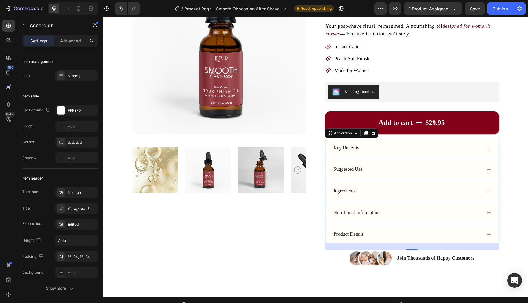
click at [407, 149] on div "Key Benefits" at bounding box center [407, 148] width 149 height 8
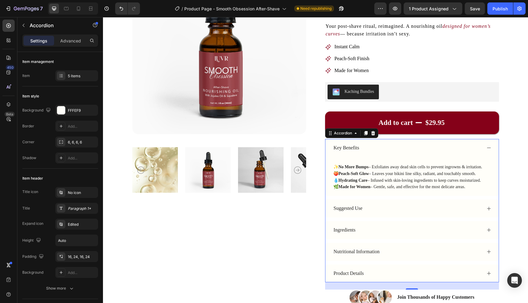
click at [407, 149] on div "Key Benefits" at bounding box center [407, 148] width 149 height 8
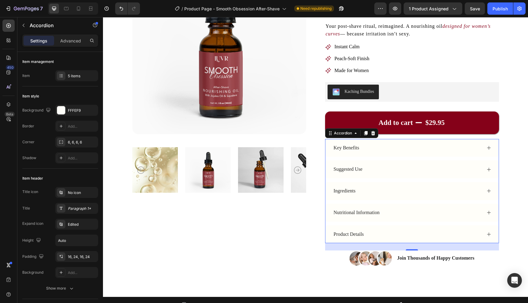
click at [398, 175] on div "Suggested Use" at bounding box center [412, 170] width 173 height 18
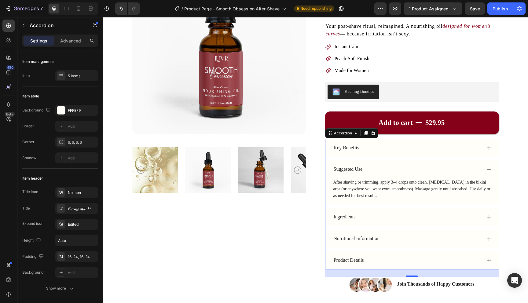
click at [398, 171] on div "Suggested Use" at bounding box center [407, 169] width 149 height 8
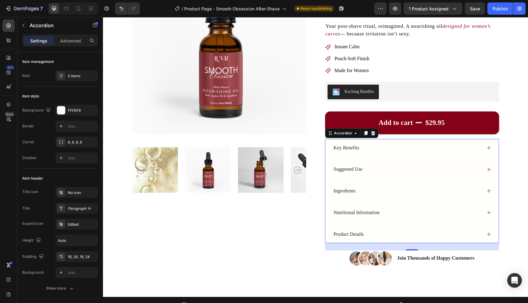
click at [394, 192] on div "Ingredients" at bounding box center [407, 191] width 149 height 8
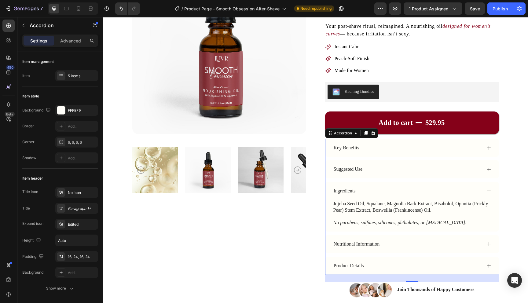
click at [394, 192] on div "Ingredients" at bounding box center [407, 191] width 149 height 8
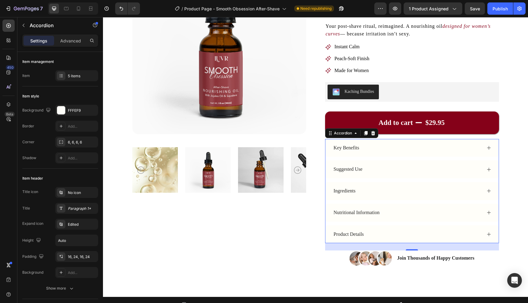
click at [440, 211] on div "Nutritional Information" at bounding box center [407, 213] width 149 height 8
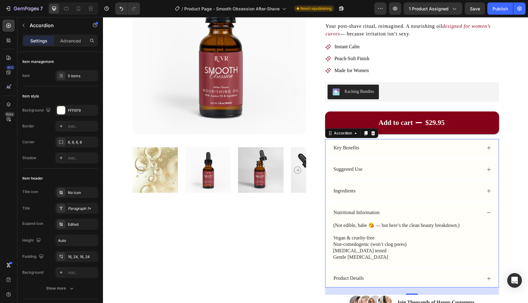
click at [440, 211] on div "Nutritional Information" at bounding box center [407, 213] width 149 height 8
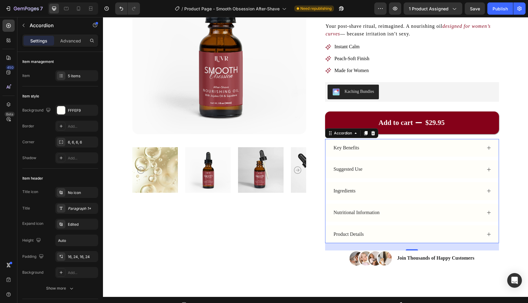
click at [440, 211] on div "Nutritional Information" at bounding box center [407, 213] width 149 height 8
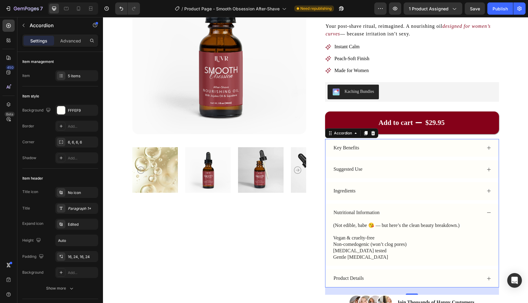
click at [440, 211] on div "Nutritional Information" at bounding box center [407, 213] width 149 height 8
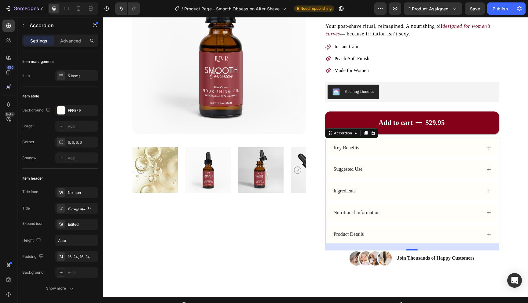
click at [383, 235] on div "Product Details" at bounding box center [407, 235] width 149 height 8
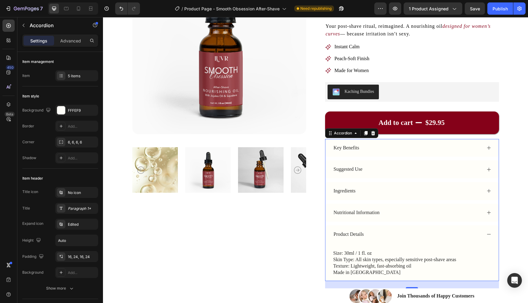
click at [383, 235] on div "Product Details" at bounding box center [407, 235] width 149 height 8
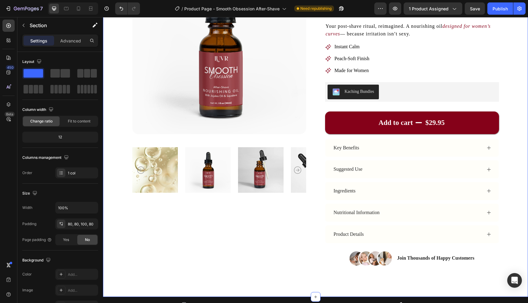
click at [514, 160] on div "Product Images Icon Icon Icon Icon Icon Icon List Rated Excellent 4.9/5 Text Bl…" at bounding box center [315, 116] width 425 height 361
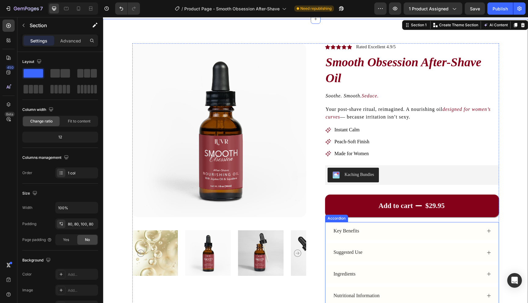
scroll to position [10, 0]
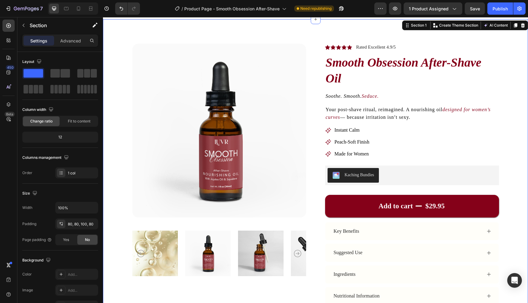
click at [508, 146] on div "Product Images Icon Icon Icon Icon Icon Icon List Rated Excellent 4.9/5 Text Bl…" at bounding box center [315, 199] width 425 height 361
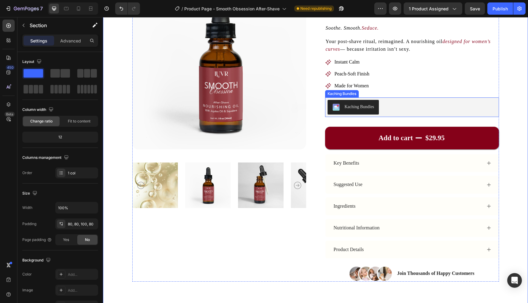
scroll to position [118, 0]
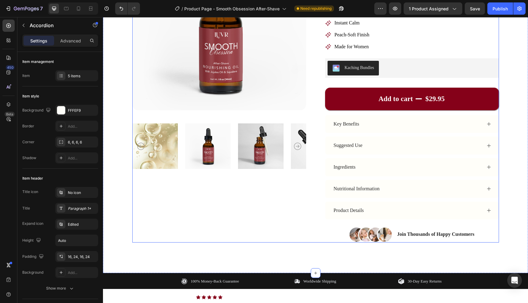
click at [449, 124] on div "Key Benefits" at bounding box center [407, 124] width 149 height 8
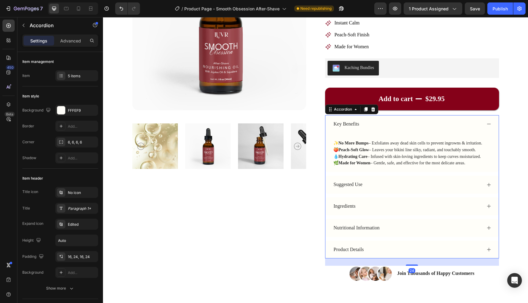
click at [448, 123] on div "Key Benefits" at bounding box center [407, 124] width 149 height 8
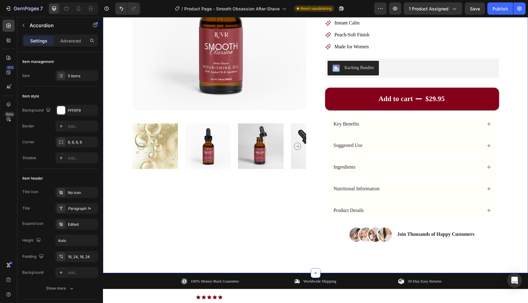
click at [518, 115] on div "Product Images Icon Icon Icon Icon Icon Icon List Rated Excellent 4.9/5 Text Bl…" at bounding box center [315, 92] width 425 height 361
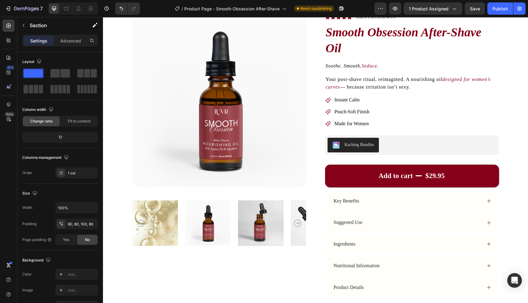
scroll to position [0, 0]
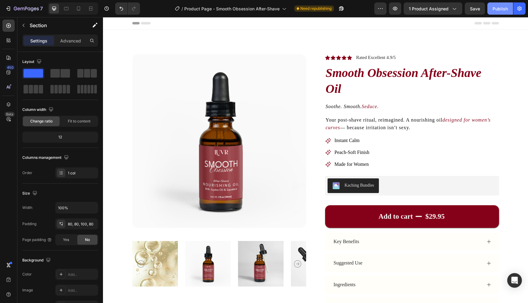
click at [496, 14] on button "Publish" at bounding box center [501, 8] width 26 height 12
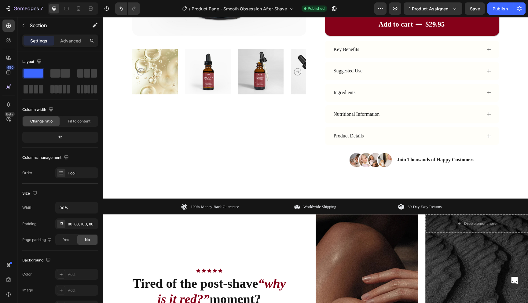
scroll to position [193, 0]
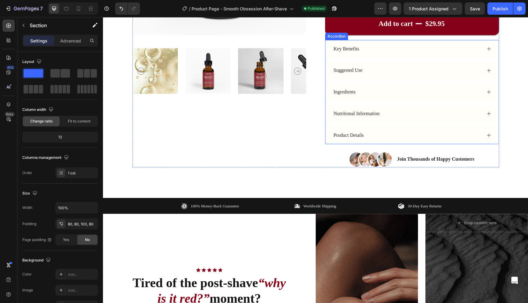
click at [455, 50] on div "Key Benefits" at bounding box center [407, 49] width 149 height 8
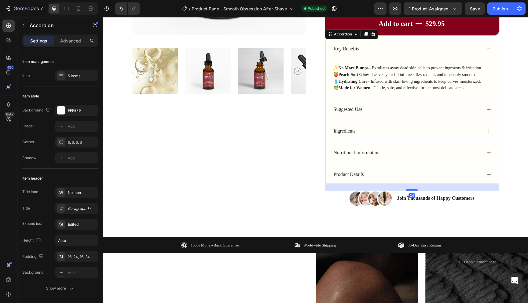
click at [455, 50] on div "Key Benefits" at bounding box center [407, 49] width 149 height 8
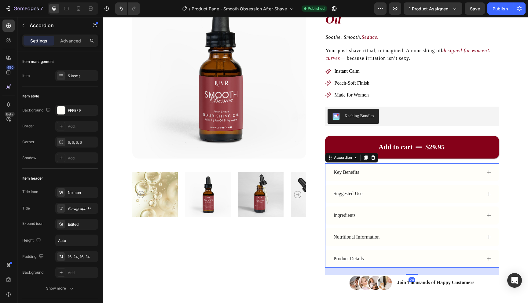
scroll to position [0, 0]
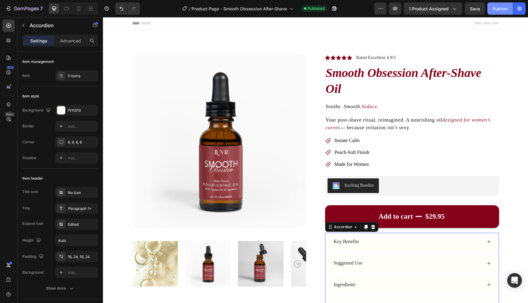
click at [496, 9] on div "Publish" at bounding box center [500, 9] width 15 height 6
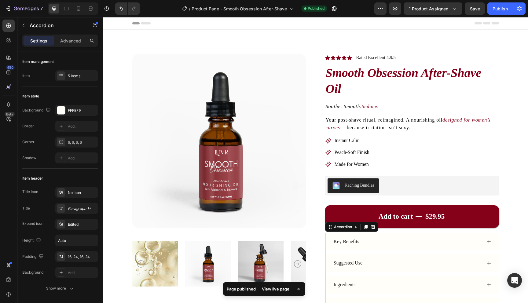
click at [342, 9] on div "/ Product Page - Smooth Obsession After-Shave Published" at bounding box center [260, 8] width 230 height 12
click at [334, 9] on icon "button" at bounding box center [333, 10] width 2 height 2
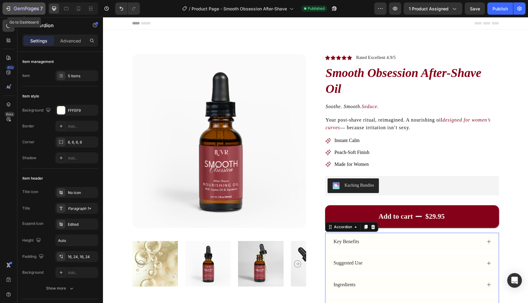
click at [15, 9] on icon "button" at bounding box center [26, 8] width 25 height 5
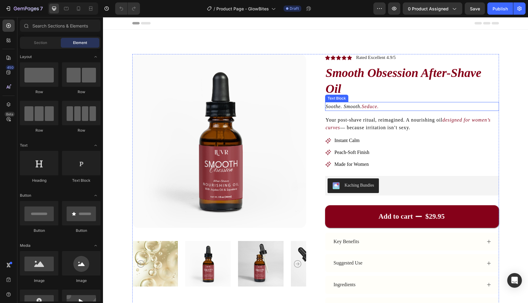
click at [357, 107] on icon "Soothe. Smooth." at bounding box center [344, 106] width 36 height 5
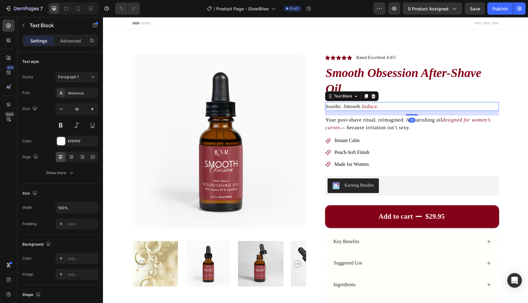
click at [357, 107] on icon "Soothe. Smooth." at bounding box center [344, 106] width 36 height 5
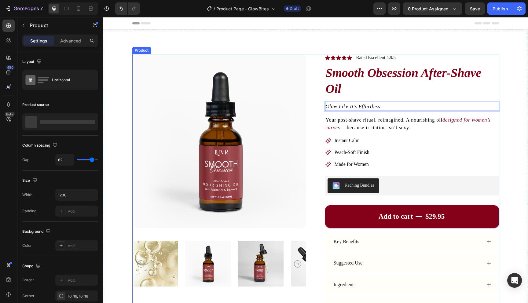
click at [364, 114] on div "Icon Icon Icon Icon Icon Icon List Rated Excellent 4.9/5 Text Block Row Smooth …" at bounding box center [412, 203] width 174 height 299
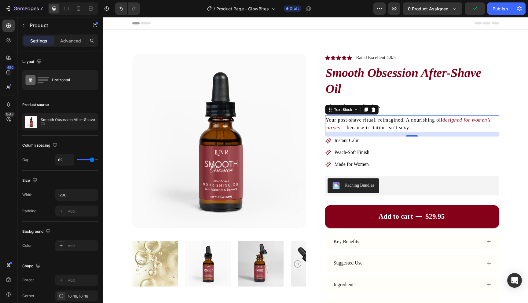
click at [359, 126] on span "— because irritation isn’t sexy." at bounding box center [375, 127] width 70 height 5
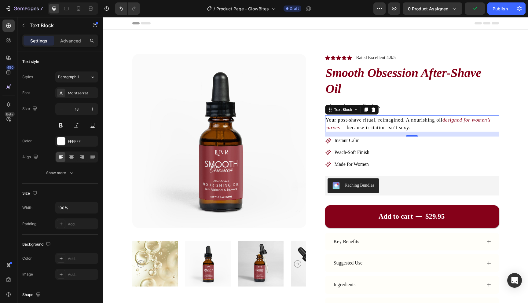
click at [359, 126] on span "— because irritation isn’t sexy." at bounding box center [375, 127] width 70 height 5
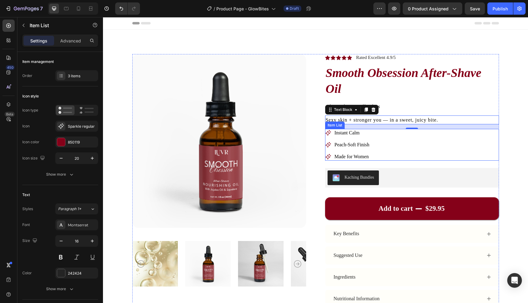
click at [350, 135] on span "Instant Calm" at bounding box center [347, 132] width 25 height 5
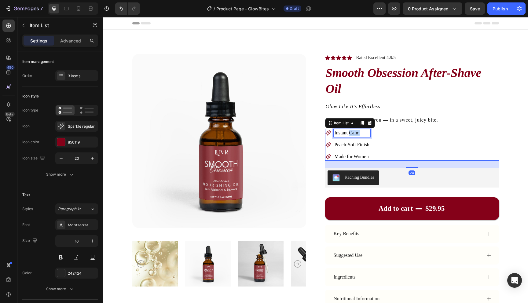
click at [350, 135] on span "Instant Calm" at bounding box center [347, 132] width 25 height 5
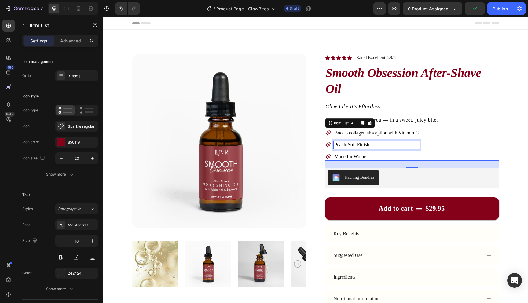
click at [353, 145] on span "Peach-Soft Finish" at bounding box center [352, 144] width 35 height 5
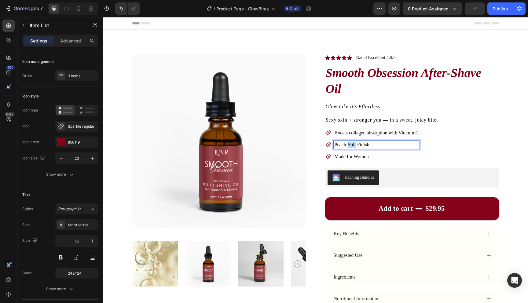
click at [353, 145] on span "Peach-Soft Finish" at bounding box center [352, 144] width 35 height 5
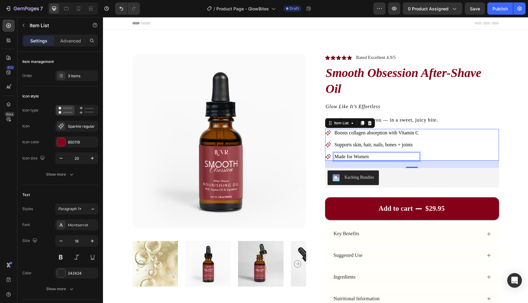
click at [353, 157] on span "Made for Women" at bounding box center [352, 156] width 34 height 5
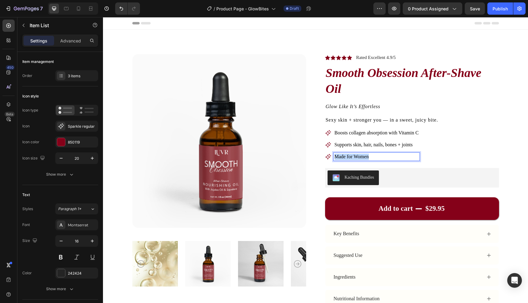
click at [353, 157] on span "Made for Women" at bounding box center [352, 156] width 34 height 5
click at [335, 157] on span "ndulgent orange flavor — like candy, but smarter" at bounding box center [383, 156] width 96 height 5
click at [436, 146] on div "Boosts collagen absorption with Vitamin C Supports skin, hair, nails, bones + j…" at bounding box center [412, 145] width 174 height 32
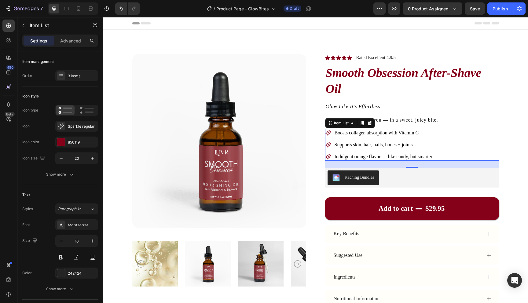
click at [441, 157] on div "Boosts collagen absorption with Vitamin C Supports skin, hair, nails, bones + j…" at bounding box center [412, 145] width 174 height 32
click at [83, 77] on div "3 items" at bounding box center [82, 76] width 29 height 6
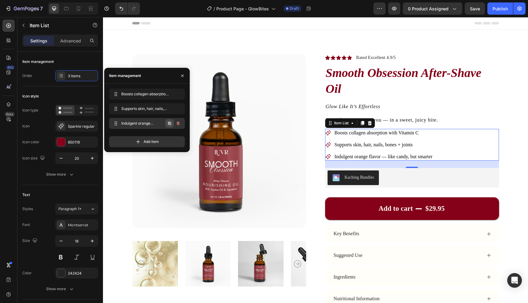
click at [168, 124] on icon "button" at bounding box center [169, 123] width 3 height 3
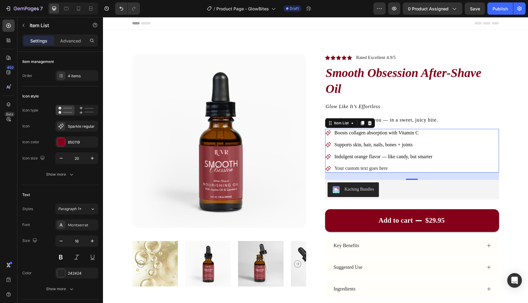
click at [394, 166] on div "Your custom text goes here" at bounding box center [384, 169] width 100 height 8
click at [370, 169] on p "Your custom text goes here" at bounding box center [384, 168] width 98 height 6
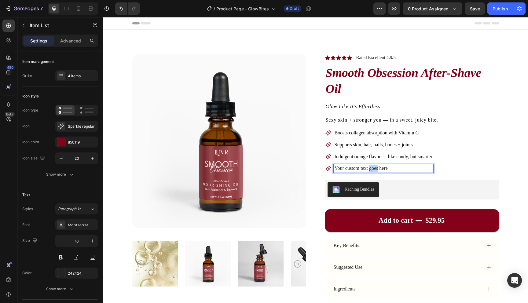
click at [370, 169] on p "Your custom text goes here" at bounding box center [384, 168] width 98 height 6
click at [444, 171] on div "Boosts collagen absorption with Vitamin C Supports skin, hair, nails, bones + j…" at bounding box center [412, 151] width 174 height 44
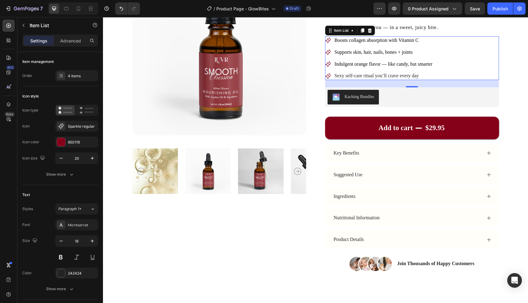
scroll to position [104, 0]
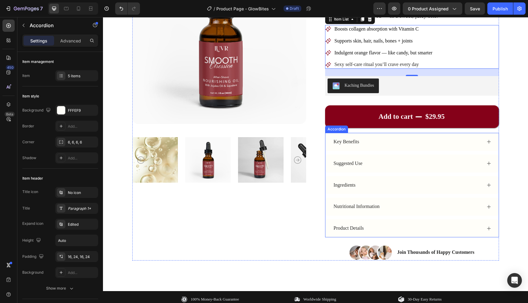
click at [376, 142] on div "Key Benefits" at bounding box center [407, 142] width 149 height 8
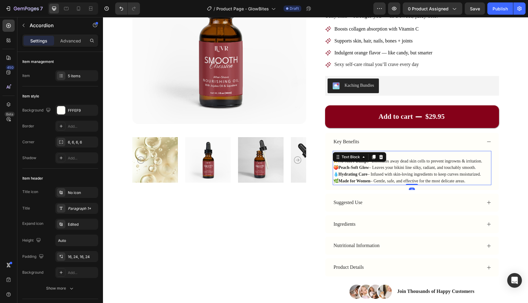
click at [363, 163] on strong "No More Bumps" at bounding box center [354, 161] width 30 height 5
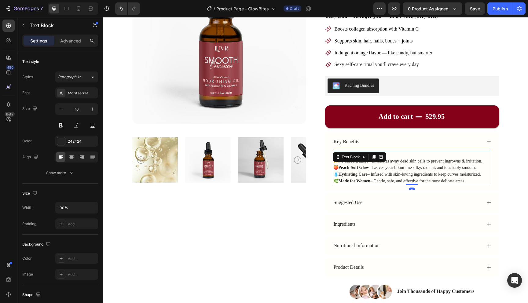
click at [363, 163] on strong "No More Bumps" at bounding box center [354, 161] width 30 height 5
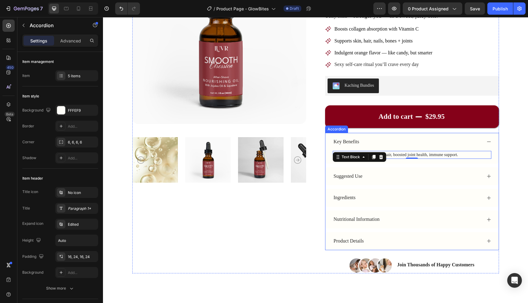
click at [379, 177] on div "Suggested Use" at bounding box center [407, 176] width 149 height 8
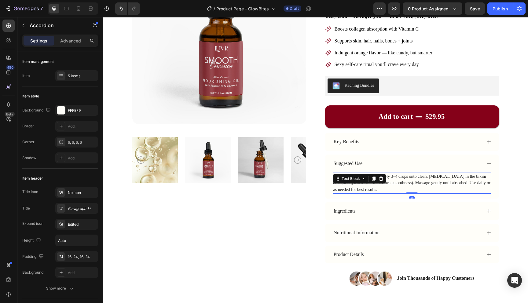
click at [370, 183] on div "After shaving or trimming, apply 3–4 drops onto clean, [MEDICAL_DATA] in the bi…" at bounding box center [412, 183] width 159 height 21
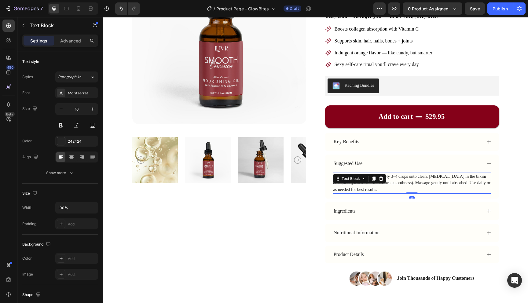
click at [370, 183] on div "Text Block" at bounding box center [360, 179] width 54 height 10
click at [378, 187] on p "After shaving or trimming, apply 3–4 drops onto clean, [MEDICAL_DATA] in the bi…" at bounding box center [412, 183] width 157 height 20
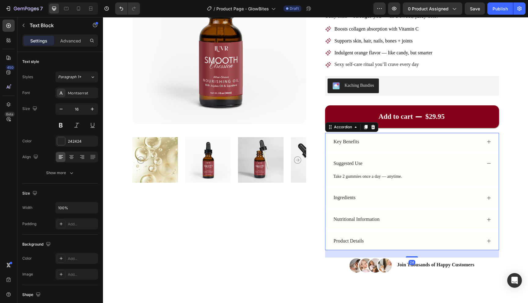
click at [373, 199] on div "Ingredients" at bounding box center [407, 198] width 149 height 8
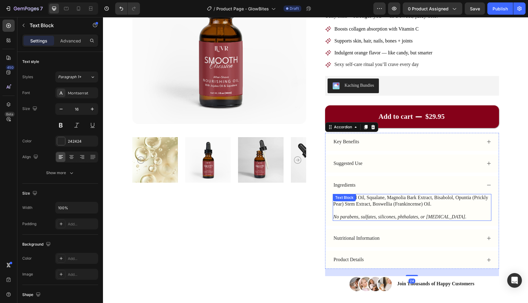
click at [367, 206] on p "Jojoba Seed Oil, Squalane, Magnolia Bark Extract, Bisabolol, Opuntia (Prickly P…" at bounding box center [412, 201] width 157 height 13
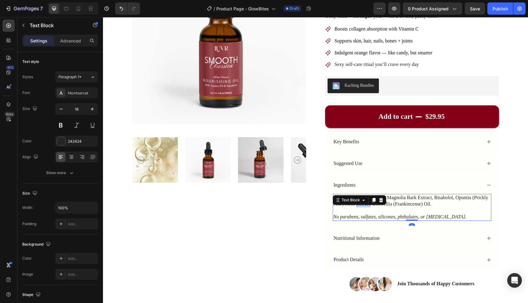
click at [367, 206] on p "Jojoba Seed Oil, Squalane, Magnolia Bark Extract, Bisabolol, Opuntia (Prickly P…" at bounding box center [412, 201] width 157 height 13
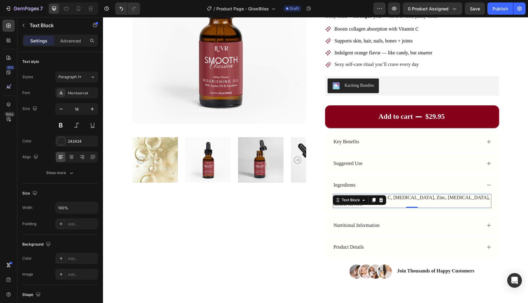
click at [406, 222] on div "Nutritional Information" at bounding box center [407, 226] width 149 height 8
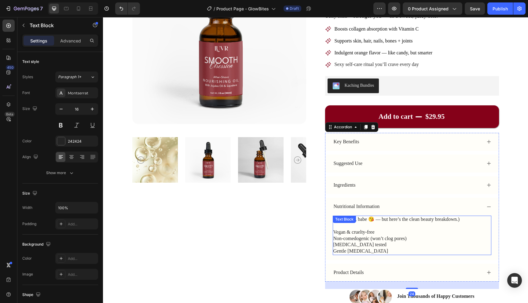
click at [385, 226] on div "(Not edible, babe 😘 — but here’s the clean beauty breakdown.) Vegan & cruelty-f…" at bounding box center [412, 235] width 159 height 39
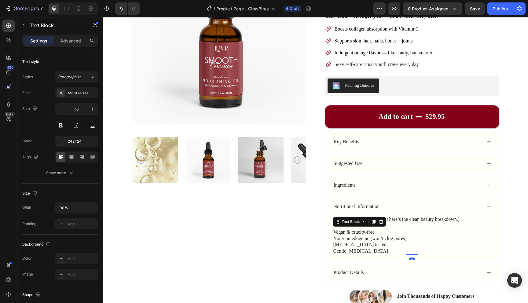
click at [401, 227] on p "Rich Text Editor. Editing area: main" at bounding box center [412, 226] width 157 height 6
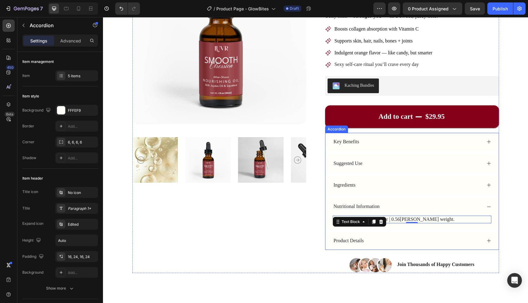
click at [415, 244] on div "Product Details" at bounding box center [407, 241] width 149 height 8
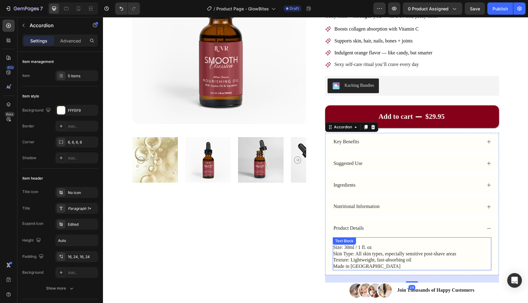
click at [387, 253] on p "Skin Type: All skin types, especially sensitive post-shave areas" at bounding box center [412, 254] width 157 height 6
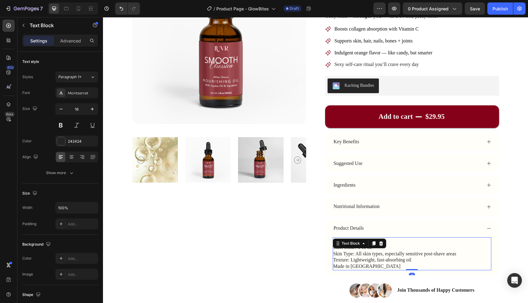
click at [387, 253] on p "Skin Type: All skin types, especially sensitive post-shave areas" at bounding box center [412, 254] width 157 height 6
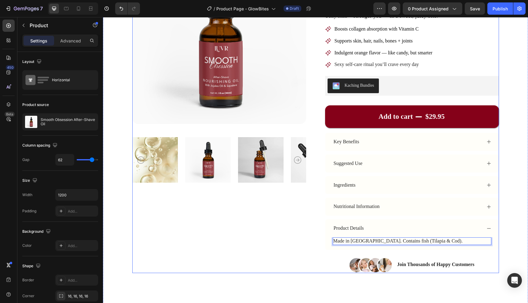
click at [277, 272] on div "Product Images" at bounding box center [219, 111] width 174 height 323
click at [370, 226] on div "Product Details" at bounding box center [407, 228] width 149 height 8
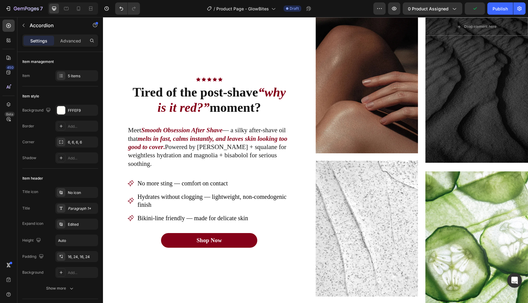
scroll to position [386, 0]
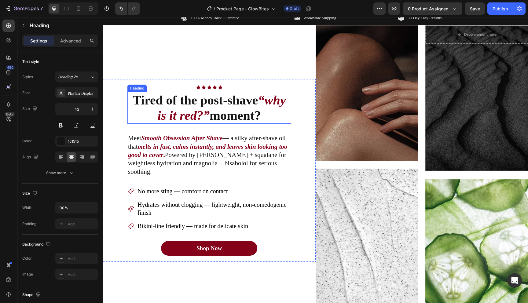
click at [235, 117] on h2 "Tired of the post-shave “why is it red?” moment?" at bounding box center [210, 108] width 164 height 32
click at [235, 117] on p "Tired of the post-shave “why is it red?” moment?" at bounding box center [209, 108] width 163 height 31
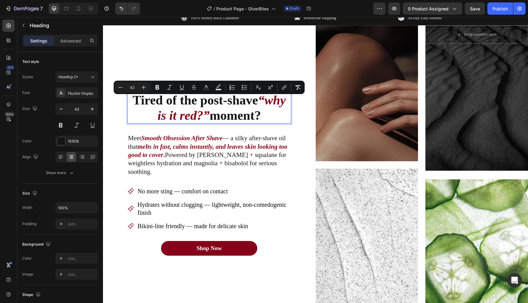
scroll to position [378, 0]
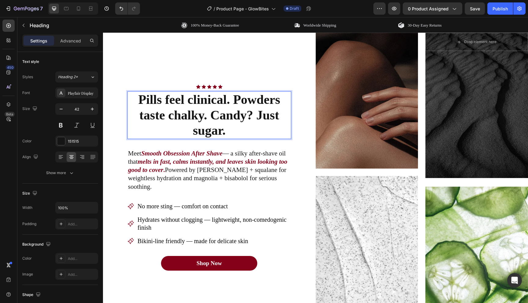
click at [264, 129] on p "Pills feel clinical. Powders taste chalky. Candy? Just sugar." at bounding box center [209, 115] width 163 height 46
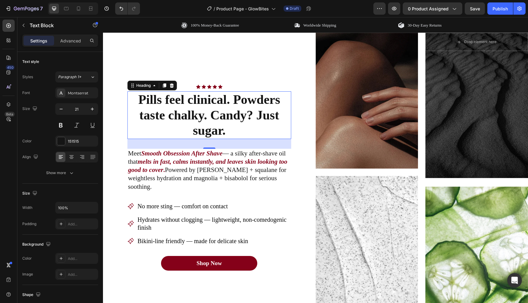
click at [180, 174] on p "Meet Smooth Obsession After Shave — a silky after-shave oil that melts in fast,…" at bounding box center [209, 171] width 163 height 42
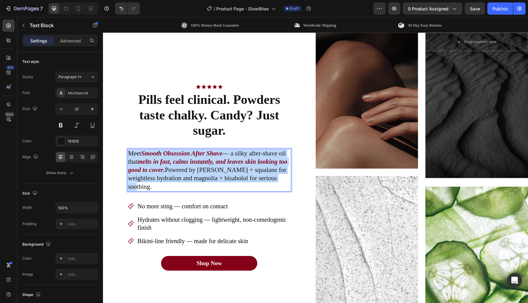
click at [180, 174] on p "Meet Smooth Obsession After Shave — a silky after-shave oil that melts in fast,…" at bounding box center [209, 171] width 163 height 42
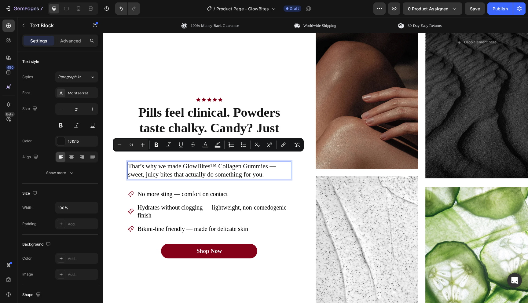
scroll to position [387, 0]
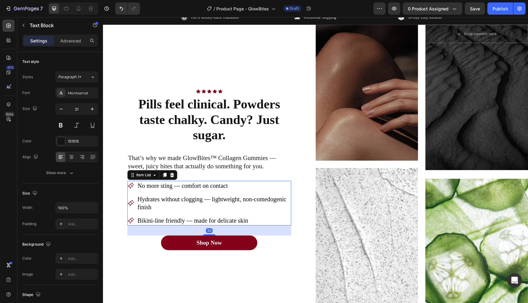
click at [160, 187] on span "No more sting — comfort on contact" at bounding box center [183, 186] width 91 height 7
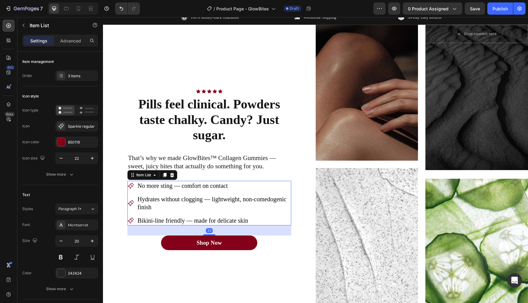
click at [160, 187] on span "No more sting — comfort on contact" at bounding box center [183, 186] width 91 height 7
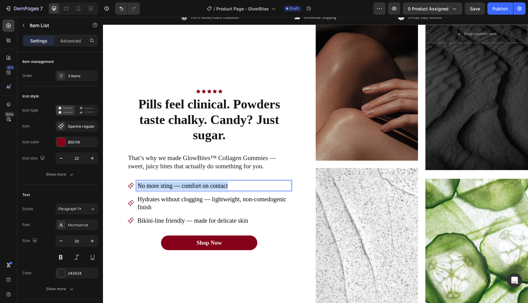
click at [160, 187] on span "No more sting — comfort on contact" at bounding box center [183, 186] width 91 height 7
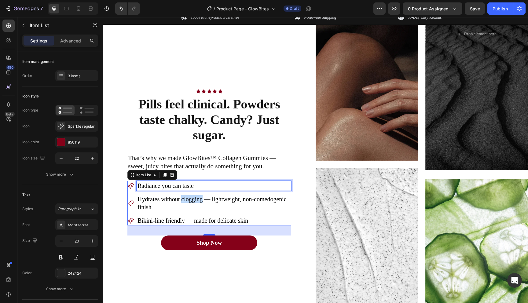
click at [185, 200] on span "Hydrates without clogging — lightweight, non-comedogenic finish" at bounding box center [212, 203] width 149 height 15
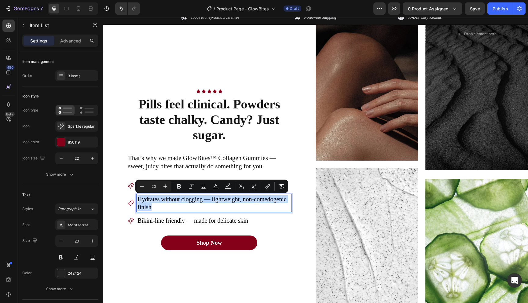
scroll to position [390, 0]
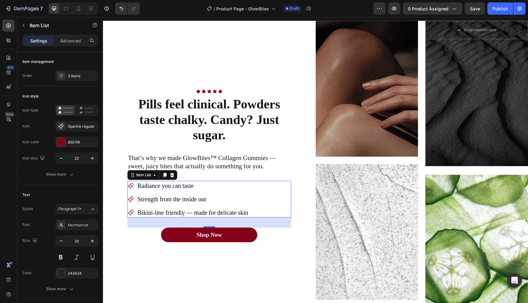
click at [174, 211] on span "Bikini-line friendly — made for delicate skin" at bounding box center [193, 212] width 111 height 7
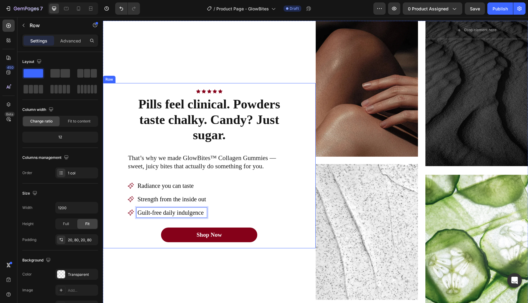
click at [302, 214] on div "Icon Icon Icon Icon Icon Icon List Row Pills feel clinical. Powders taste chalk…" at bounding box center [209, 165] width 213 height 165
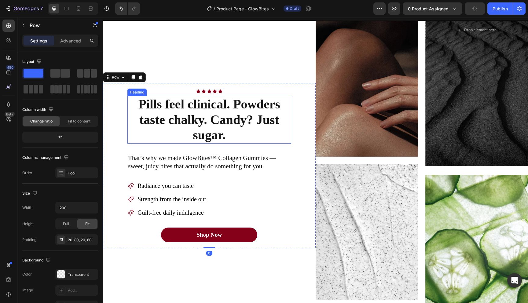
click at [245, 120] on p "Pills feel clinical. Powders taste chalky. Candy? Just sugar." at bounding box center [209, 120] width 163 height 46
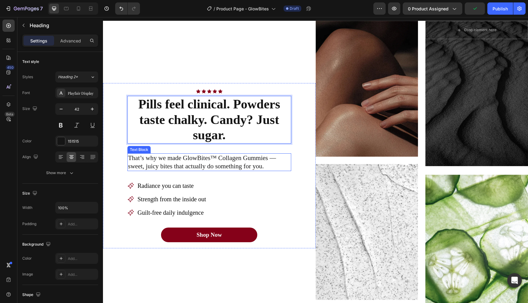
click at [266, 169] on p "That’s why we made GlowBites™ Collagen Gummies — sweet, juicy bites that actual…" at bounding box center [209, 162] width 163 height 17
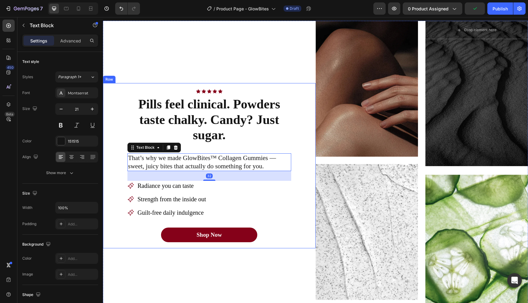
click at [302, 140] on div "Icon Icon Icon Icon Icon Icon List Row Pills feel clinical. Powders taste chalk…" at bounding box center [209, 165] width 213 height 165
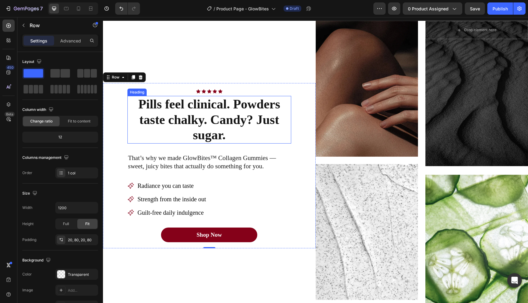
click at [225, 103] on p "Pills feel clinical. Powders taste chalky. Candy? Just sugar." at bounding box center [209, 120] width 163 height 46
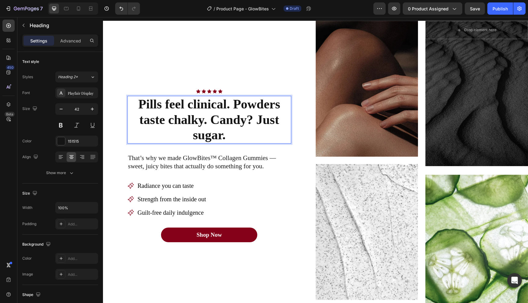
click at [232, 106] on p "Pills feel clinical. Powders taste chalky. Candy? Just sugar." at bounding box center [209, 120] width 163 height 46
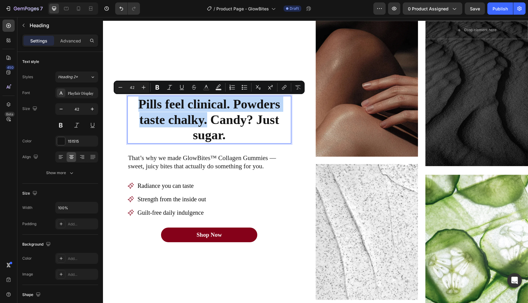
drag, startPoint x: 138, startPoint y: 103, endPoint x: 208, endPoint y: 119, distance: 71.4
click at [208, 119] on p "Pills feel clinical. Powders taste chalky. Candy? Just sugar." at bounding box center [209, 120] width 163 height 46
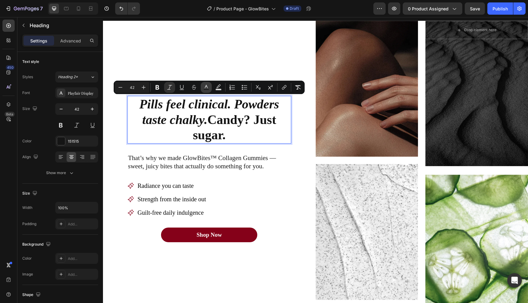
click at [208, 88] on icon "Editor contextual toolbar" at bounding box center [206, 87] width 6 height 6
type input "151515"
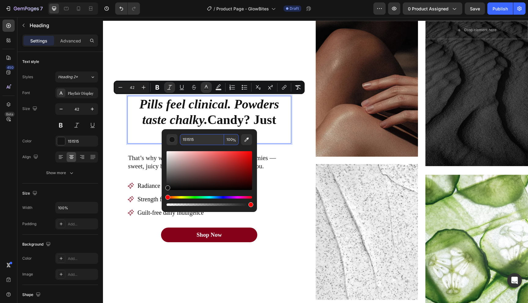
click at [192, 140] on input "151515" at bounding box center [202, 139] width 44 height 11
click at [204, 139] on input "151515" at bounding box center [202, 139] width 44 height 11
type input "850019"
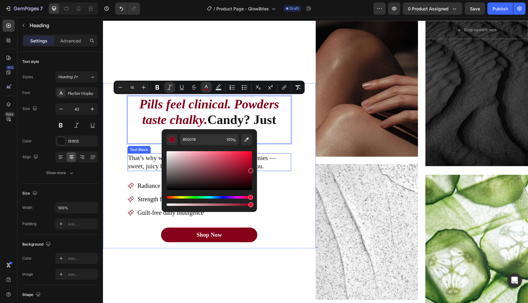
click at [290, 169] on p "That’s why we made GlowBites™ Collagen Gummies — sweet, juicy bites that actual…" at bounding box center [209, 162] width 163 height 17
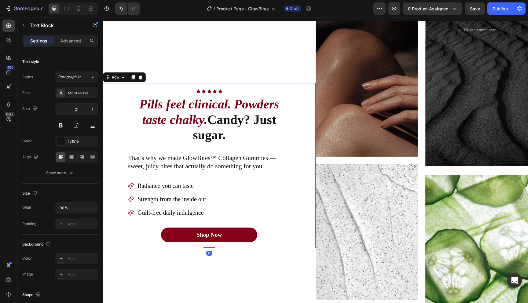
click at [302, 135] on div "Icon Icon Icon Icon Icon Icon List Row ⁠⁠⁠⁠⁠⁠⁠ Pills feel clinical. Powders tas…" at bounding box center [209, 165] width 213 height 165
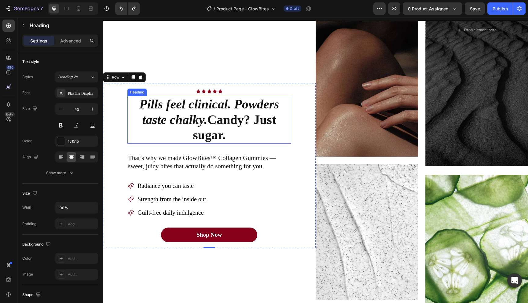
click at [204, 107] on icon "Pills feel clinical. Powders taste chalky." at bounding box center [209, 111] width 140 height 29
click at [213, 107] on icon "Pills feel clinical. Powders taste chalky." at bounding box center [209, 111] width 140 height 29
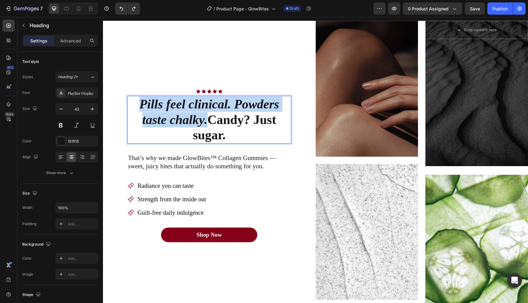
drag, startPoint x: 206, startPoint y: 122, endPoint x: 136, endPoint y: 107, distance: 72.3
click at [136, 107] on p "Pills feel clinical. Powders taste chalky. Candy? Just sugar." at bounding box center [209, 120] width 163 height 46
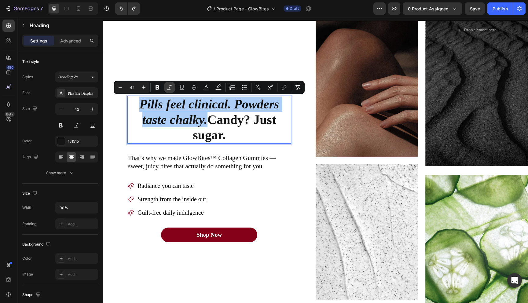
click at [170, 87] on icon "Editor contextual toolbar" at bounding box center [170, 87] width 6 height 6
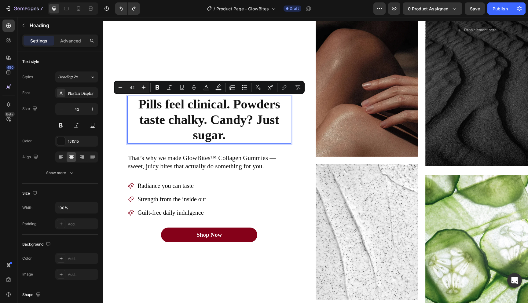
click at [171, 108] on p "Pills feel clinical. Powders taste chalky. Candy? Just sugar." at bounding box center [209, 120] width 163 height 46
drag, startPoint x: 189, startPoint y: 105, endPoint x: 230, endPoint y: 105, distance: 41.0
click at [230, 105] on p "Pills feel clinical. Powders taste chalky. Candy? Just sugar." at bounding box center [209, 120] width 163 height 46
click at [168, 89] on icon "Editor contextual toolbar" at bounding box center [169, 87] width 5 height 5
click at [205, 90] on rect "Editor contextual toolbar" at bounding box center [206, 90] width 6 height 2
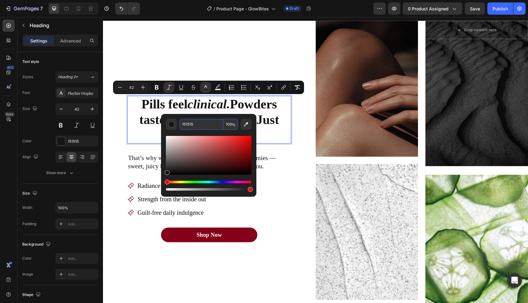
click at [194, 128] on input "151515" at bounding box center [201, 124] width 44 height 11
type input "850019"
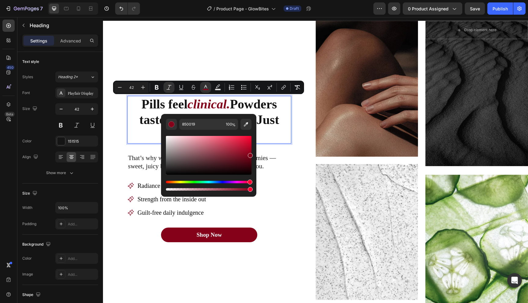
click at [277, 125] on p "Pills feel clinical. Powders taste chalky. Candy? Just sugar." at bounding box center [209, 120] width 163 height 46
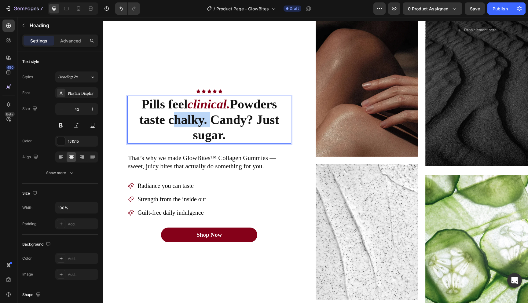
drag, startPoint x: 207, startPoint y: 124, endPoint x: 170, endPoint y: 123, distance: 36.7
click at [170, 123] on p "Pills feel clinical. Powders taste chalky. Candy? Just sugar." at bounding box center [209, 120] width 163 height 46
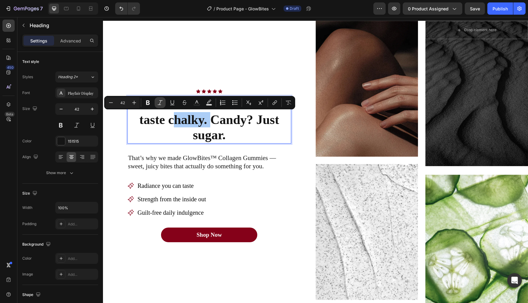
click at [162, 102] on icon "Editor contextual toolbar" at bounding box center [160, 103] width 6 height 6
click at [198, 107] on button "color" at bounding box center [196, 102] width 11 height 11
type input "151515"
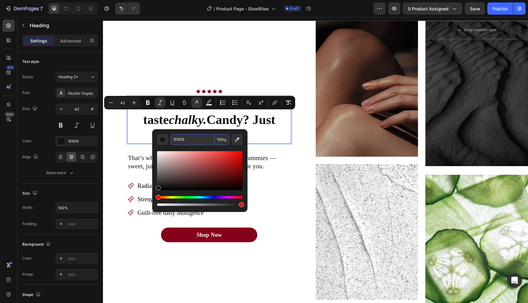
click at [194, 142] on input "151515" at bounding box center [193, 139] width 44 height 11
type input "850019"
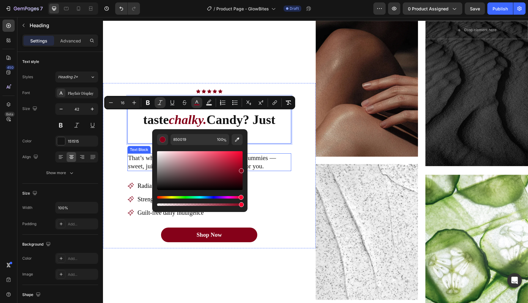
click at [284, 154] on p "That’s why we made GlowBites™ Collagen Gummies — sweet, juicy bites that actual…" at bounding box center [209, 162] width 163 height 17
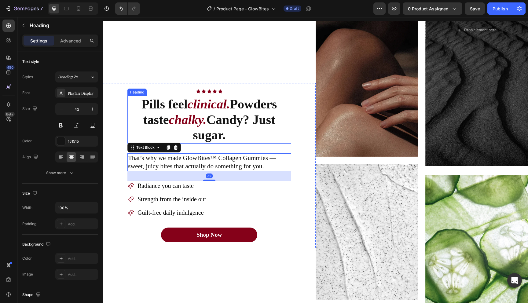
click at [244, 136] on p "Pills feel clinical. Powders taste chalky. Candy? Just sugar." at bounding box center [209, 120] width 163 height 46
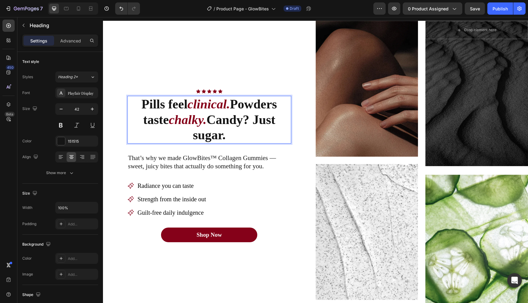
drag, startPoint x: 231, startPoint y: 137, endPoint x: 194, endPoint y: 137, distance: 37.0
click at [194, 137] on p "Pills feel clinical. Powders taste chalky. Candy? Just sugar." at bounding box center [209, 120] width 163 height 46
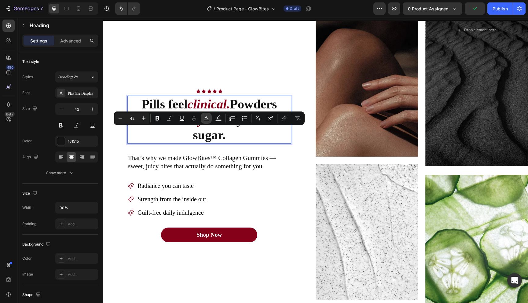
click at [206, 119] on icon "Editor contextual toolbar" at bounding box center [206, 118] width 6 height 6
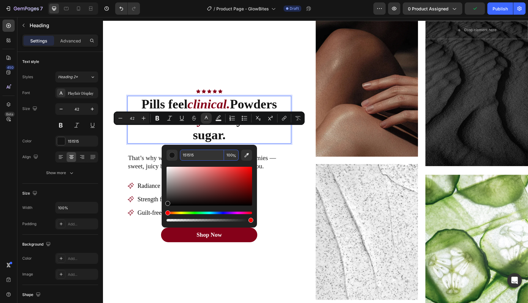
click at [200, 154] on input "151515" at bounding box center [202, 155] width 44 height 11
type input "850019"
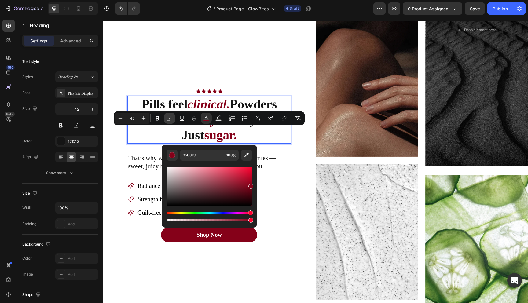
click at [170, 121] on icon "Editor contextual toolbar" at bounding box center [170, 118] width 6 height 6
click at [268, 140] on p "Pills feel clinical. Powders taste chalky. Candy? Just sugar." at bounding box center [209, 120] width 163 height 46
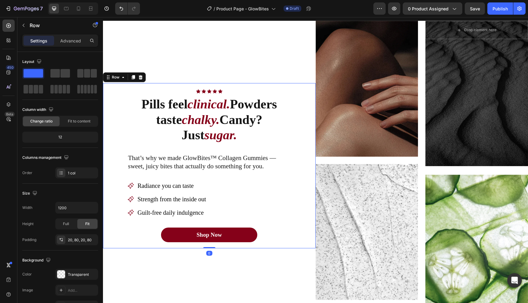
click at [295, 179] on div "Icon Icon Icon Icon Icon Icon List Row Pills feel clinical. Powders taste chalk…" at bounding box center [209, 165] width 213 height 165
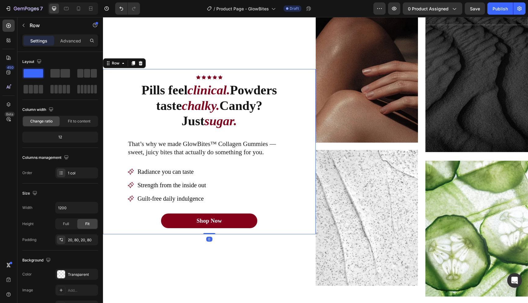
scroll to position [407, 0]
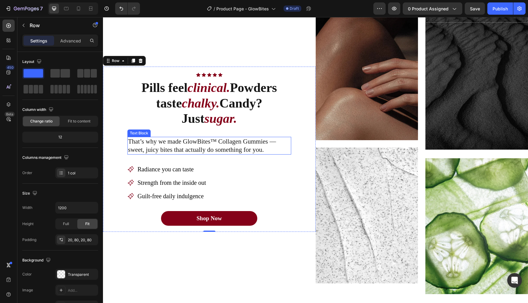
click at [189, 150] on p "That’s why we made GlowBites™ Collagen Gummies — sweet, juicy bites that actual…" at bounding box center [209, 146] width 163 height 17
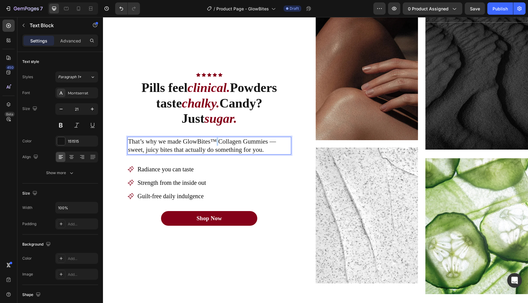
click at [216, 140] on p "That’s why we made GlowBites™ Collagen Gummies — sweet, juicy bites that actual…" at bounding box center [209, 146] width 163 height 17
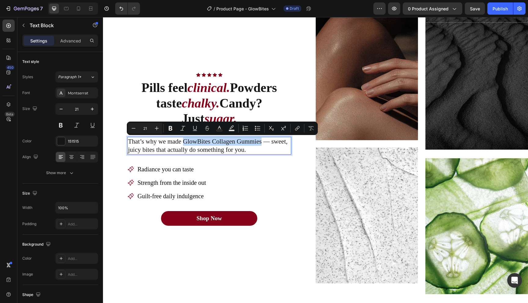
drag, startPoint x: 183, startPoint y: 140, endPoint x: 261, endPoint y: 141, distance: 77.7
click at [261, 141] on p "That’s why we made GlowBites Collagen Gummies — sweet, juicy bites that actuall…" at bounding box center [209, 146] width 163 height 17
click at [263, 147] on p "That’s why we made GlowBites Collagen Gummies — sweet, juicy bites that actuall…" at bounding box center [209, 146] width 163 height 17
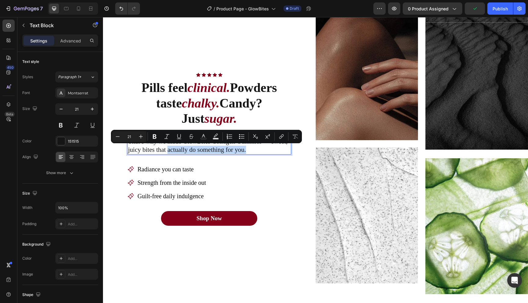
drag, startPoint x: 259, startPoint y: 149, endPoint x: 169, endPoint y: 149, distance: 90.2
click at [169, 149] on p "That’s why we made GlowBites Collagen Gummies — sweet, juicy bites that actuall…" at bounding box center [209, 146] width 163 height 17
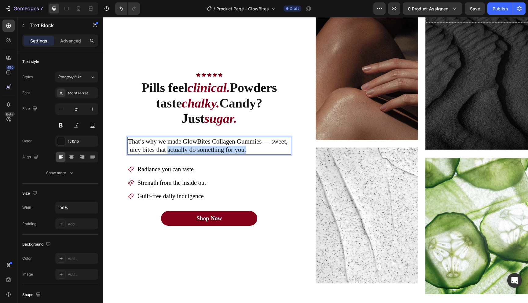
drag, startPoint x: 169, startPoint y: 151, endPoint x: 249, endPoint y: 149, distance: 80.4
click at [250, 150] on p "That’s why we made GlowBites Collagen Gummies — sweet, juicy bites that actuall…" at bounding box center [209, 146] width 163 height 17
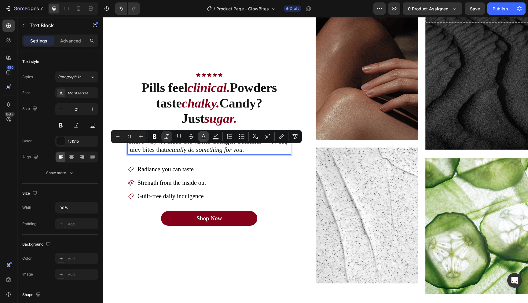
click at [207, 137] on button "Text Color" at bounding box center [203, 136] width 11 height 11
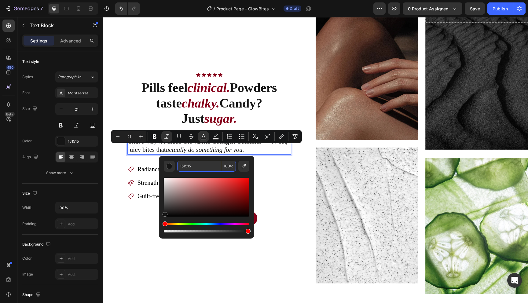
click at [198, 165] on input "151515" at bounding box center [199, 166] width 44 height 11
type input "850019"
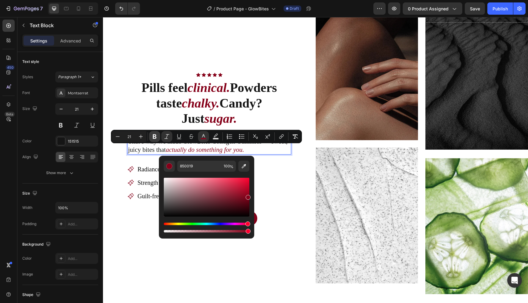
click at [154, 134] on icon "Editor contextual toolbar" at bounding box center [155, 137] width 6 height 6
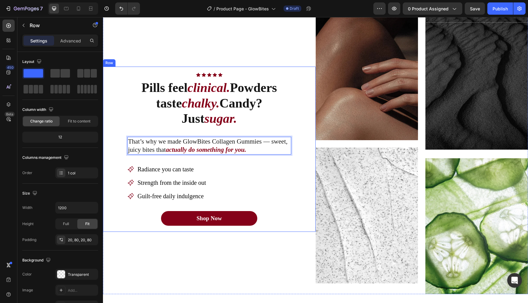
click at [276, 162] on div "Icon Icon Icon Icon Icon Icon List Row Pills feel clinical. Powders taste chalk…" at bounding box center [210, 149] width 164 height 153
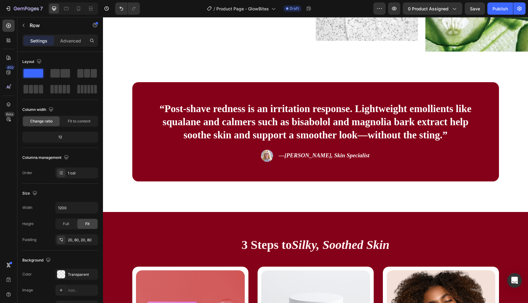
scroll to position [653, 0]
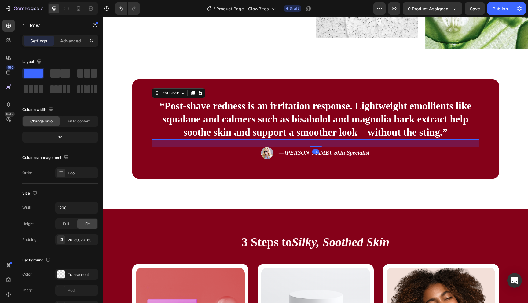
click at [194, 112] on p "“Post-shave redness is an irritation response. Lightweight emollients like squa…" at bounding box center [316, 119] width 327 height 39
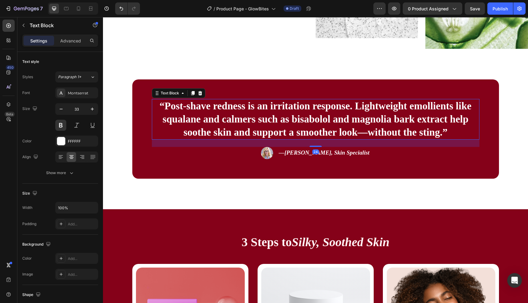
click at [194, 112] on p "“Post-shave redness is an irritation response. Lightweight emollients like squa…" at bounding box center [316, 119] width 327 height 39
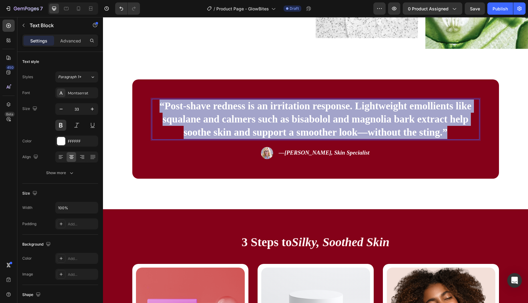
click at [194, 112] on p "“Post-shave redness is an irritation response. Lightweight emollients like squa…" at bounding box center [316, 119] width 327 height 39
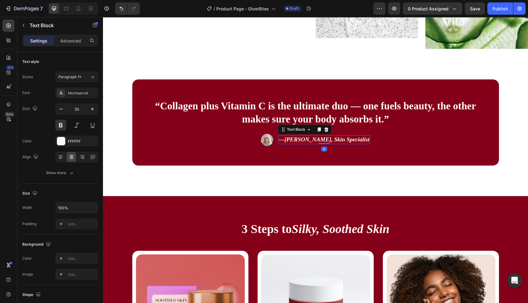
click at [336, 141] on icon "[PERSON_NAME], Skin Specialist" at bounding box center [327, 139] width 85 height 6
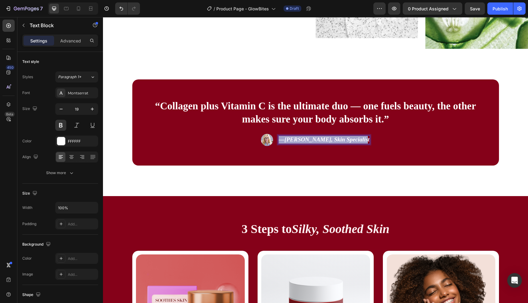
click at [336, 141] on icon "[PERSON_NAME], Skin Specialist" at bounding box center [327, 139] width 85 height 6
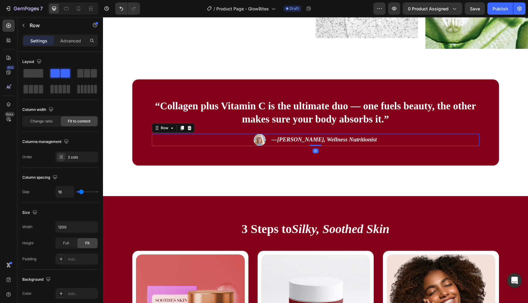
click at [273, 142] on div "Image — [PERSON_NAME], Wellness Nutritionist Text Block Row 0" at bounding box center [316, 140] width 328 height 12
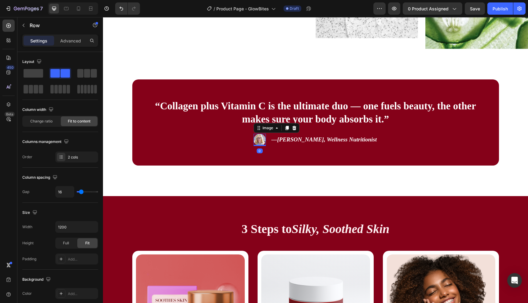
click at [264, 144] on img at bounding box center [260, 140] width 12 height 12
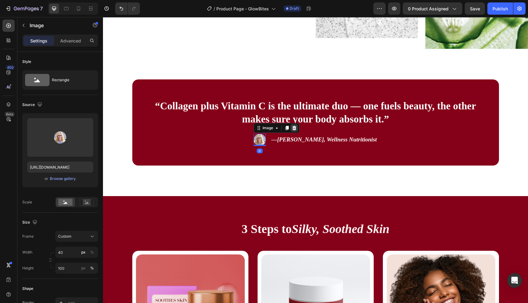
click at [297, 126] on icon at bounding box center [294, 128] width 5 height 5
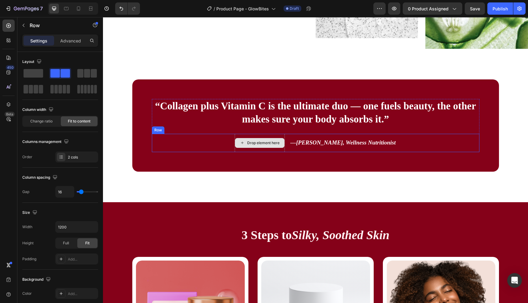
click at [280, 149] on div "Drop element here" at bounding box center [260, 143] width 50 height 18
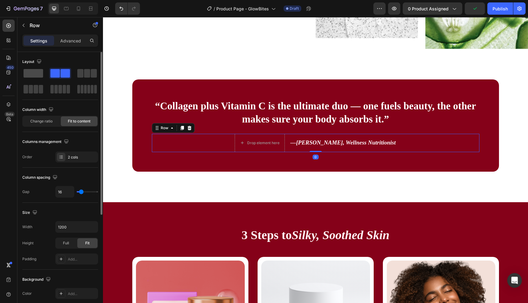
click at [32, 75] on span at bounding box center [34, 73] width 20 height 9
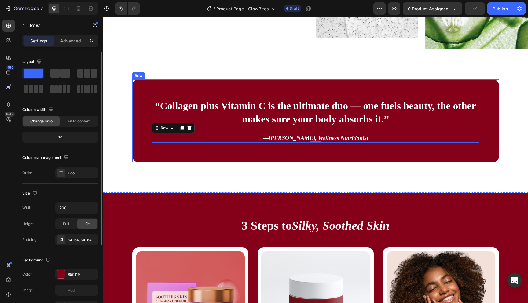
click at [287, 156] on div "“Collagen plus Vitamin C is the ultimate duo — one fuels beauty, the other make…" at bounding box center [315, 121] width 367 height 83
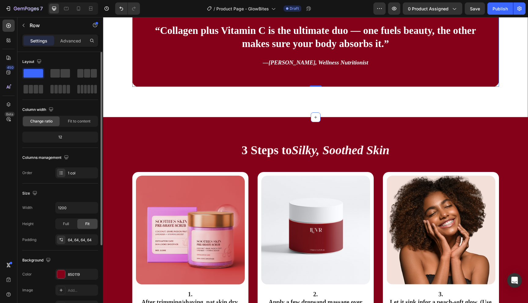
scroll to position [752, 0]
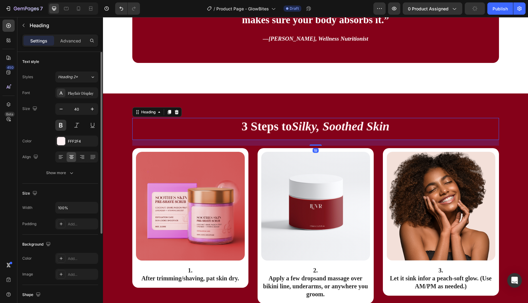
click at [321, 131] on icon "Silky, Soothed Skin" at bounding box center [341, 127] width 98 height 14
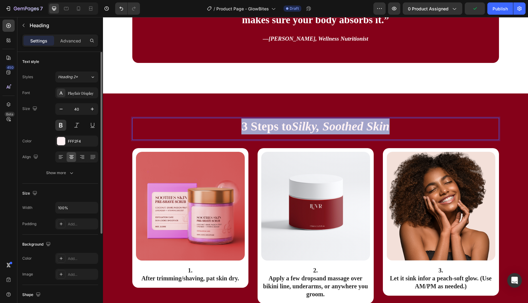
click at [321, 131] on icon "Silky, Soothed Skin" at bounding box center [341, 127] width 98 height 14
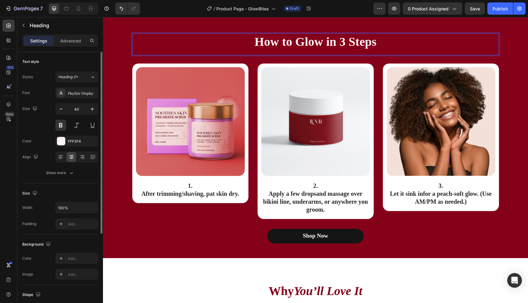
scroll to position [851, 0]
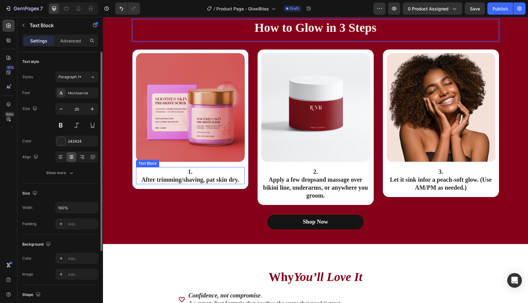
click at [206, 180] on p "After trimming/shaving , pat skin dry." at bounding box center [191, 180] width 108 height 8
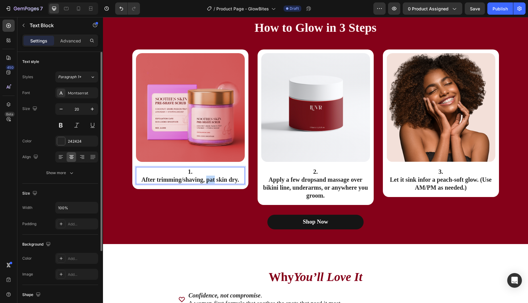
click at [206, 180] on p "After trimming/shaving , pat skin dry." at bounding box center [191, 180] width 108 height 8
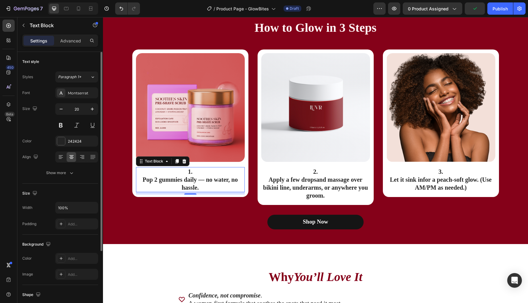
click at [321, 192] on p "Apply a few drops and massage over bikini line, underarms, or anywhere you groo…" at bounding box center [316, 188] width 108 height 24
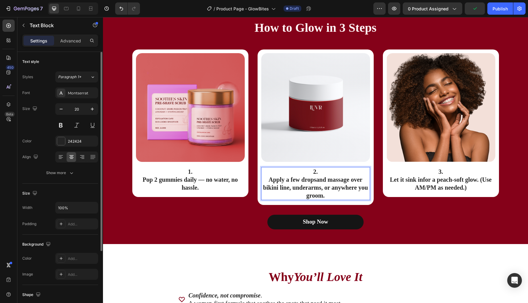
click at [321, 192] on p "Apply a few drops and massage over bikini line, underarms, or anywhere you groo…" at bounding box center [316, 188] width 108 height 24
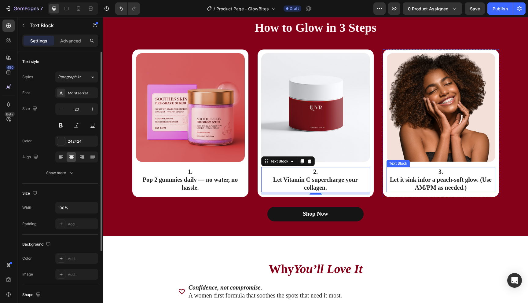
click at [424, 184] on p "Let it sink in for a peach-soft glow. (Use AM/PM as needed.)" at bounding box center [441, 184] width 108 height 16
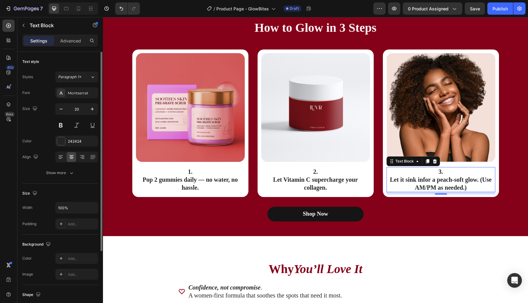
click at [424, 184] on p "Let it sink in for a peach-soft glow. (Use AM/PM as needed.)" at bounding box center [441, 184] width 108 height 16
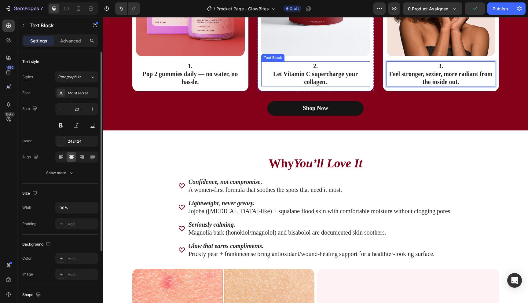
scroll to position [1024, 0]
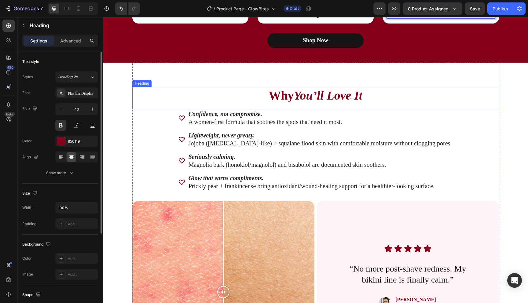
click at [324, 91] on strong "You’ll Love It" at bounding box center [328, 96] width 68 height 14
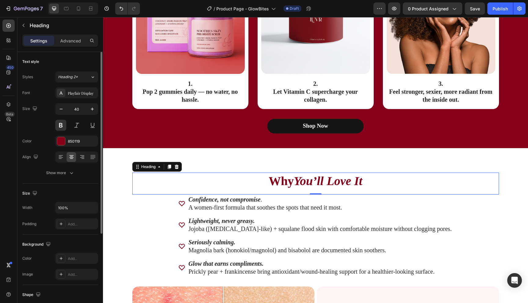
scroll to position [888, 0]
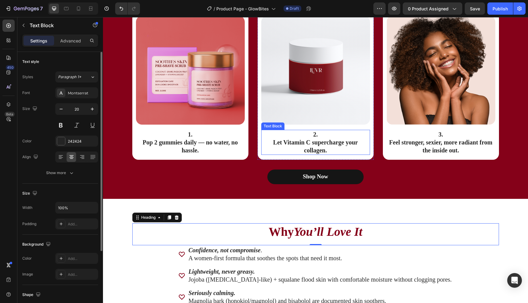
click at [304, 146] on p "Let Vitamin C supercharge your collagen." at bounding box center [316, 147] width 108 height 16
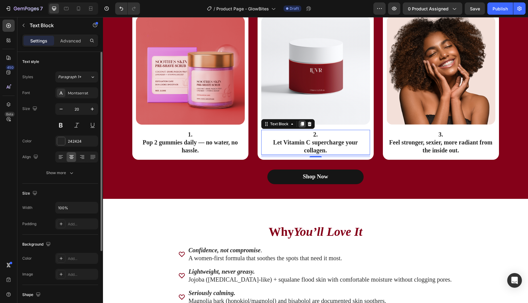
click at [301, 124] on icon at bounding box center [302, 124] width 3 height 4
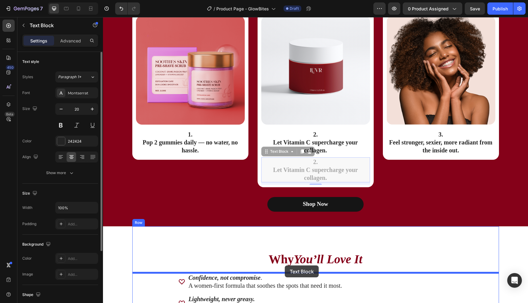
drag, startPoint x: 281, startPoint y: 150, endPoint x: 285, endPoint y: 266, distance: 115.3
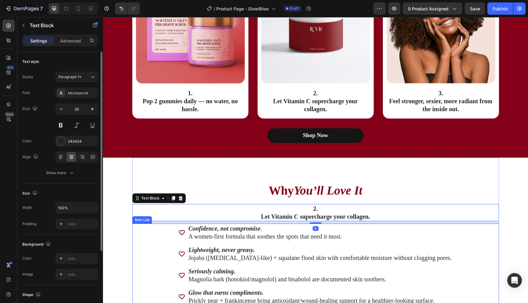
scroll to position [956, 0]
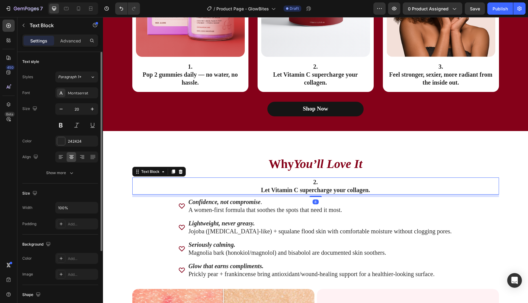
click at [326, 178] on p "2." at bounding box center [316, 182] width 366 height 8
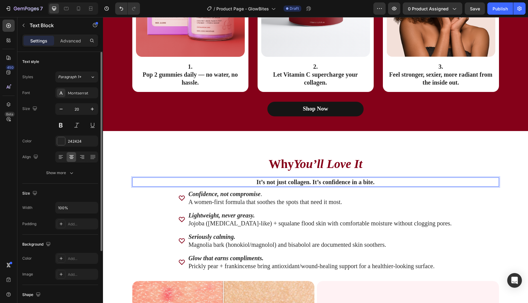
click at [316, 183] on p "It’s not just collagen. It’s confidence in a bite." at bounding box center [316, 182] width 366 height 8
drag, startPoint x: 324, startPoint y: 182, endPoint x: 386, endPoint y: 183, distance: 62.4
click at [386, 183] on p "It’s not just collagen. It’s confidence in a bite." at bounding box center [316, 182] width 366 height 8
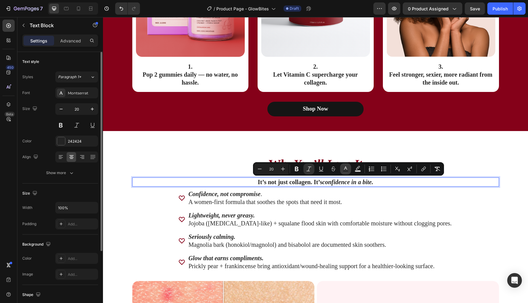
click at [344, 169] on icon "Editor contextual toolbar" at bounding box center [346, 169] width 6 height 6
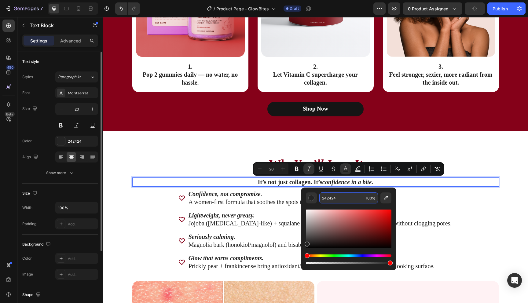
click at [336, 197] on input "242424" at bounding box center [342, 198] width 44 height 11
type input "850019"
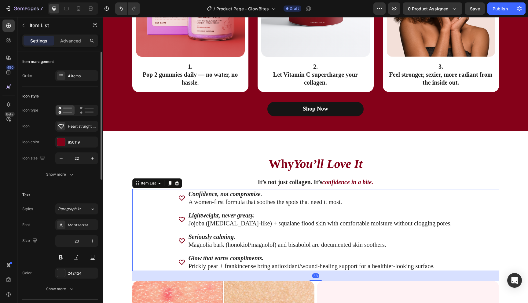
click at [411, 194] on p "Confidence, not compromise ." at bounding box center [321, 194] width 264 height 8
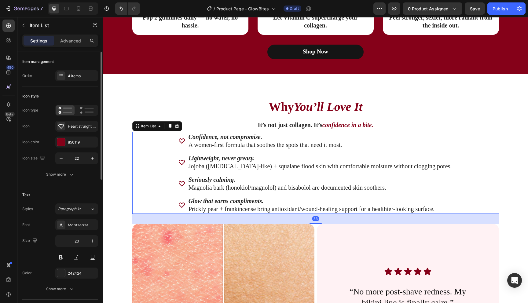
scroll to position [1023, 0]
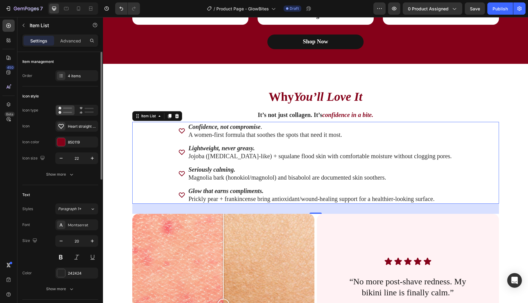
click at [224, 132] on p "A women-first formula that soothes the spots that need it most." at bounding box center [321, 135] width 264 height 8
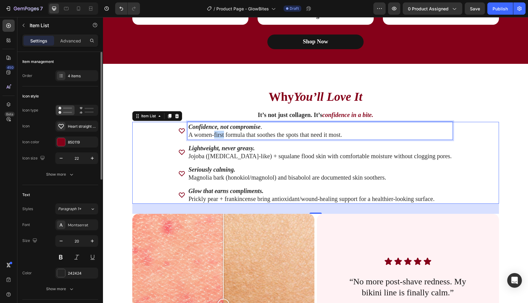
click at [224, 132] on p "A women-first formula that soothes the spots that need it most." at bounding box center [321, 135] width 264 height 8
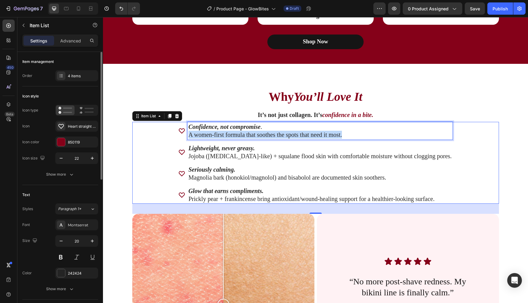
click at [224, 132] on p "A women-first formula that soothes the spots that need it most." at bounding box center [321, 135] width 264 height 8
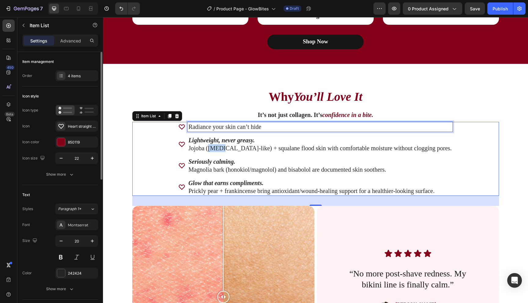
click at [225, 147] on p "Jojoba ([MEDICAL_DATA]-like) + squalane flood skin with comfortable moisture wi…" at bounding box center [321, 148] width 264 height 8
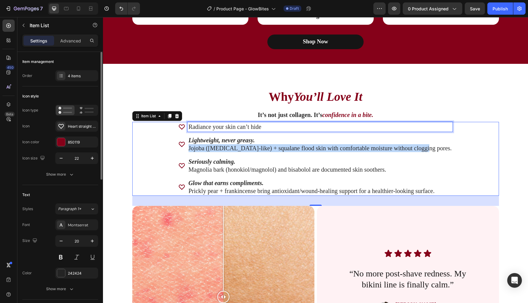
click at [225, 147] on p "Jojoba ([MEDICAL_DATA]-like) + squalane flood skin with comfortable moisture wi…" at bounding box center [321, 148] width 264 height 8
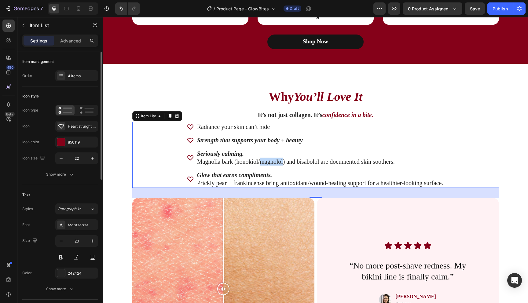
click at [266, 162] on p "Magnolia bark (honokiol/magnolol) and bisabolol are documented skin soothers." at bounding box center [320, 162] width 246 height 8
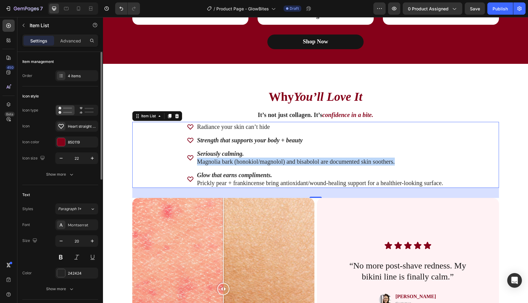
click at [266, 162] on p "Magnolia bark (honokiol/magnolol) and bisabolol are documented skin soothers." at bounding box center [320, 162] width 246 height 8
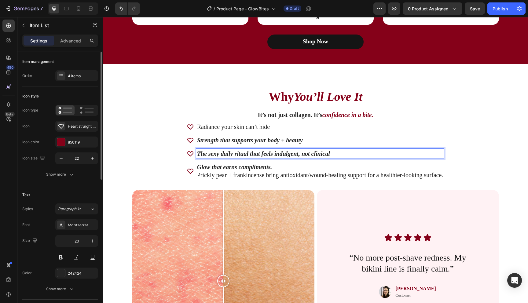
click at [270, 154] on strong "The sexy daily ritual that feels indulgent, not clinical" at bounding box center [263, 153] width 133 height 7
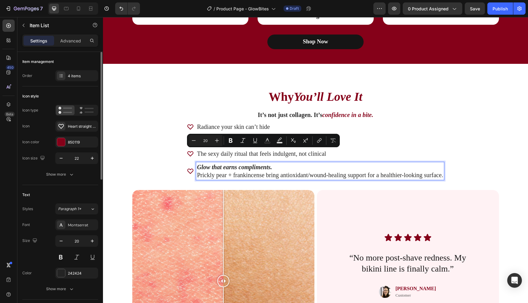
click at [323, 172] on p "Prickly pear + frankincense bring antioxidant/wound-healing support for a healt…" at bounding box center [320, 175] width 246 height 8
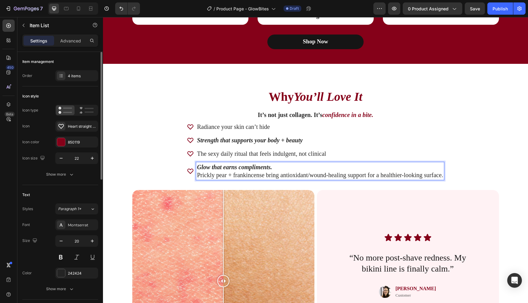
click at [255, 139] on strong "Strength that supports your body + beauty" at bounding box center [250, 140] width 106 height 7
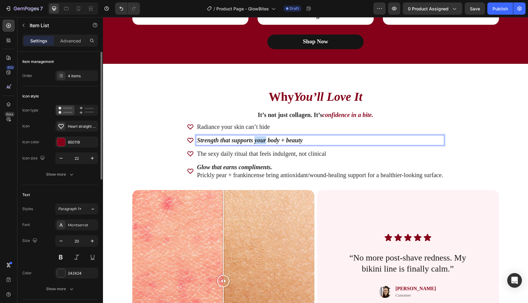
click at [255, 139] on strong "Strength that supports your body + beauty" at bounding box center [250, 140] width 106 height 7
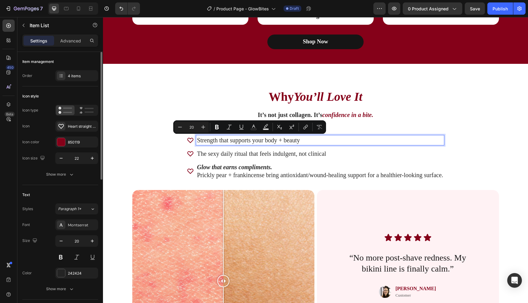
click at [220, 174] on p "Prickly pear + frankincense bring antioxidant/wound-healing support for a healt…" at bounding box center [320, 175] width 246 height 8
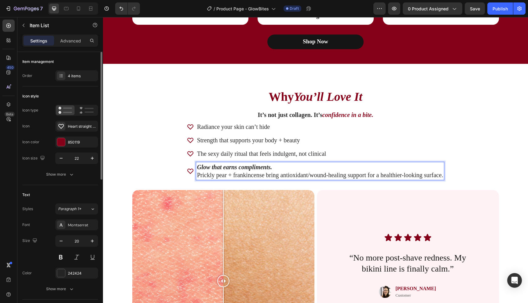
click at [182, 176] on div "Radiance your skin can’t hide Strength that supports your body + beauty The sex…" at bounding box center [315, 151] width 367 height 58
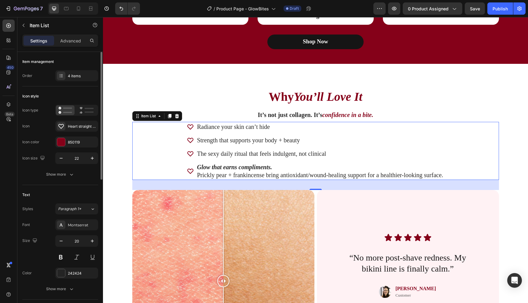
click at [203, 159] on div "Radiance your skin can’t hide Strength that supports your body + beauty The sex…" at bounding box center [315, 151] width 257 height 58
click at [78, 73] on div "4 items" at bounding box center [82, 76] width 29 height 6
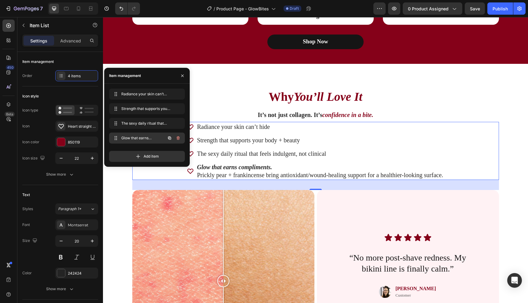
click at [176, 137] on icon "button" at bounding box center [178, 138] width 5 height 5
click at [176, 137] on div "Delete" at bounding box center [173, 138] width 11 height 6
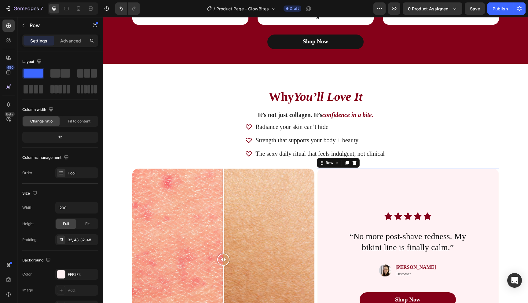
click at [365, 193] on div "Icon Icon Icon Icon Icon Icon List “No more post-shave redness. My bikini line …" at bounding box center [408, 260] width 153 height 163
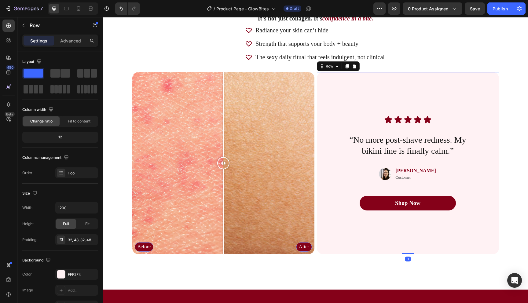
scroll to position [1121, 0]
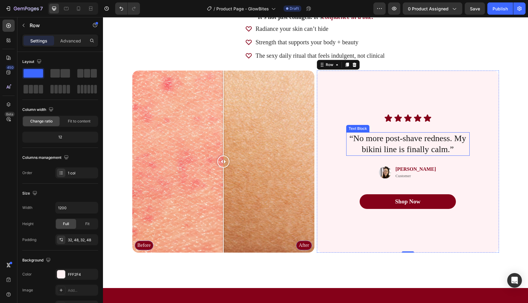
click at [396, 148] on p "“No more post-shave redness. My bikini line is finally calm.”" at bounding box center [408, 144] width 122 height 22
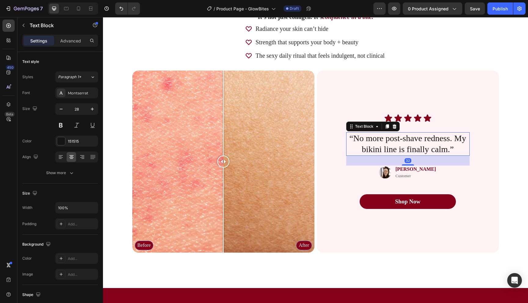
click at [396, 148] on p "“No more post-shave redness. My bikini line is finally calm.”" at bounding box center [408, 144] width 122 height 22
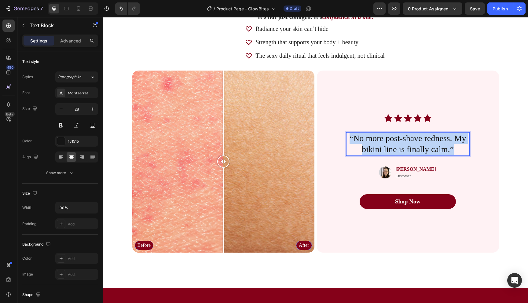
click at [396, 148] on p "“No more post-shave redness. My bikini line is finally calm.”" at bounding box center [408, 144] width 122 height 22
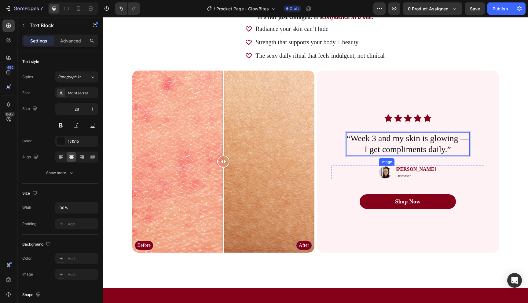
click at [391, 174] on img at bounding box center [385, 173] width 12 height 14
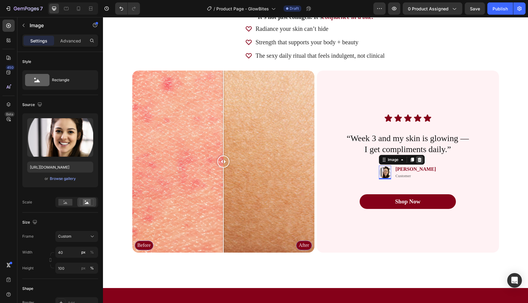
click at [422, 158] on icon at bounding box center [419, 159] width 5 height 5
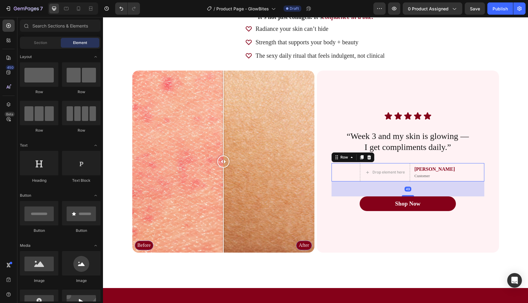
click at [422, 172] on div "Drop element here [PERSON_NAME] Text Block Customer Text Block Row 49" at bounding box center [408, 172] width 153 height 18
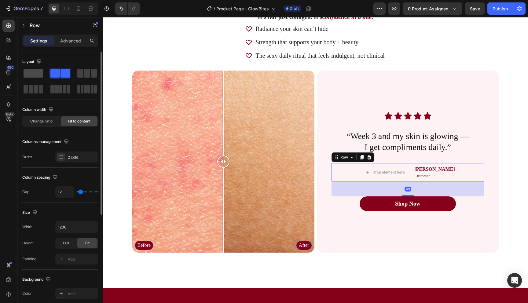
click at [38, 75] on span at bounding box center [34, 73] width 20 height 9
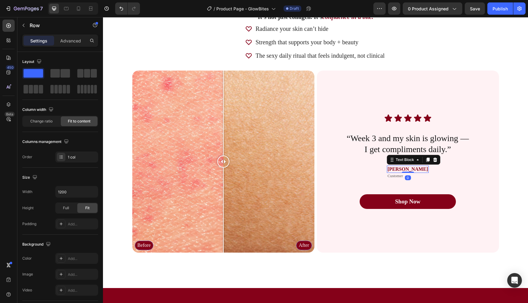
click at [413, 168] on p "[PERSON_NAME]" at bounding box center [408, 169] width 40 height 6
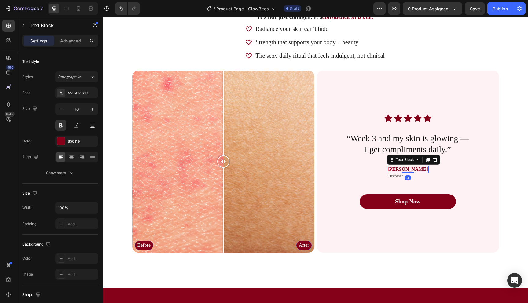
click at [413, 168] on p "[PERSON_NAME]" at bounding box center [408, 169] width 40 height 6
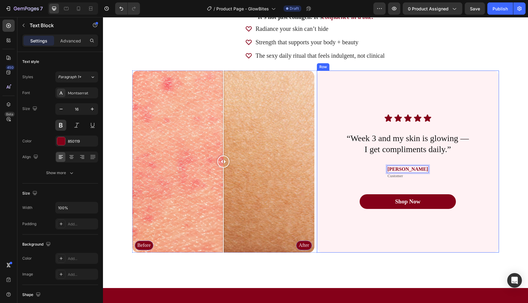
click at [340, 242] on div "Icon Icon Icon Icon Icon Icon List “Week 3 and my skin is glowing — I get compl…" at bounding box center [408, 161] width 153 height 163
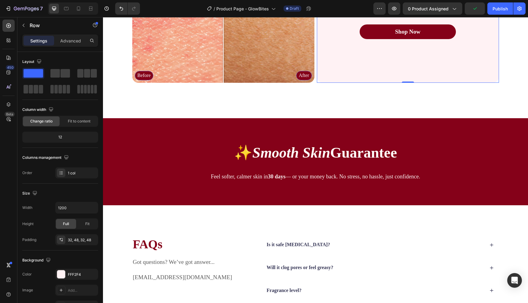
scroll to position [1300, 0]
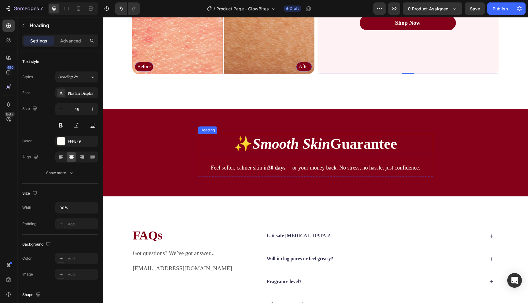
click at [310, 143] on icon "Smooth Skin" at bounding box center [292, 144] width 78 height 16
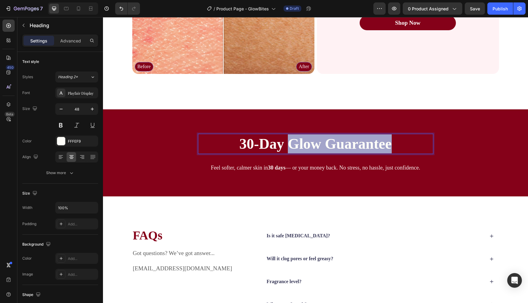
drag, startPoint x: 290, startPoint y: 145, endPoint x: 395, endPoint y: 142, distance: 104.9
click at [395, 142] on p "30-Day Glow Guarantee" at bounding box center [316, 144] width 234 height 19
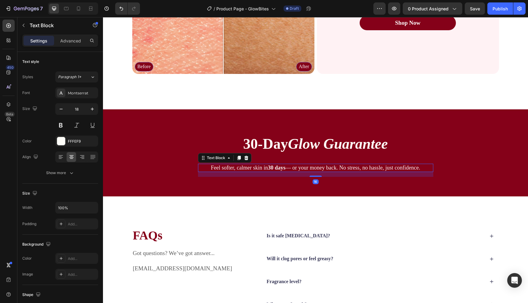
click at [248, 169] on p "Feel softer, calmer skin [DATE] — or your money back. No stress, no hassle, jus…" at bounding box center [316, 168] width 234 height 7
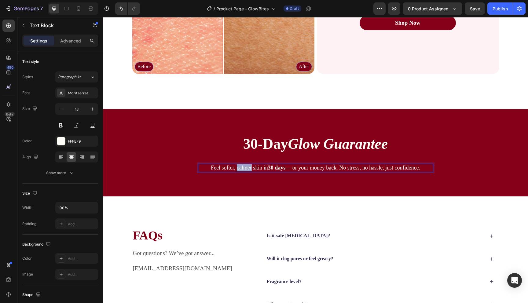
click at [248, 169] on p "Feel softer, calmer skin [DATE] — or your money back. No stress, no hassle, jus…" at bounding box center [316, 168] width 234 height 7
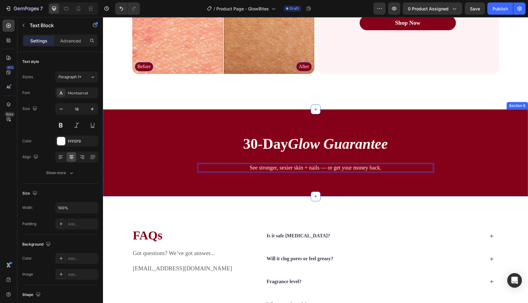
click at [249, 182] on div "⁠⁠⁠⁠⁠⁠⁠ 30-Day Glow Guarantee Heading See stronger, sexier skin + nails — or ge…" at bounding box center [315, 152] width 425 height 87
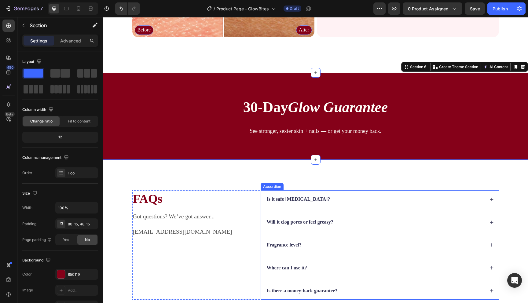
scroll to position [1362, 0]
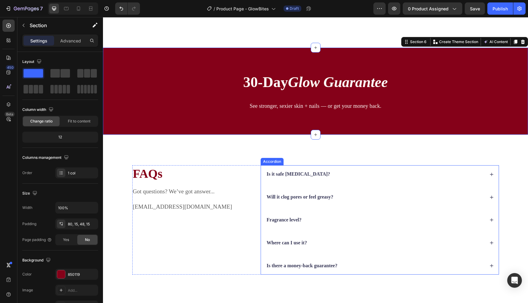
click at [311, 175] on strong "Is it safe [MEDICAL_DATA]?" at bounding box center [299, 174] width 64 height 5
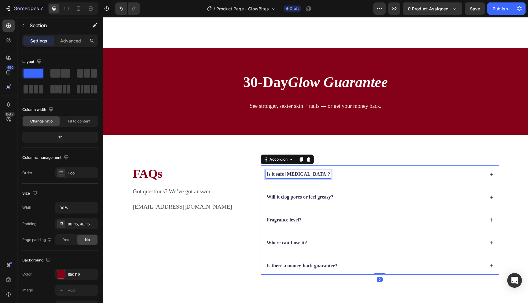
click at [311, 175] on strong "Is it safe [MEDICAL_DATA]?" at bounding box center [299, 174] width 64 height 5
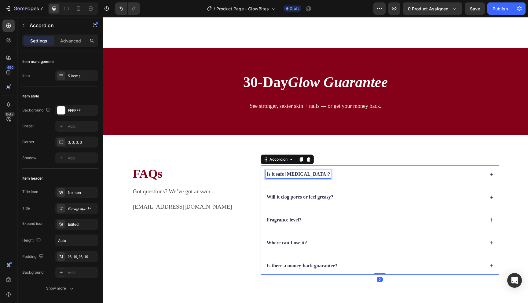
click at [311, 175] on strong "Is it safe [MEDICAL_DATA]?" at bounding box center [299, 174] width 64 height 5
click at [374, 175] on div "Are these safe to take daily?" at bounding box center [375, 174] width 219 height 8
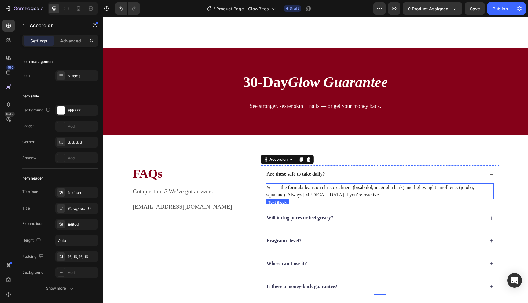
click at [343, 188] on p "Yes — the formula leans on classic calmers (bisabolol, magnolia bark) and light…" at bounding box center [380, 191] width 227 height 15
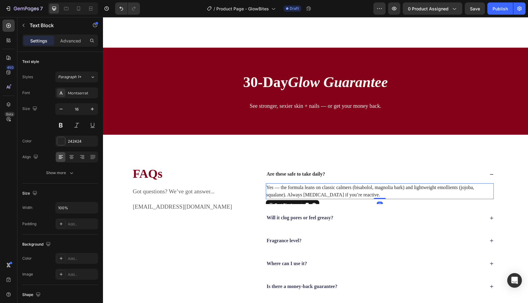
click at [343, 188] on p "Yes — the formula leans on classic calmers (bisabolol, magnolia bark) and light…" at bounding box center [380, 191] width 227 height 15
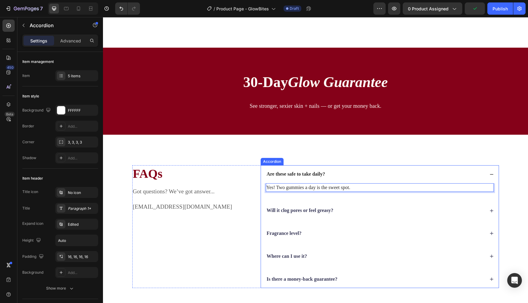
click at [291, 209] on strong "Will it clog pores or feel greasy?" at bounding box center [300, 210] width 67 height 5
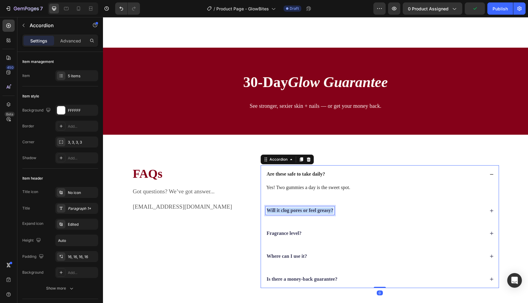
click at [291, 209] on strong "Will it clog pores or feel greasy?" at bounding box center [300, 210] width 67 height 5
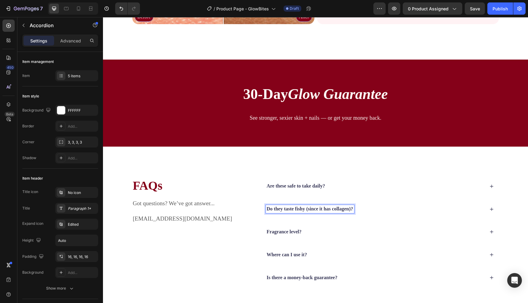
scroll to position [1349, 0]
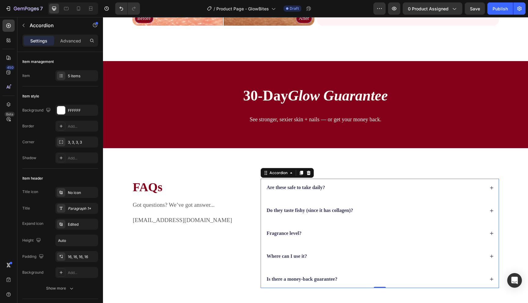
click at [377, 210] on div "Do they taste fishy (since it has collagen)?" at bounding box center [375, 211] width 219 height 8
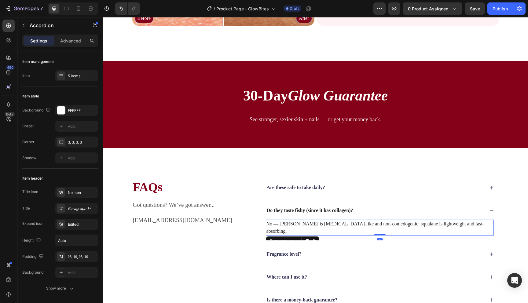
click at [344, 224] on p "No — [PERSON_NAME] is [MEDICAL_DATA]-like and non-comedogenic; squalane is ligh…" at bounding box center [380, 227] width 227 height 15
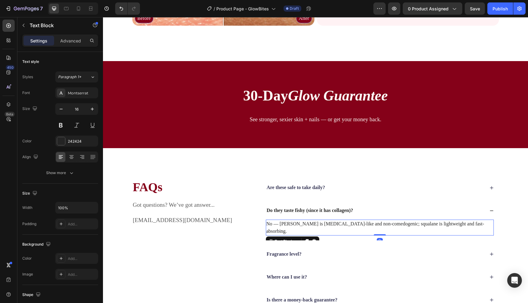
click at [344, 224] on p "No — [PERSON_NAME] is [MEDICAL_DATA]-like and non-comedogenic; squalane is ligh…" at bounding box center [380, 227] width 227 height 15
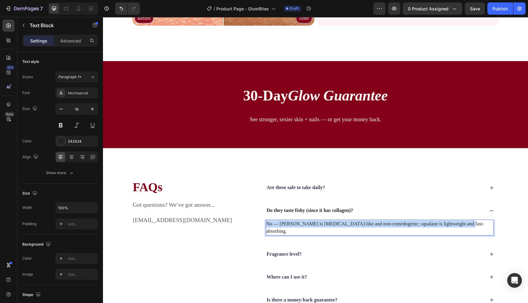
click at [344, 224] on p "No — [PERSON_NAME] is [MEDICAL_DATA]-like and non-comedogenic; squalane is ligh…" at bounding box center [380, 227] width 227 height 15
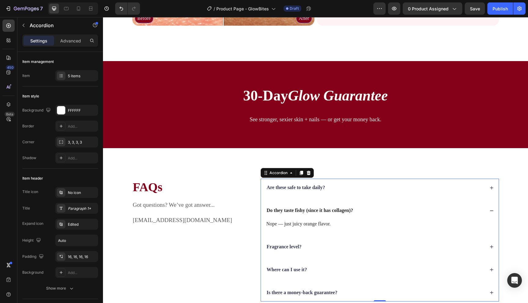
click at [297, 248] on strong "Fragrance level?" at bounding box center [284, 246] width 35 height 5
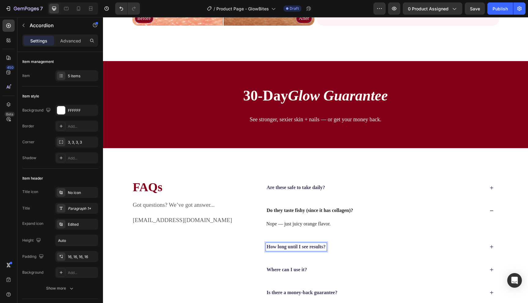
click at [335, 250] on div "How long until I see results?" at bounding box center [375, 247] width 219 height 8
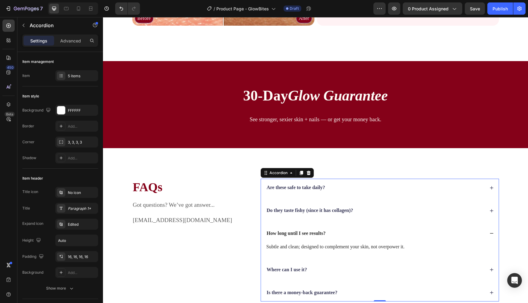
click at [319, 267] on div "Where can I use it?" at bounding box center [375, 270] width 219 height 8
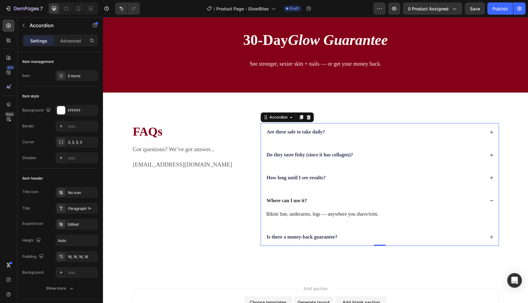
scroll to position [1411, 0]
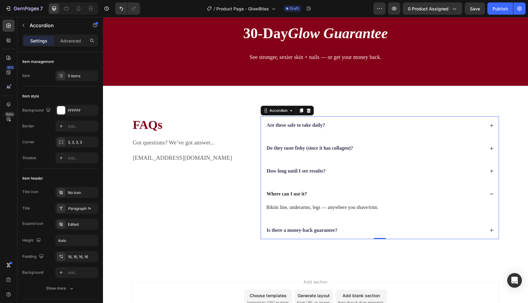
click at [336, 168] on div "How long until I see results?" at bounding box center [375, 171] width 219 height 8
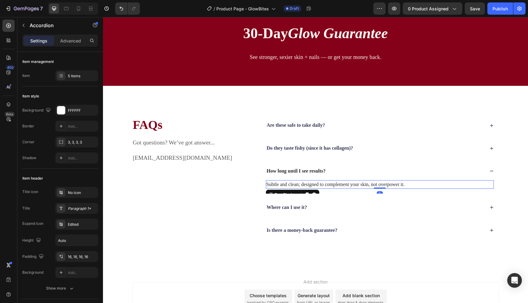
click at [320, 184] on p "Subtle and clean; designed to complement your skin, not overpower it." at bounding box center [380, 184] width 227 height 7
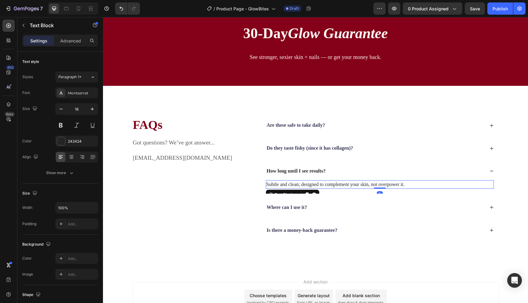
click at [320, 184] on p "Subtle and clean; designed to complement your skin, not overpower it." at bounding box center [380, 184] width 227 height 7
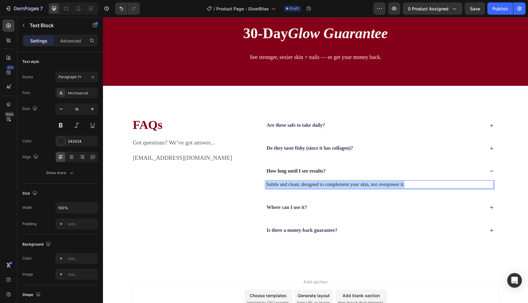
click at [320, 184] on p "Subtle and clean; designed to complement your skin, not overpower it." at bounding box center [380, 184] width 227 height 7
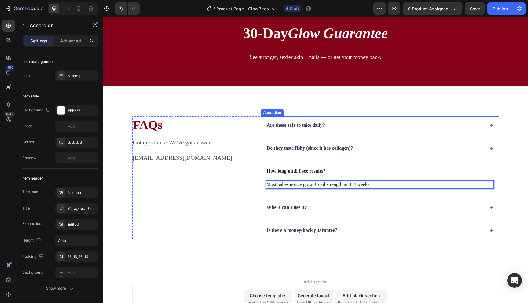
click at [296, 209] on strong "Where can I use it?" at bounding box center [287, 207] width 40 height 5
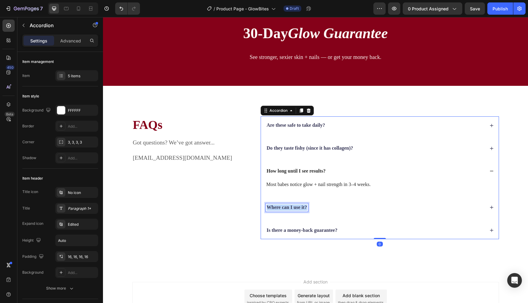
click at [296, 209] on strong "Where can I use it?" at bounding box center [287, 207] width 40 height 5
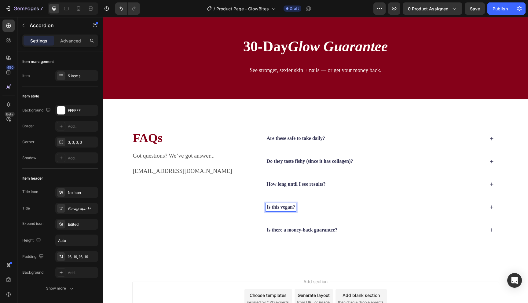
scroll to position [1397, 0]
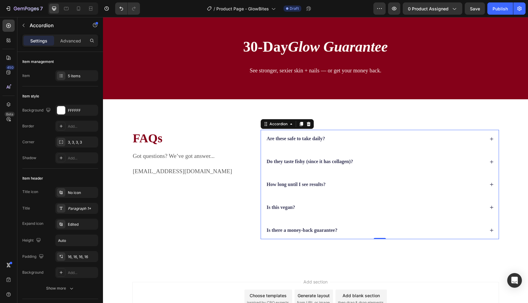
click at [325, 209] on div "Is this vegan?" at bounding box center [375, 208] width 219 height 8
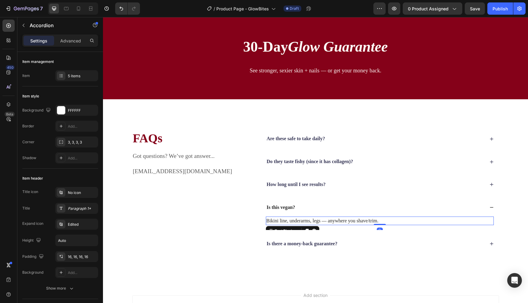
click at [305, 222] on p "Bikini line, underarms, legs — anywhere you shave/trim." at bounding box center [380, 220] width 227 height 7
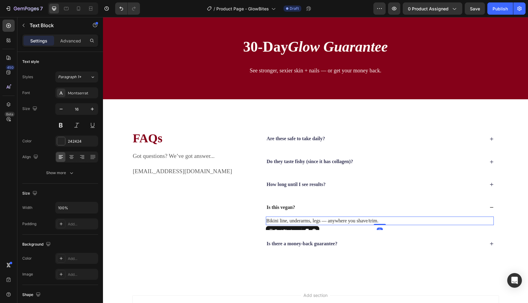
click at [305, 222] on p "Bikini line, underarms, legs — anywhere you shave/trim." at bounding box center [380, 220] width 227 height 7
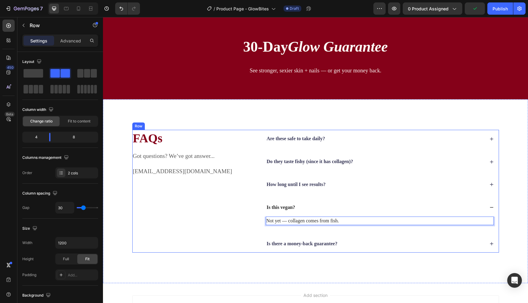
click at [223, 215] on div "FAQs Heading Got questions? We’ve got answer... [EMAIL_ADDRESS][DOMAIN_NAME] Te…" at bounding box center [191, 191] width 119 height 123
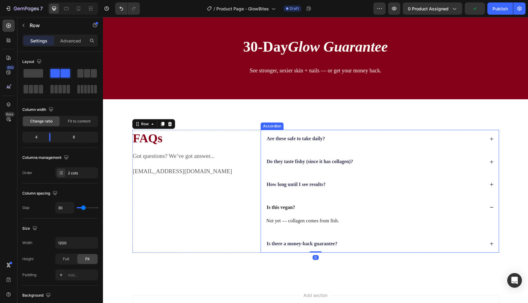
click at [297, 243] on p "Is there a money-back guarantee?" at bounding box center [302, 244] width 71 height 6
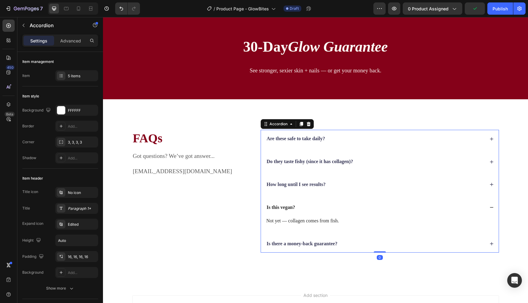
click at [361, 241] on div "Is there a money-back guarantee?" at bounding box center [375, 244] width 219 height 8
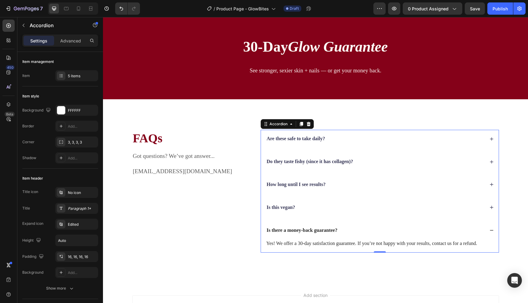
scroll to position [1397, 0]
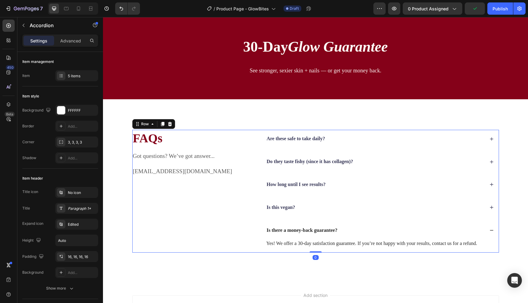
click at [235, 191] on div "FAQs Heading Got questions? We’ve got answer... support@tryluvr.com Text Block" at bounding box center [191, 191] width 119 height 123
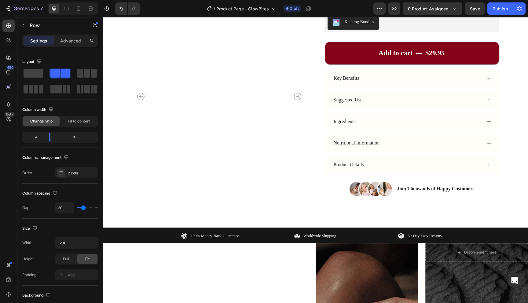
scroll to position [0, 0]
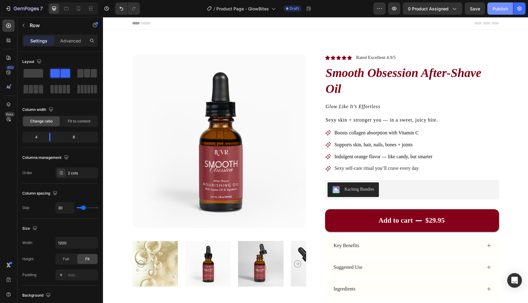
click at [506, 3] on button "Publish" at bounding box center [501, 8] width 26 height 12
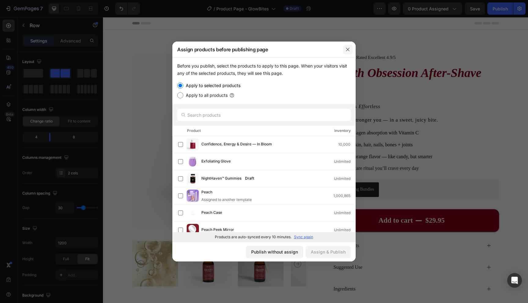
click at [346, 53] on button "button" at bounding box center [348, 50] width 10 height 10
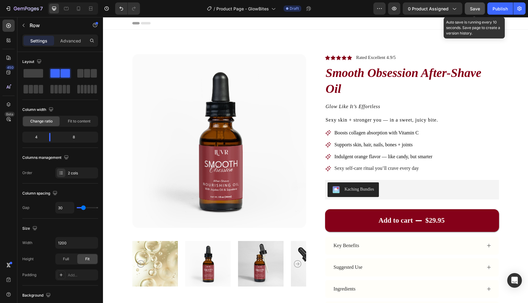
click at [471, 4] on button "Save" at bounding box center [475, 8] width 20 height 12
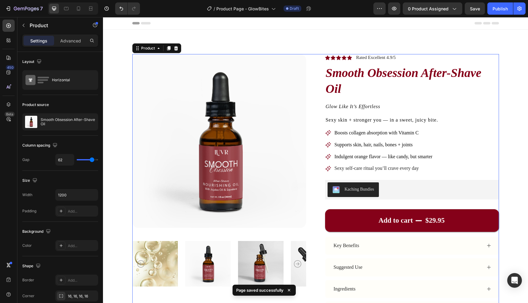
click at [309, 105] on div "Product Images Icon Icon Icon Icon Icon Icon List Rated Excellent 4.9/5 Text Bl…" at bounding box center [315, 209] width 367 height 311
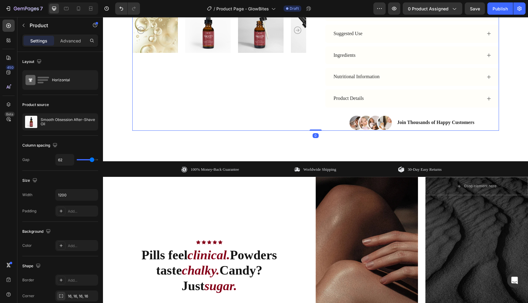
scroll to position [239, 0]
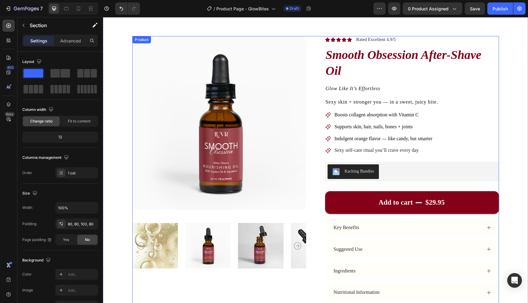
scroll to position [0, 0]
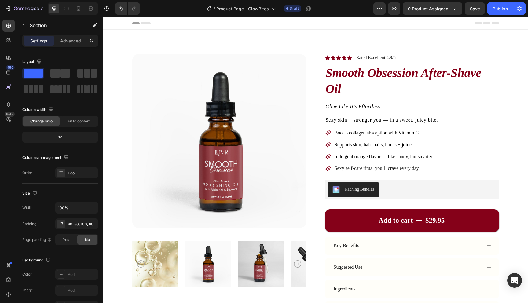
click at [122, 164] on div "Product Images Icon Icon Icon Icon Icon Icon List Rated Excellent 4.9/5 Text Bl…" at bounding box center [315, 213] width 425 height 366
click at [116, 160] on div "Product Images Icon Icon Icon Icon Icon Icon List Rated Excellent 4.9/5 Text Bl…" at bounding box center [315, 213] width 425 height 366
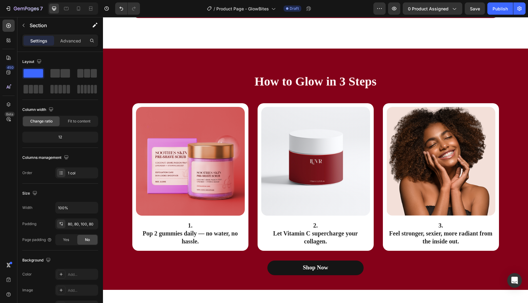
scroll to position [798, 0]
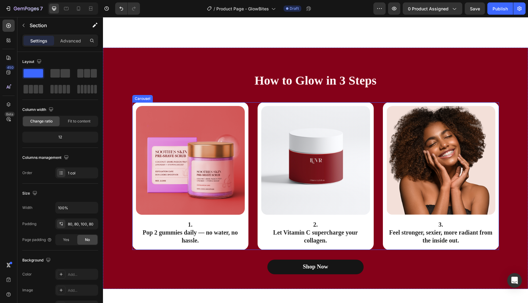
click at [379, 157] on div "Image 1. Pop 2 gummies daily — no water, no hassle. Text Block Row Image 2. Let…" at bounding box center [315, 176] width 367 height 148
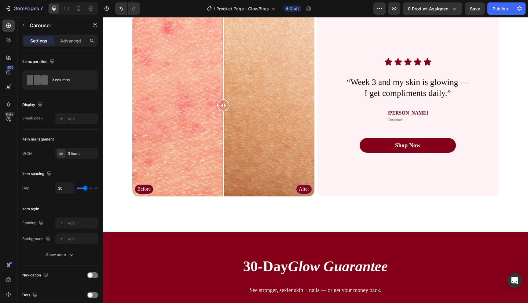
scroll to position [1161, 0]
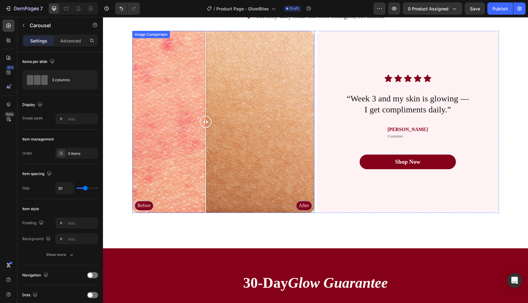
drag, startPoint x: 221, startPoint y: 121, endPoint x: 209, endPoint y: 109, distance: 17.1
click at [207, 109] on div at bounding box center [206, 122] width 12 height 182
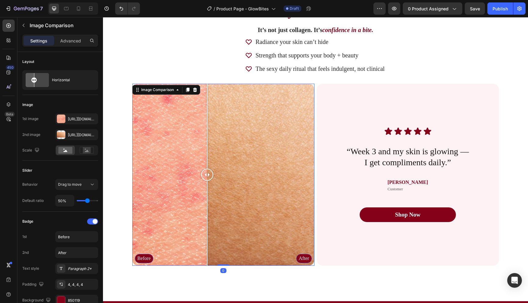
scroll to position [1103, 0]
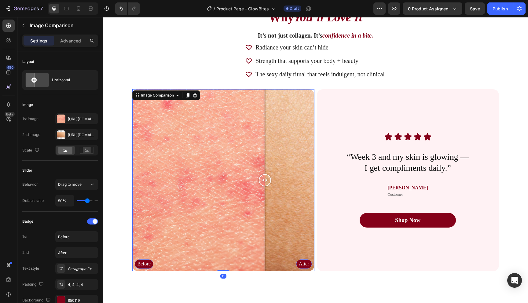
click at [265, 138] on div "Before After" at bounding box center [223, 180] width 182 height 182
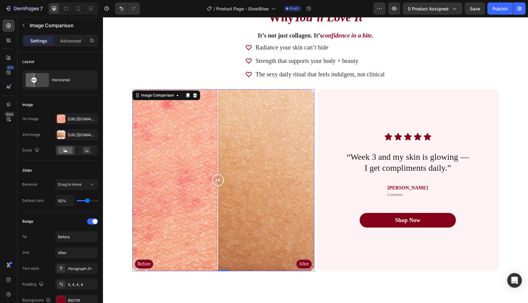
click at [218, 165] on div "Before After" at bounding box center [223, 180] width 182 height 182
drag, startPoint x: 223, startPoint y: 165, endPoint x: 214, endPoint y: 215, distance: 50.6
click at [213, 215] on div at bounding box center [213, 180] width 12 height 182
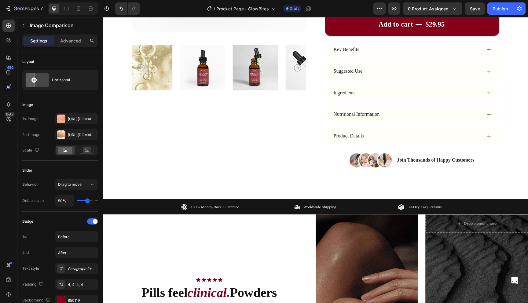
scroll to position [0, 0]
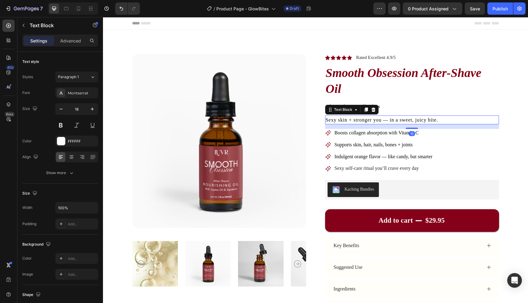
click at [384, 122] on span "Sexy skin + stronger you — in a sweet, juicy bite." at bounding box center [382, 119] width 113 height 5
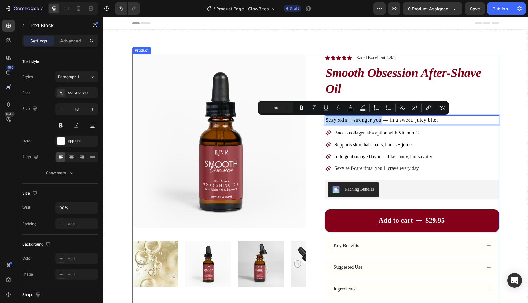
drag, startPoint x: 382, startPoint y: 121, endPoint x: 313, endPoint y: 119, distance: 68.8
click at [313, 119] on div "Product Images Icon Icon Icon Icon Icon Icon List Rated Excellent 4.9/5 Text Bl…" at bounding box center [315, 209] width 367 height 311
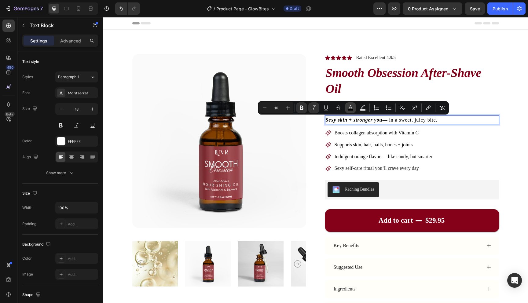
click at [350, 111] on rect "Editor contextual toolbar" at bounding box center [351, 110] width 6 height 2
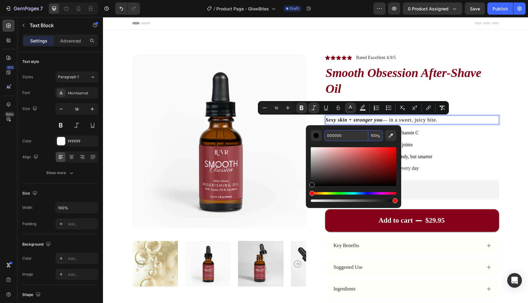
click at [328, 136] on input "000000" at bounding box center [346, 135] width 44 height 11
type input "850019"
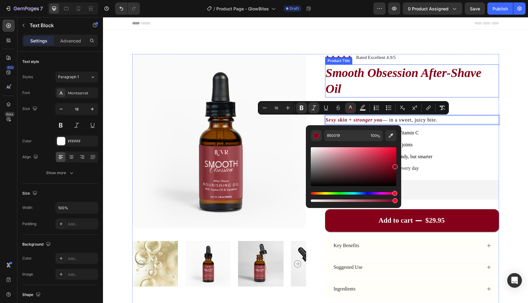
click at [444, 92] on h1 "Smooth Obsession After-Shave Oil" at bounding box center [412, 81] width 174 height 33
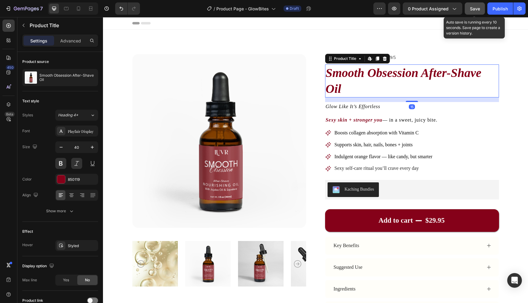
click at [479, 10] on span "Save" at bounding box center [475, 8] width 10 height 5
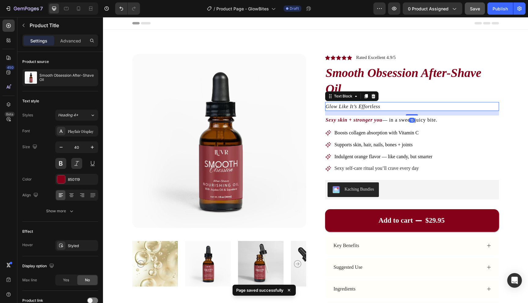
click at [375, 107] on icon "Glow Like It’s Effortless" at bounding box center [353, 106] width 55 height 5
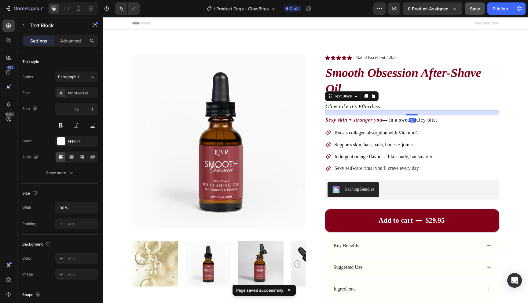
click at [375, 107] on icon "Glow Like It’s Effortless" at bounding box center [353, 106] width 55 height 5
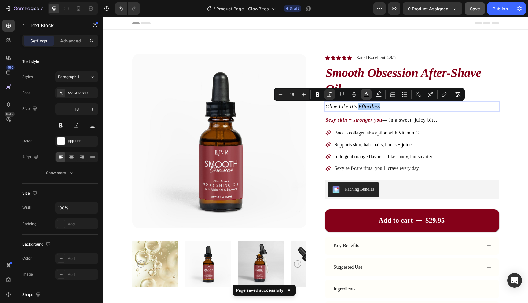
click at [368, 93] on icon "Editor contextual toolbar" at bounding box center [367, 94] width 6 height 6
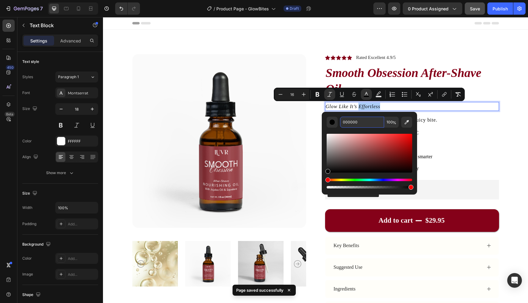
click at [350, 121] on input "000000" at bounding box center [362, 122] width 44 height 11
type input "850019"
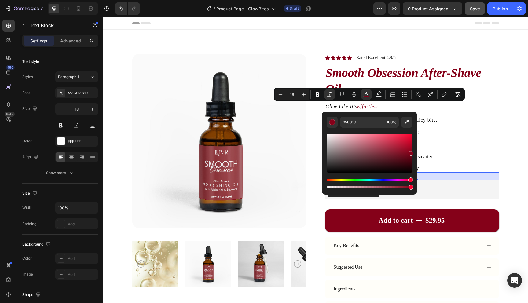
click at [438, 138] on div "Boosts collagen absorption with Vitamin C Supports skin, hair, nails, bones + j…" at bounding box center [412, 151] width 174 height 44
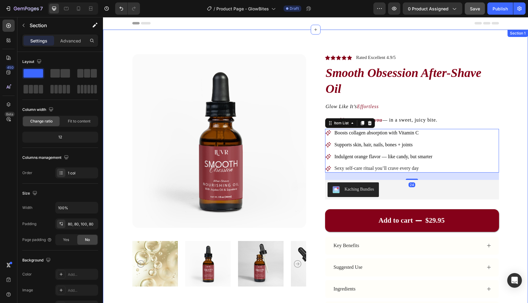
click at [519, 120] on div "Product Images Icon Icon Icon Icon Icon Icon List Rated Excellent 4.9/5 Text Bl…" at bounding box center [315, 213] width 425 height 366
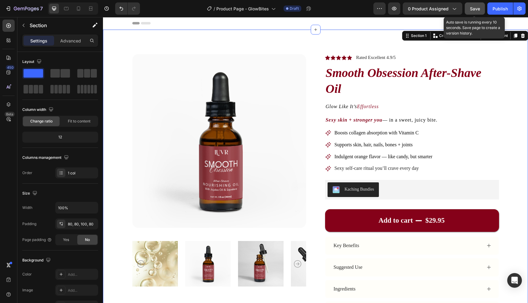
click at [472, 8] on span "Save" at bounding box center [475, 8] width 10 height 5
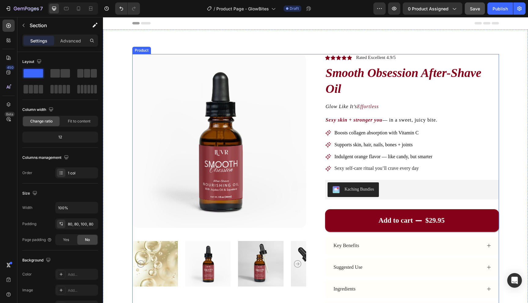
click at [315, 135] on div "Product Images Icon Icon Icon Icon Icon Icon List Rated Excellent 4.9/5 Text Bl…" at bounding box center [315, 209] width 367 height 311
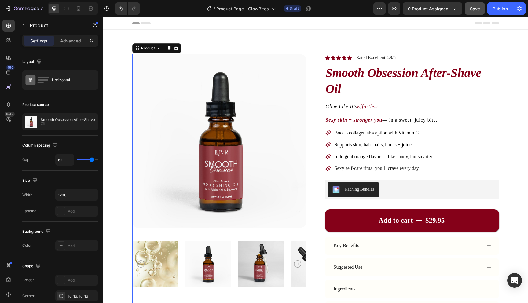
click at [317, 113] on div "Product Images Icon Icon Icon Icon Icon Icon List Rated Excellent 4.9/5 Text Bl…" at bounding box center [315, 209] width 367 height 311
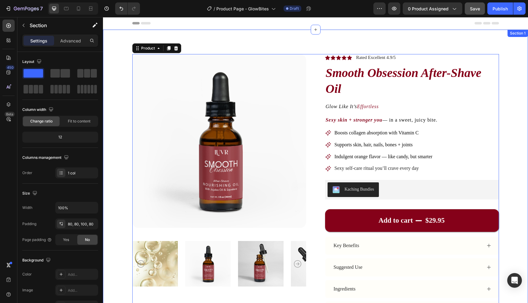
click at [326, 43] on div "Product Images Icon Icon Icon Icon Icon Icon List Rated Excellent 4.9/5 Text Bl…" at bounding box center [315, 213] width 425 height 366
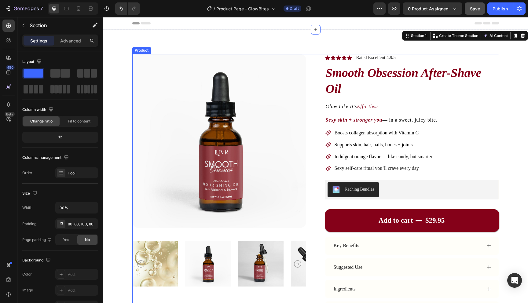
click at [319, 70] on div "Product Images Icon Icon Icon Icon Icon Icon List Rated Excellent 4.9/5 Text Bl…" at bounding box center [315, 209] width 367 height 311
click at [330, 41] on div "Product Images Icon Icon Icon Icon Icon Icon List Rated Excellent 4.9/5 Text Bl…" at bounding box center [315, 213] width 425 height 366
click at [317, 146] on div "Product Images Icon Icon Icon Icon Icon Icon List Rated Excellent 4.9/5 Text Bl…" at bounding box center [315, 209] width 367 height 311
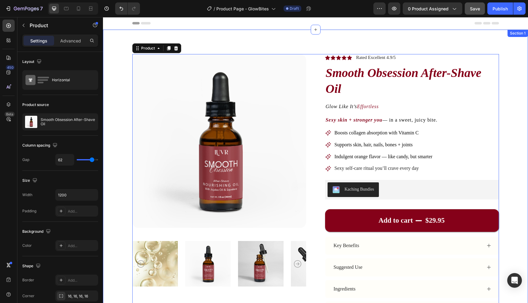
click at [340, 48] on div "Product Images Icon Icon Icon Icon Icon Icon List Rated Excellent 4.9/5 Text Bl…" at bounding box center [315, 213] width 425 height 366
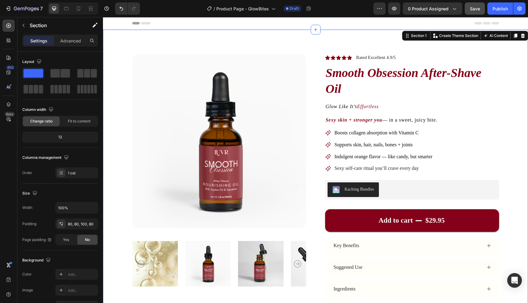
click at [343, 20] on div "Header" at bounding box center [315, 23] width 367 height 12
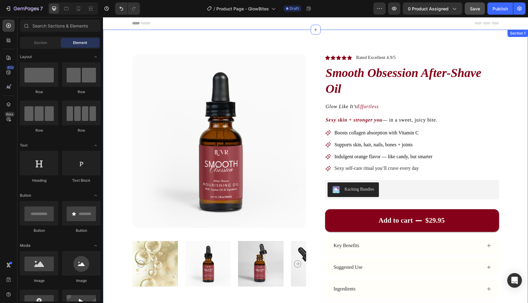
click at [309, 39] on div "Product Images Icon Icon Icon Icon Icon Icon List Rated Excellent 4.9/5 Text Bl…" at bounding box center [315, 213] width 425 height 366
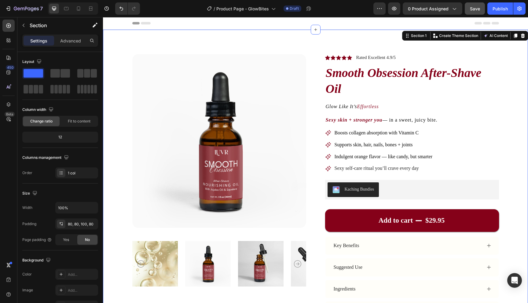
click at [315, 42] on div "Product Images Icon Icon Icon Icon Icon Icon List Rated Excellent 4.9/5 Text Bl…" at bounding box center [315, 213] width 425 height 366
click at [316, 41] on div "Product Images Icon Icon Icon Icon Icon Icon List Rated Excellent 4.9/5 Text Bl…" at bounding box center [315, 213] width 425 height 366
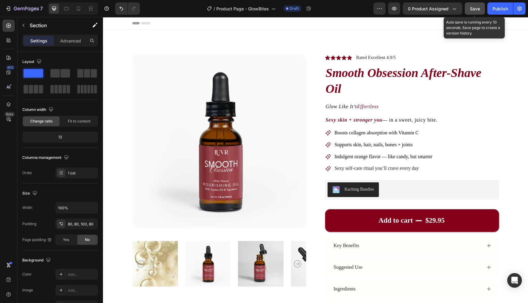
click at [475, 8] on span "Save" at bounding box center [475, 8] width 10 height 5
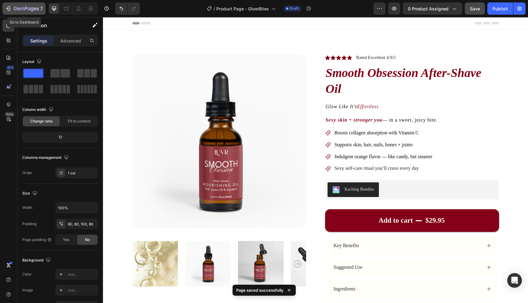
click at [27, 6] on icon "button" at bounding box center [26, 8] width 25 height 5
